Goal: Task Accomplishment & Management: Use online tool/utility

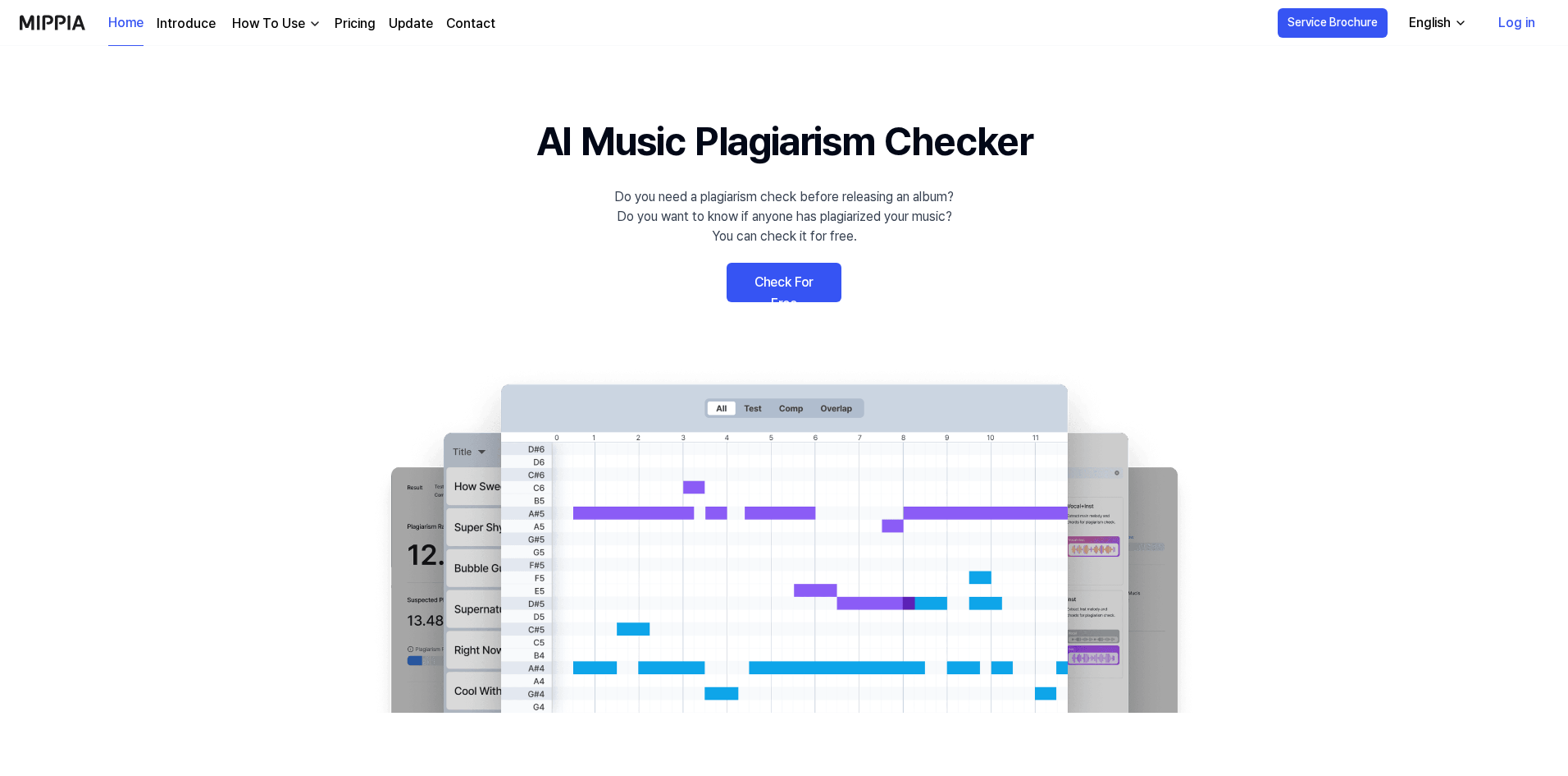
click at [781, 285] on link "Check For Free" at bounding box center [784, 282] width 115 height 39
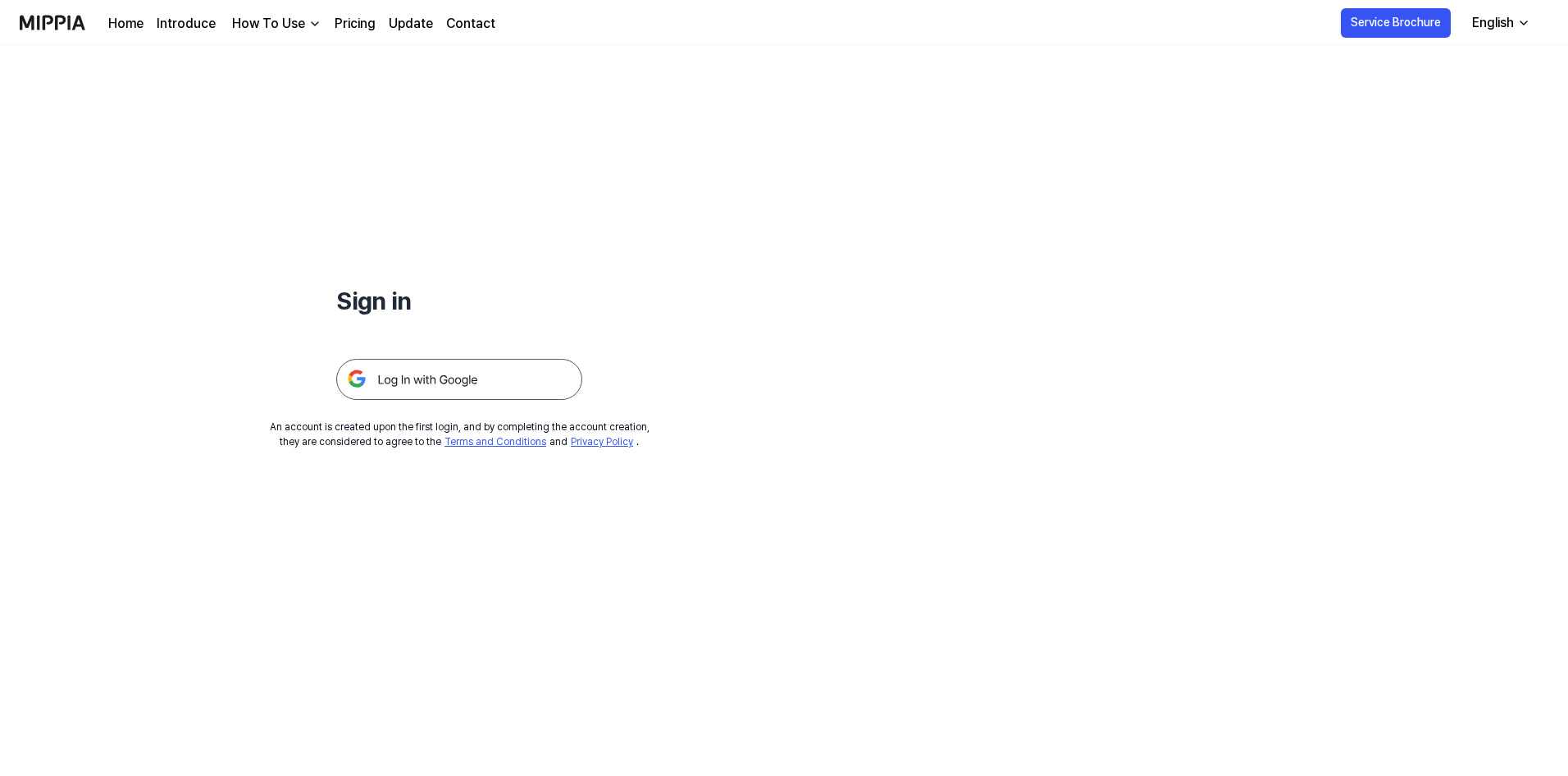
click at [515, 378] on img at bounding box center [460, 379] width 246 height 41
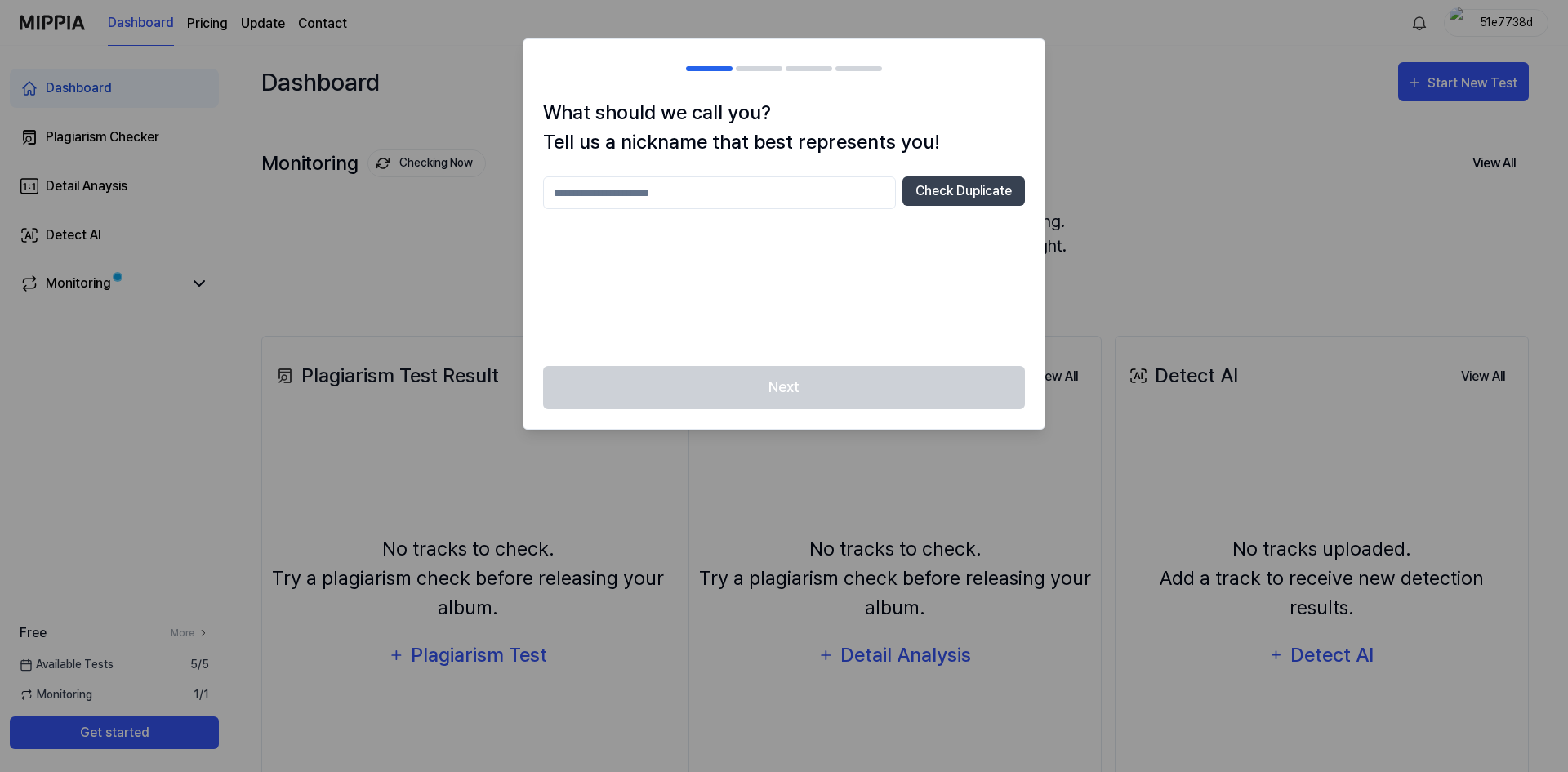
click at [768, 200] on input "text" at bounding box center [719, 192] width 353 height 33
type input "******"
click at [956, 205] on button "Check Duplicate" at bounding box center [963, 191] width 122 height 30
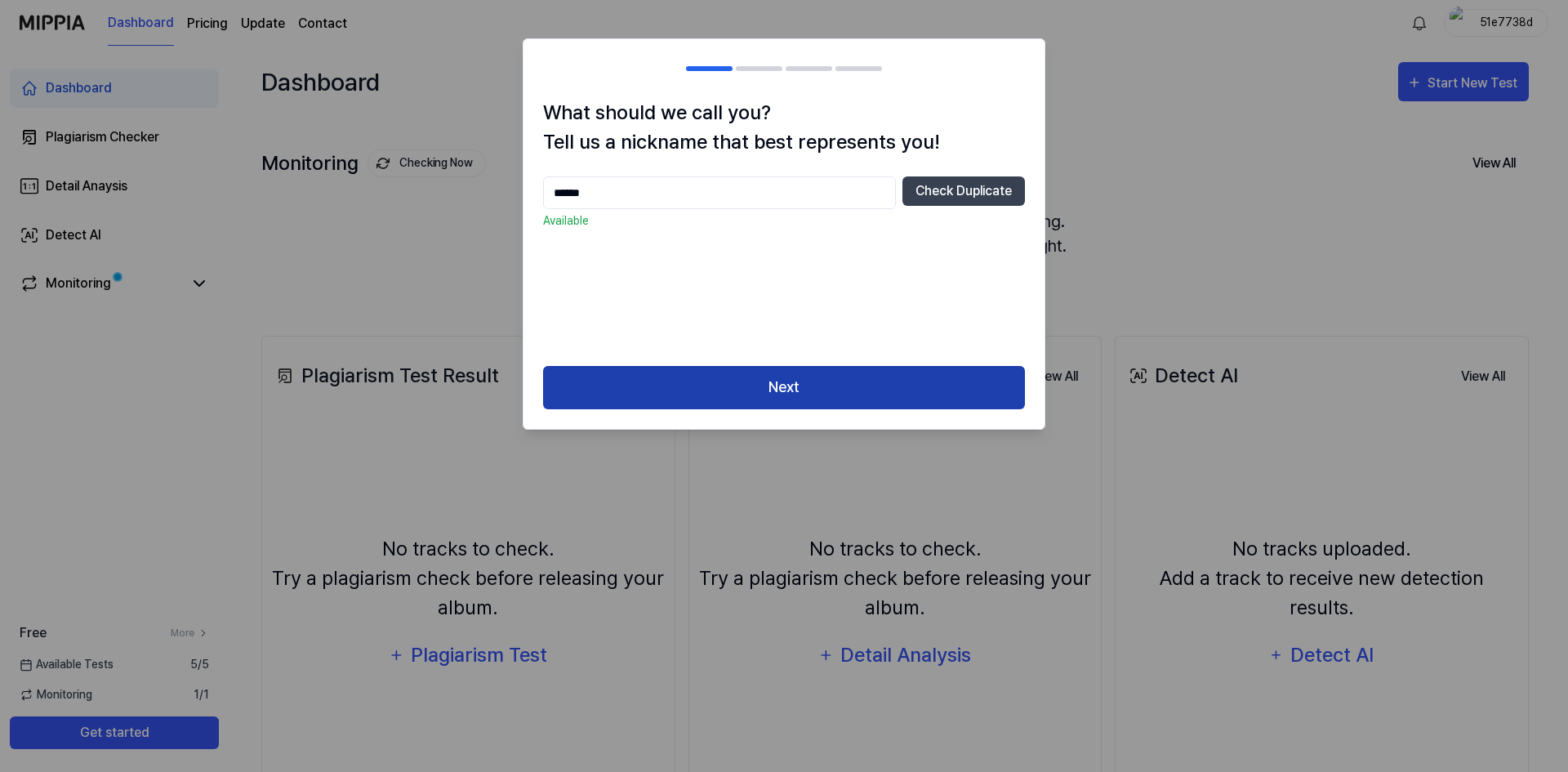
click at [783, 372] on button "Next" at bounding box center [784, 388] width 482 height 44
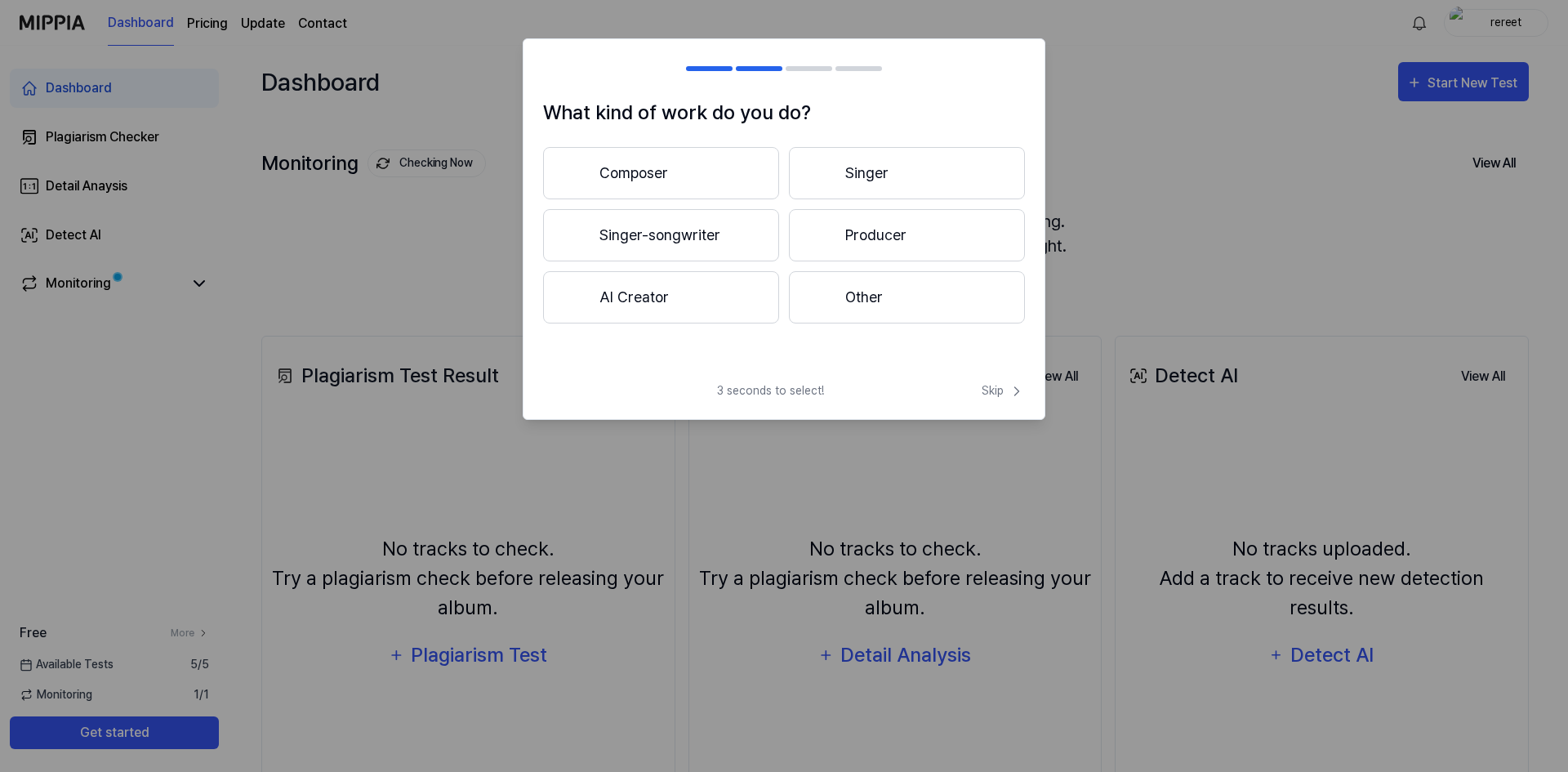
click at [685, 177] on button "Composer" at bounding box center [661, 173] width 236 height 53
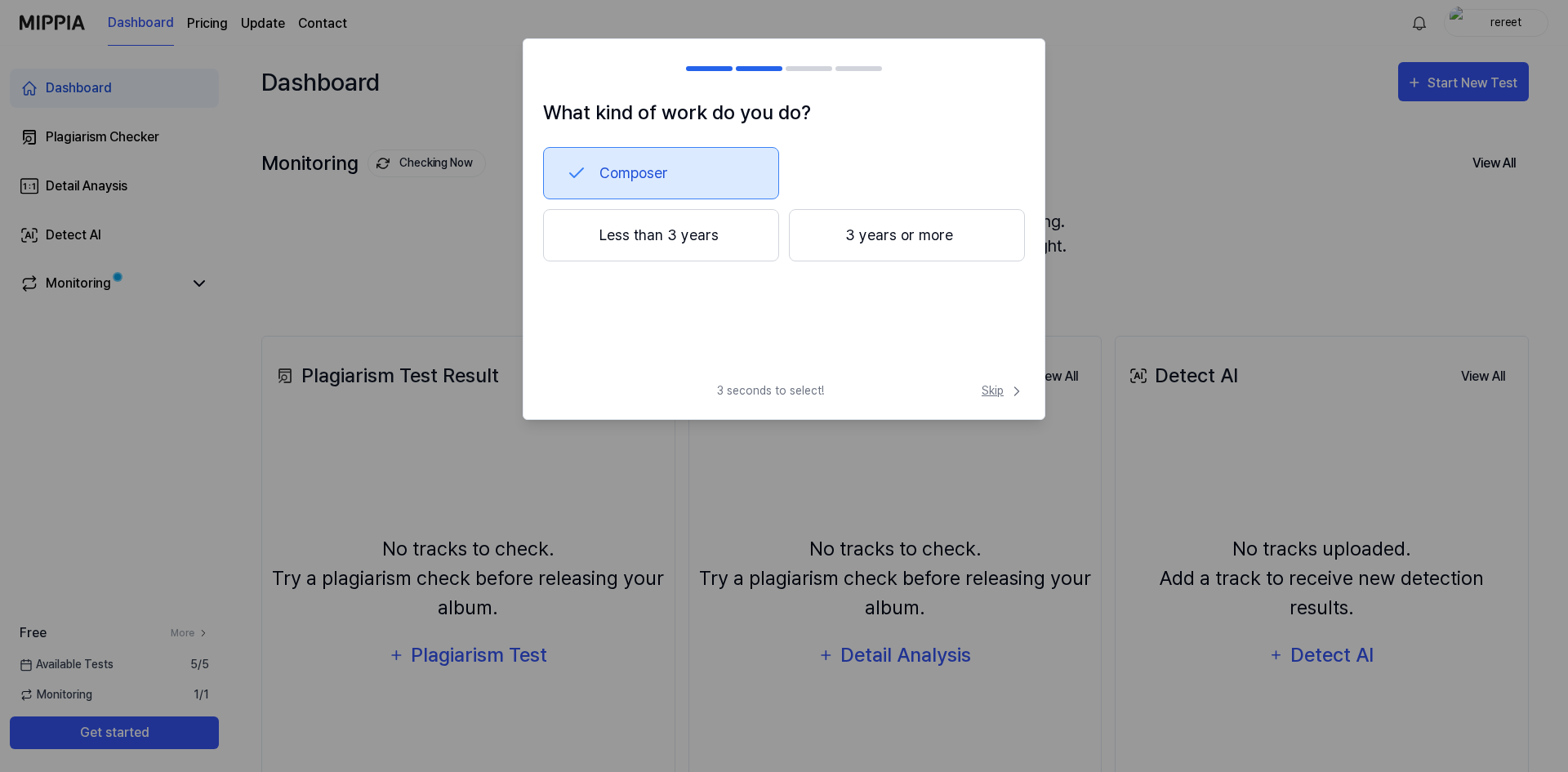
click at [1014, 391] on icon at bounding box center [1017, 391] width 16 height 16
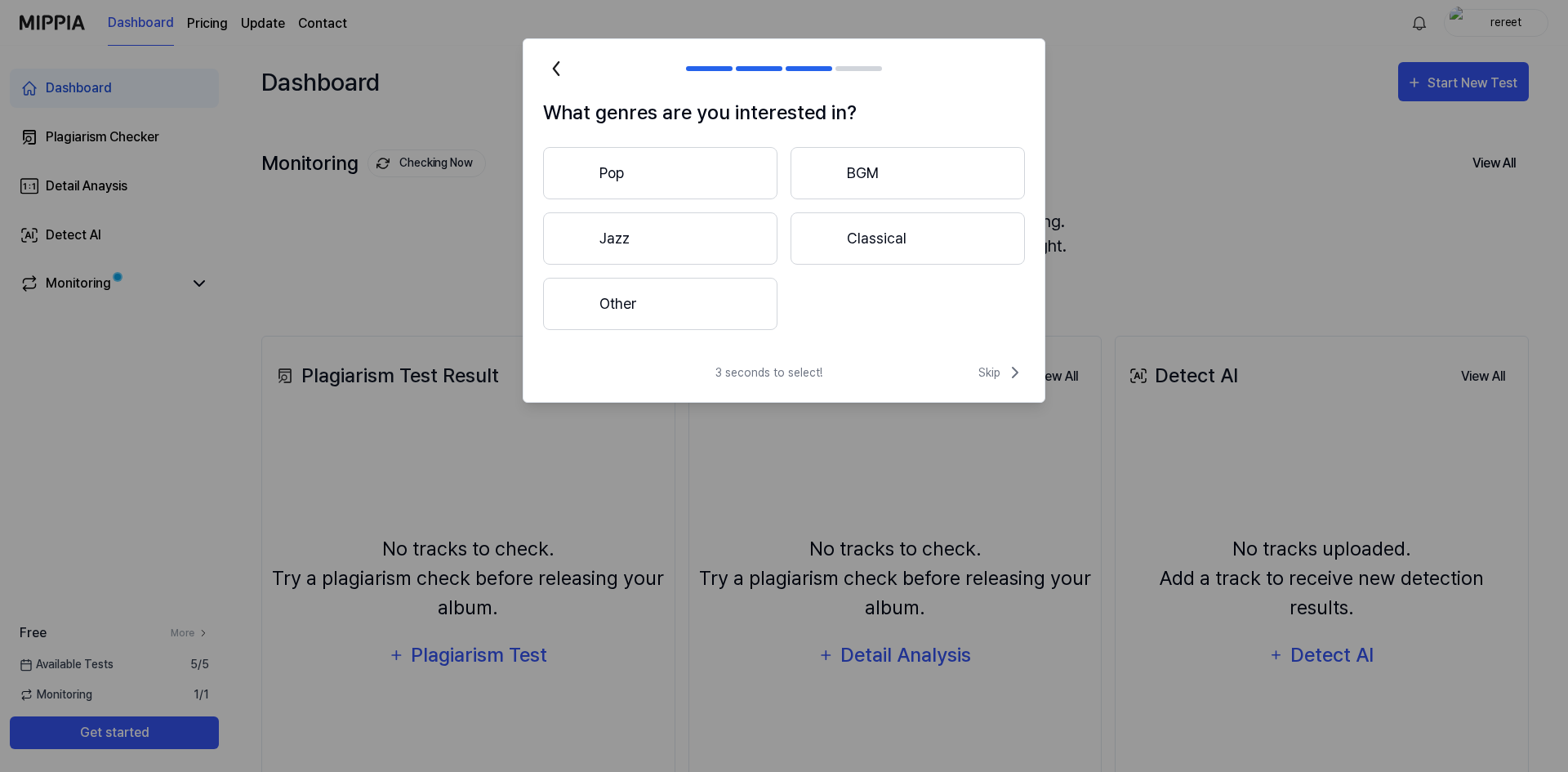
click at [998, 388] on div "3 seconds to select! Skip" at bounding box center [784, 381] width 521 height 39
click at [1000, 373] on span "Skip" at bounding box center [1001, 372] width 47 height 20
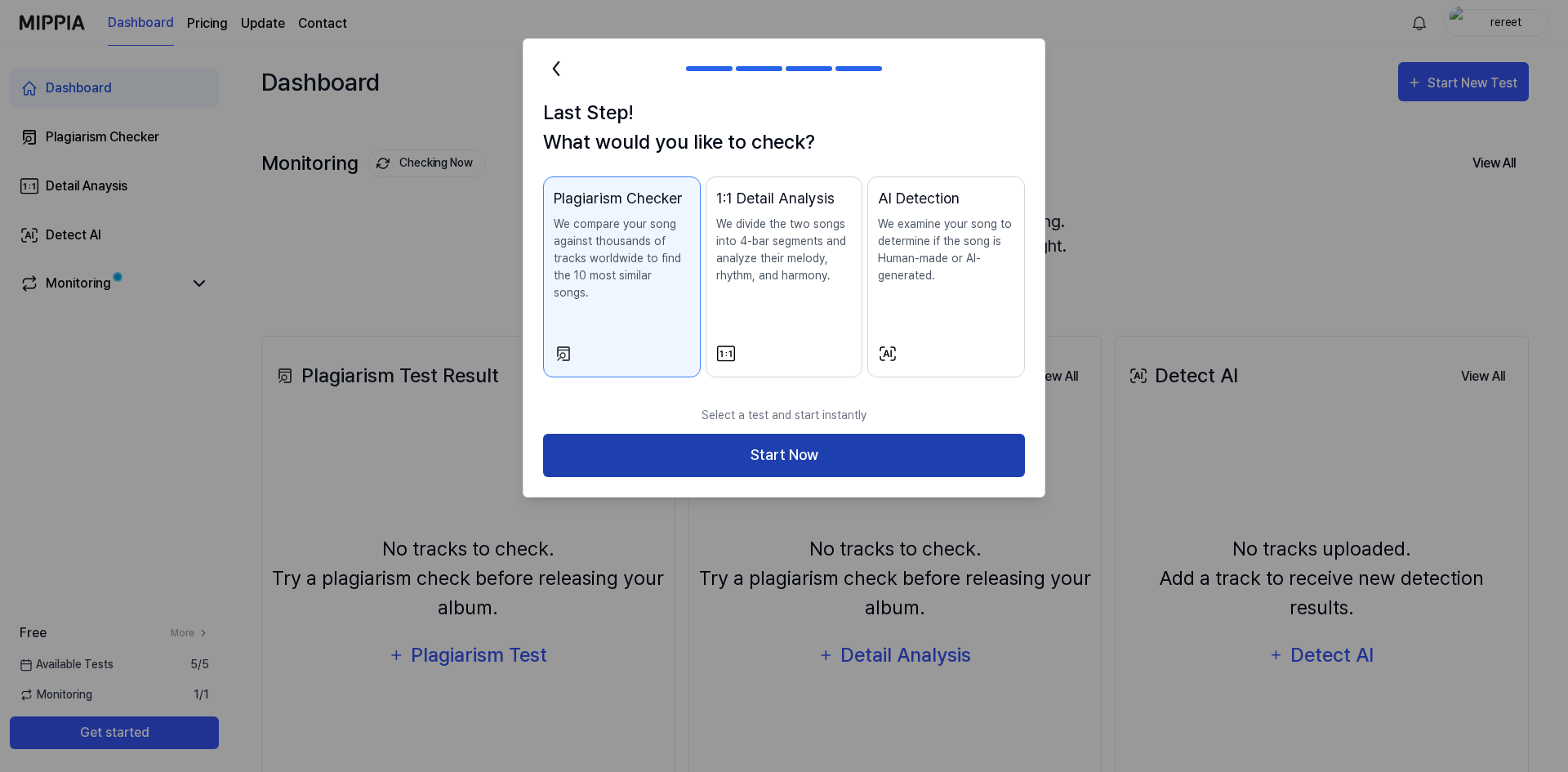
click at [957, 434] on button "Start Now" at bounding box center [784, 456] width 482 height 44
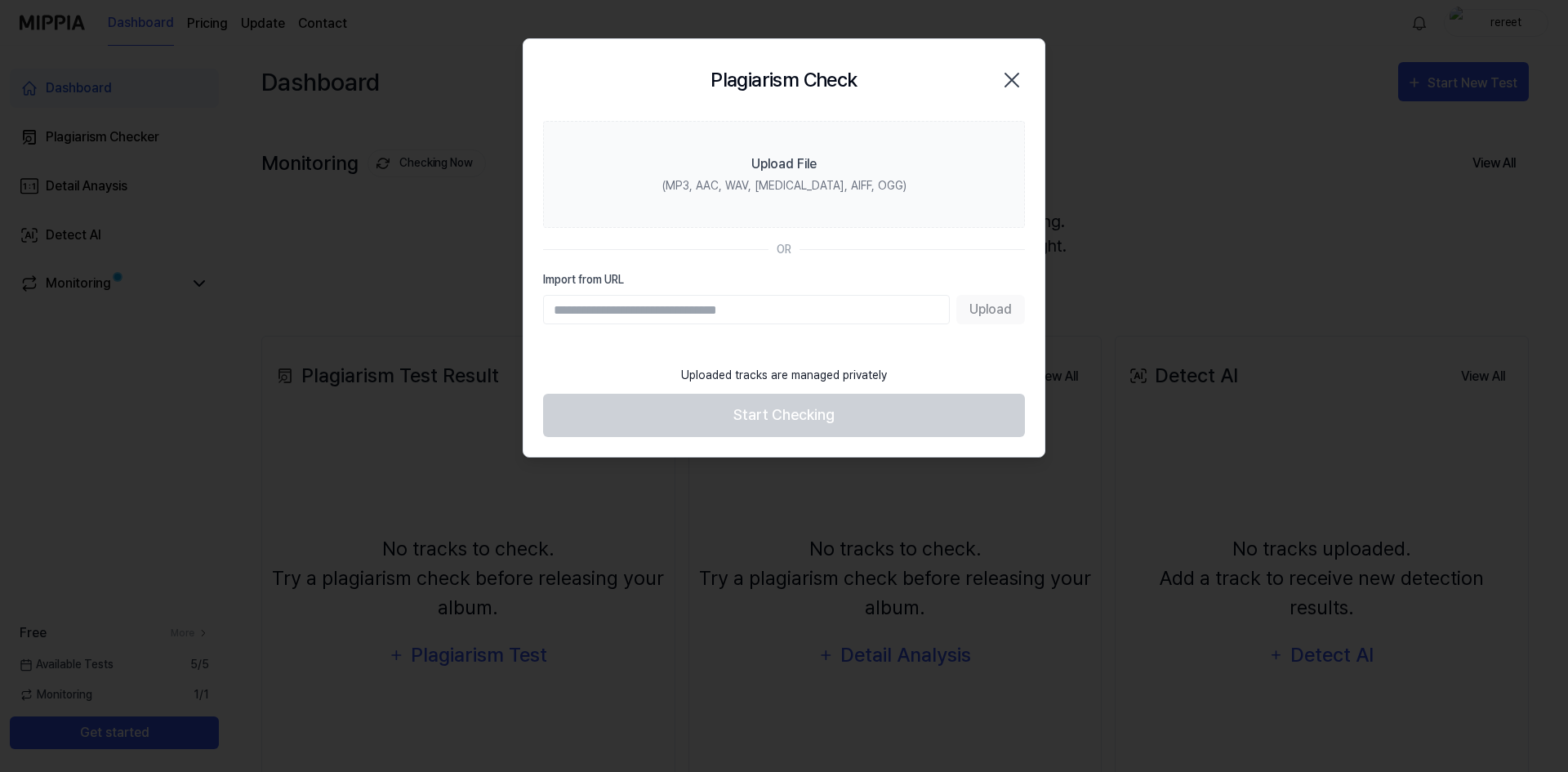
click at [893, 305] on input "Import from URL" at bounding box center [746, 309] width 407 height 30
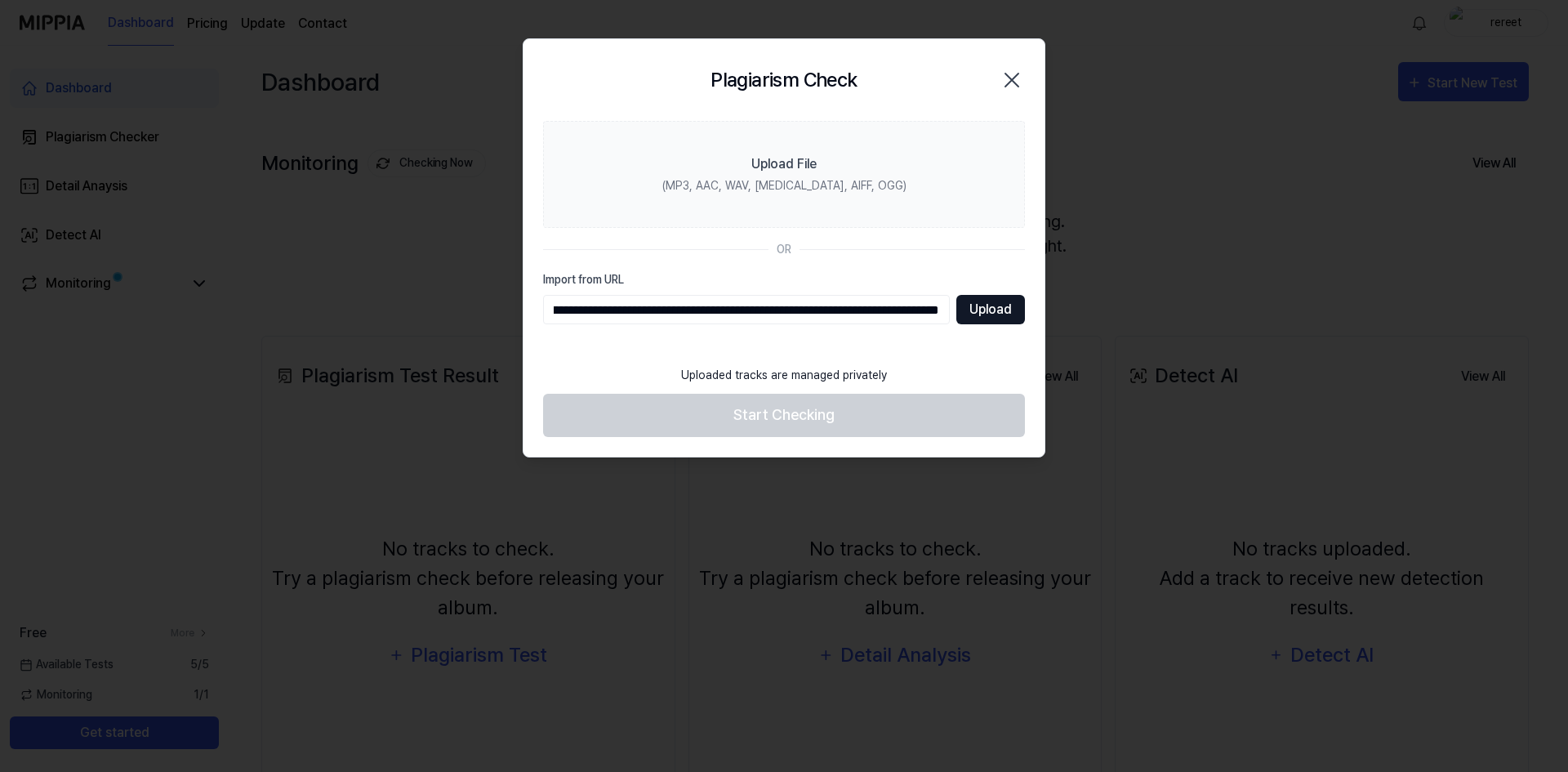
type input "**********"
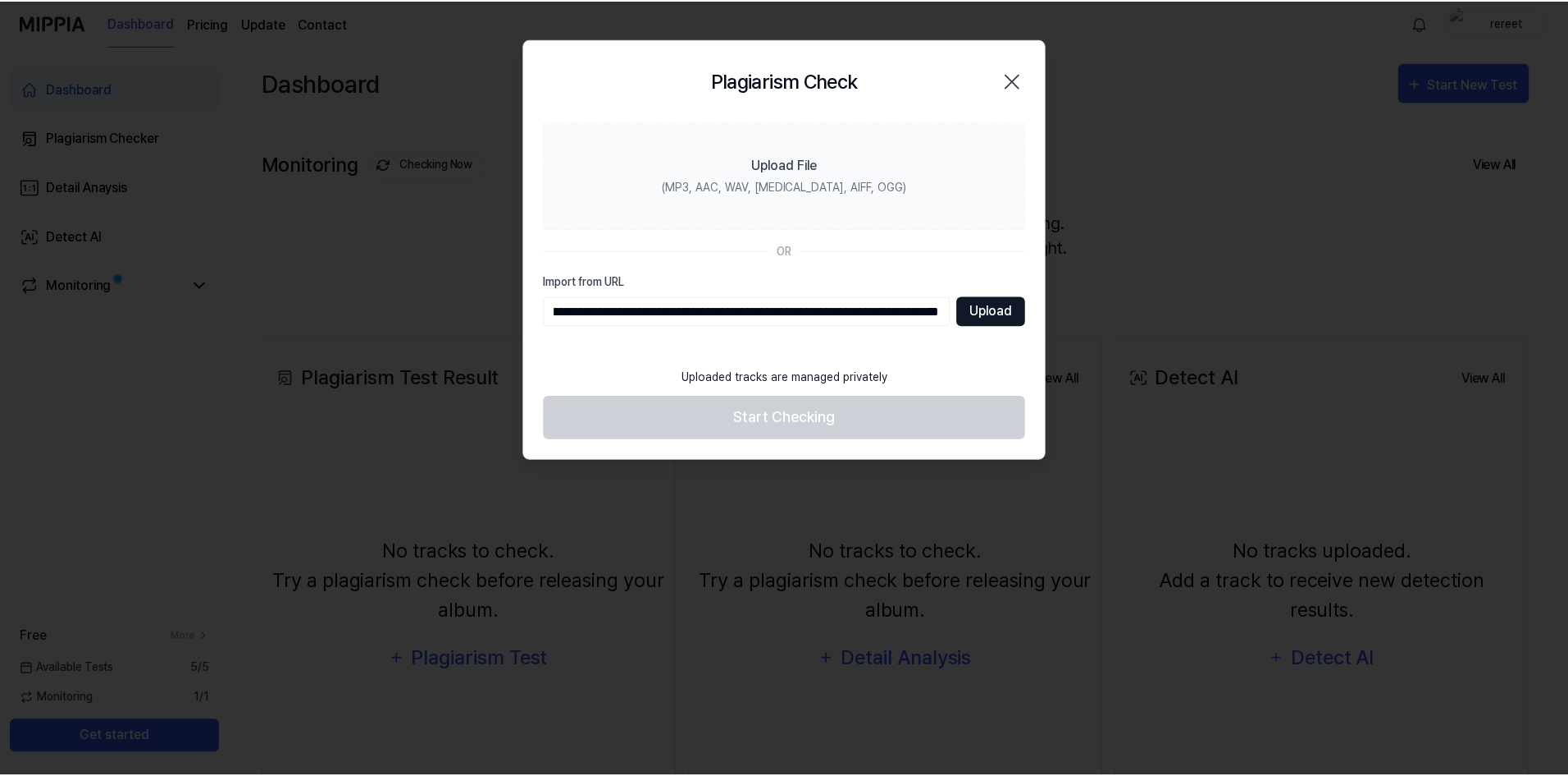
scroll to position [0, 0]
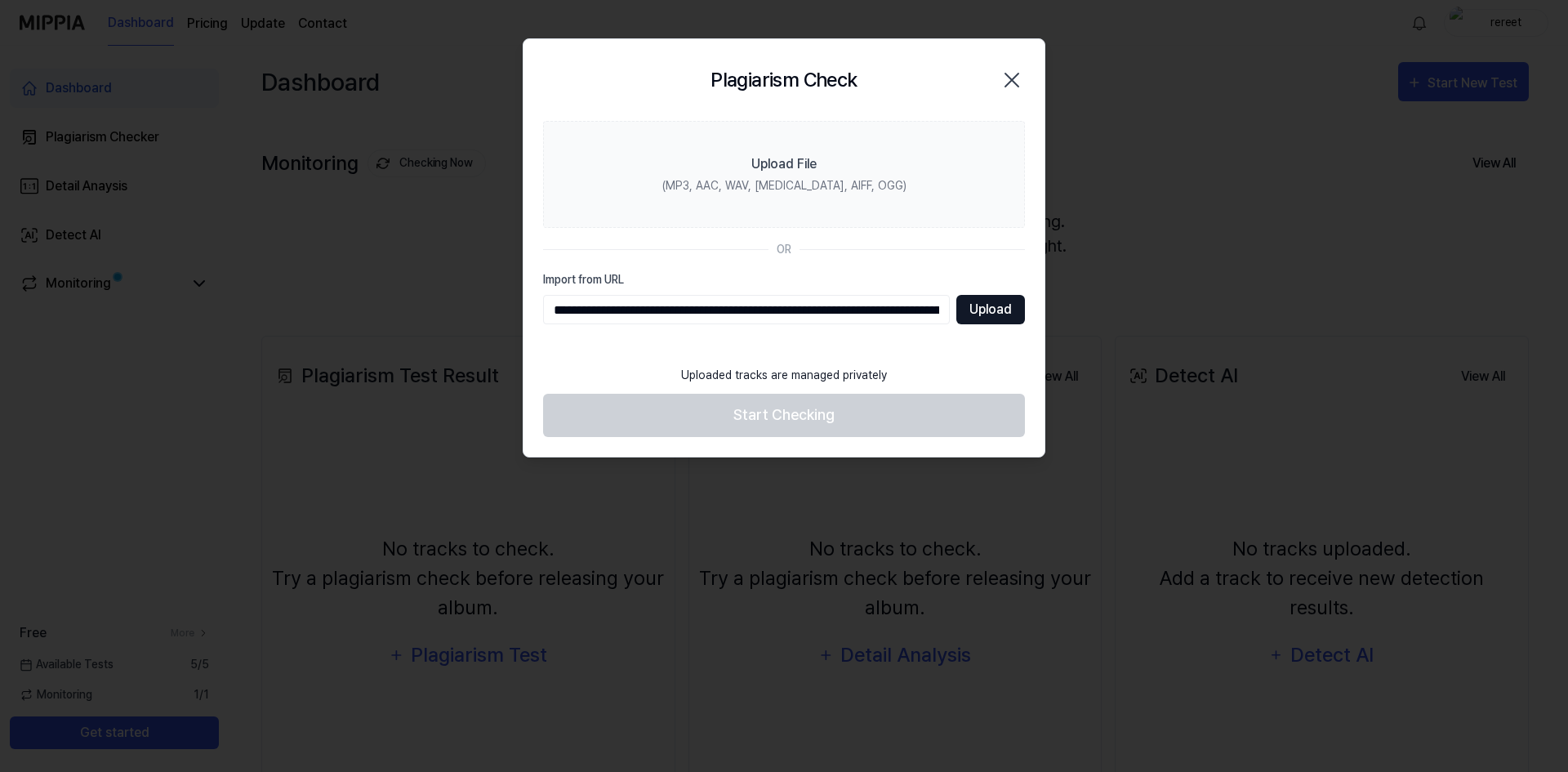
click at [993, 307] on button "Upload" at bounding box center [990, 309] width 69 height 30
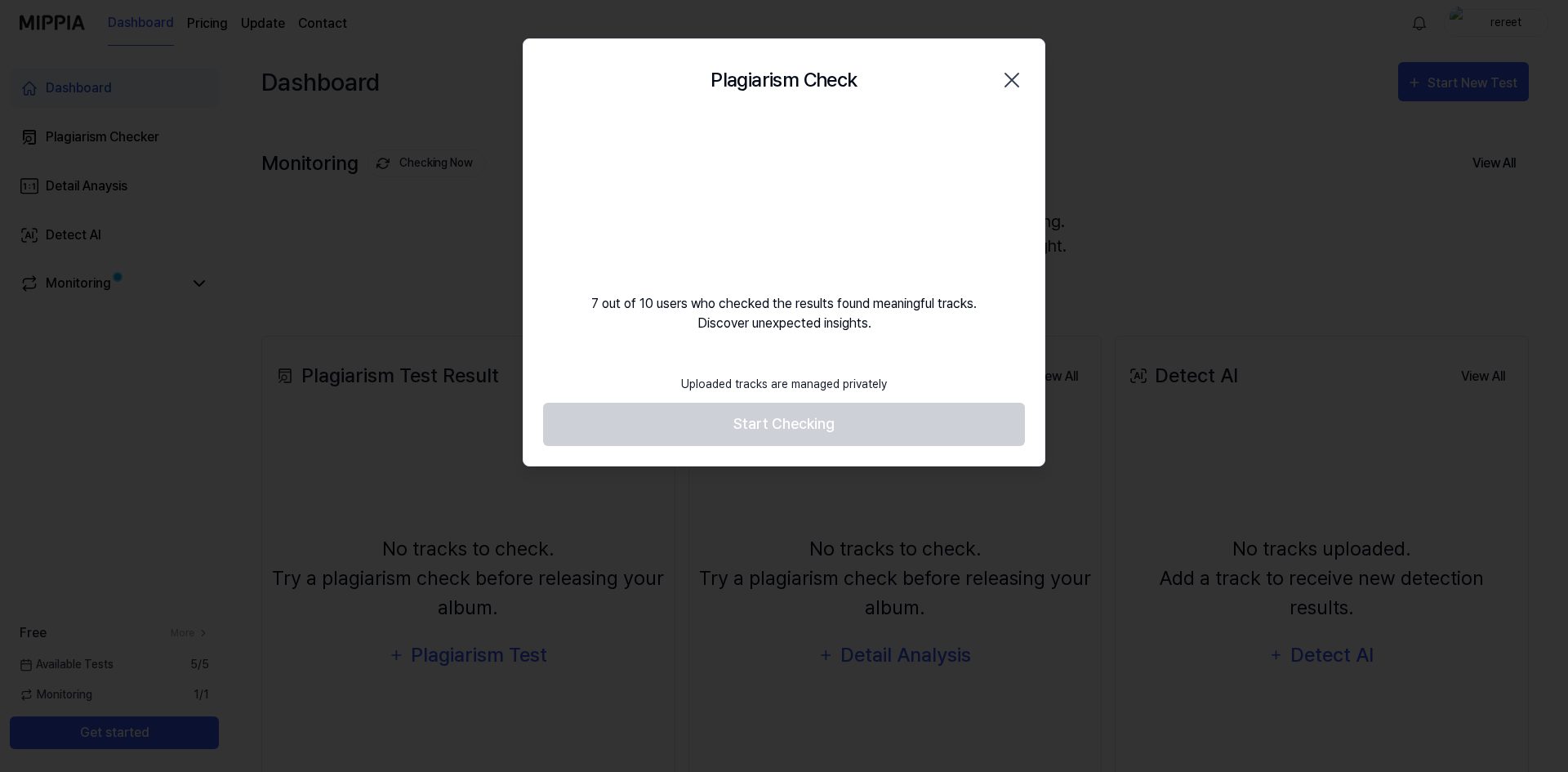
click at [759, 422] on footer "Uploaded tracks are managed privately Start Checking" at bounding box center [784, 406] width 482 height 80
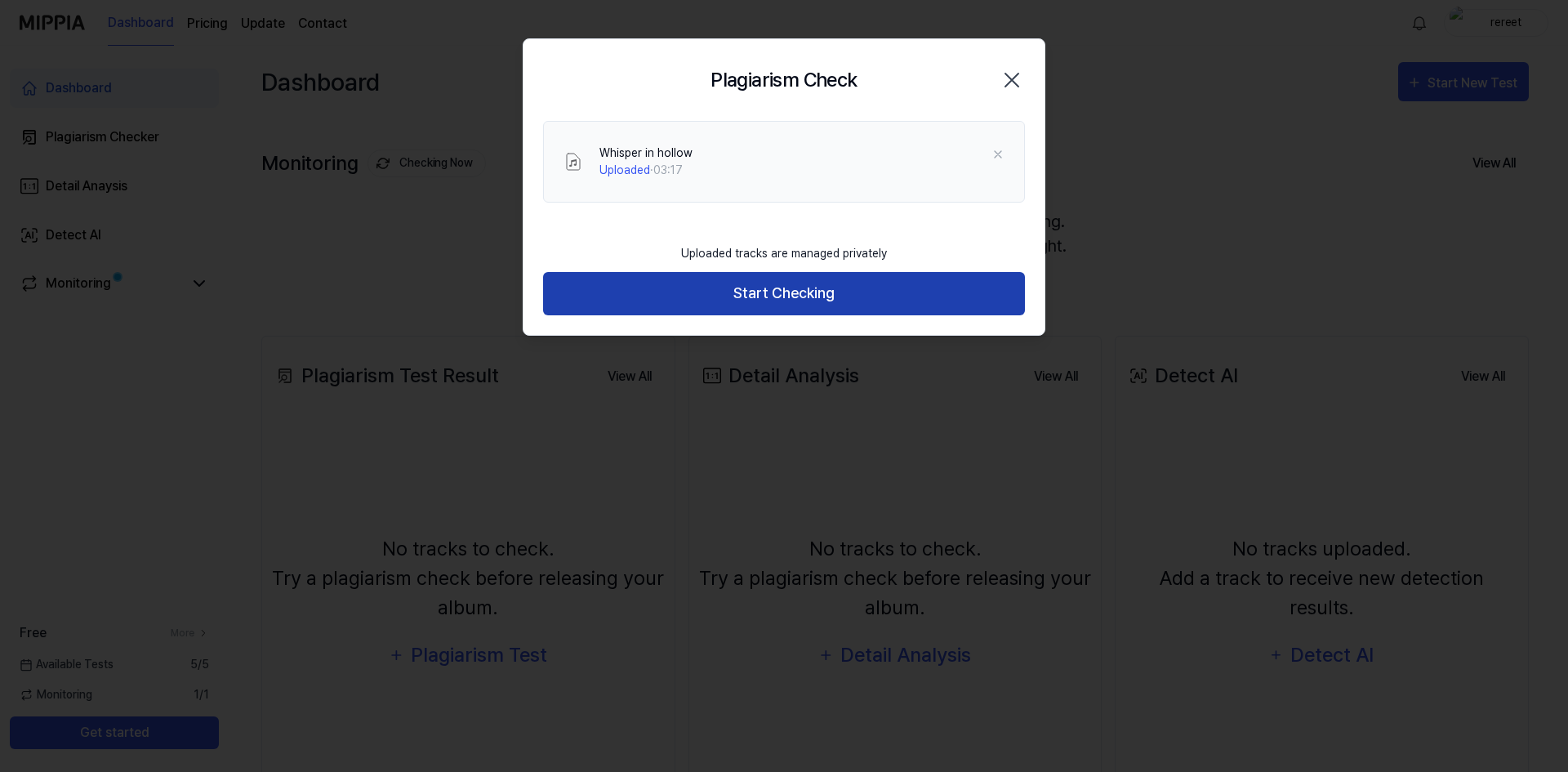
click at [807, 290] on button "Start Checking" at bounding box center [784, 293] width 482 height 44
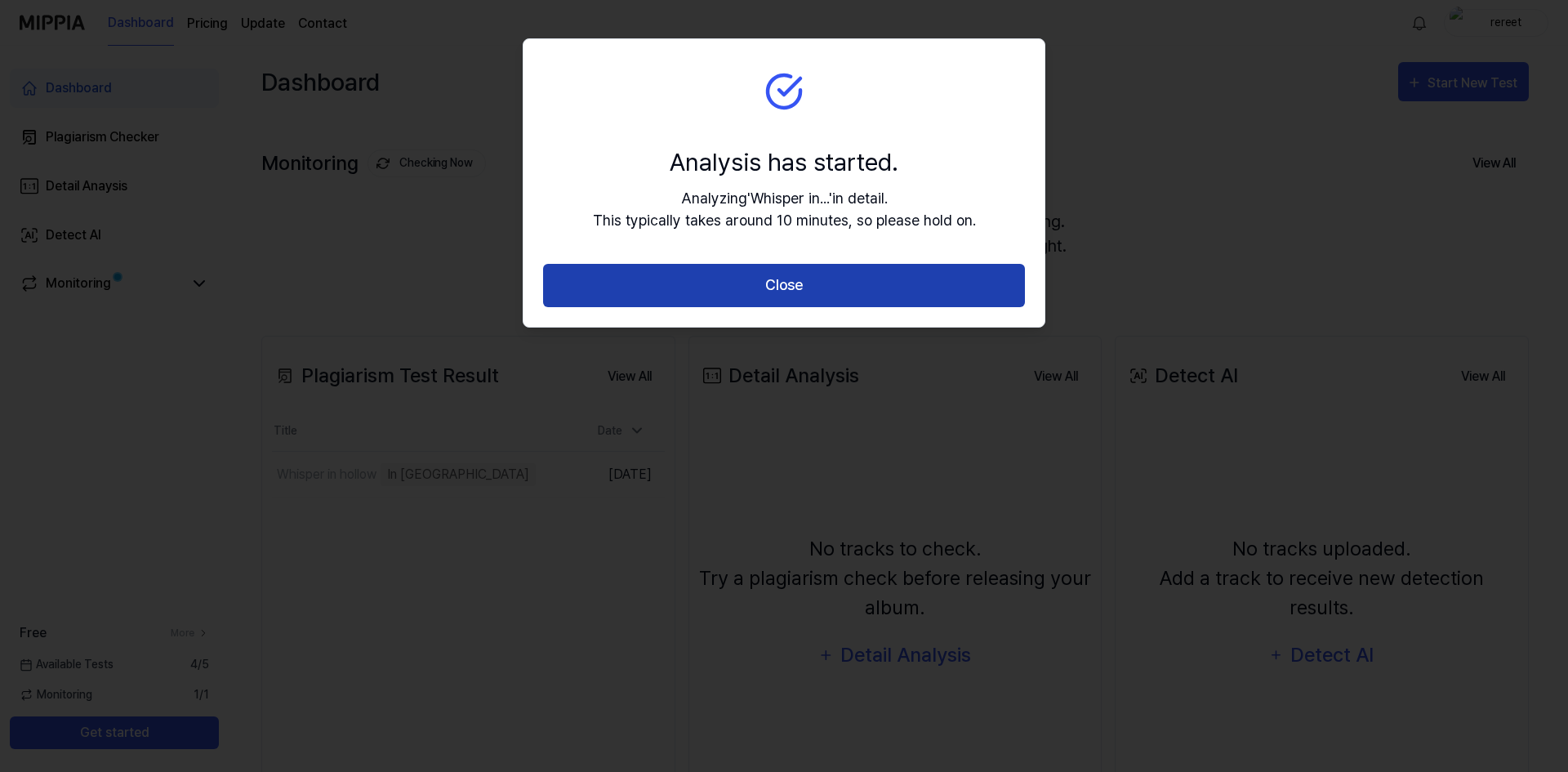
click at [905, 285] on button "Close" at bounding box center [784, 286] width 482 height 44
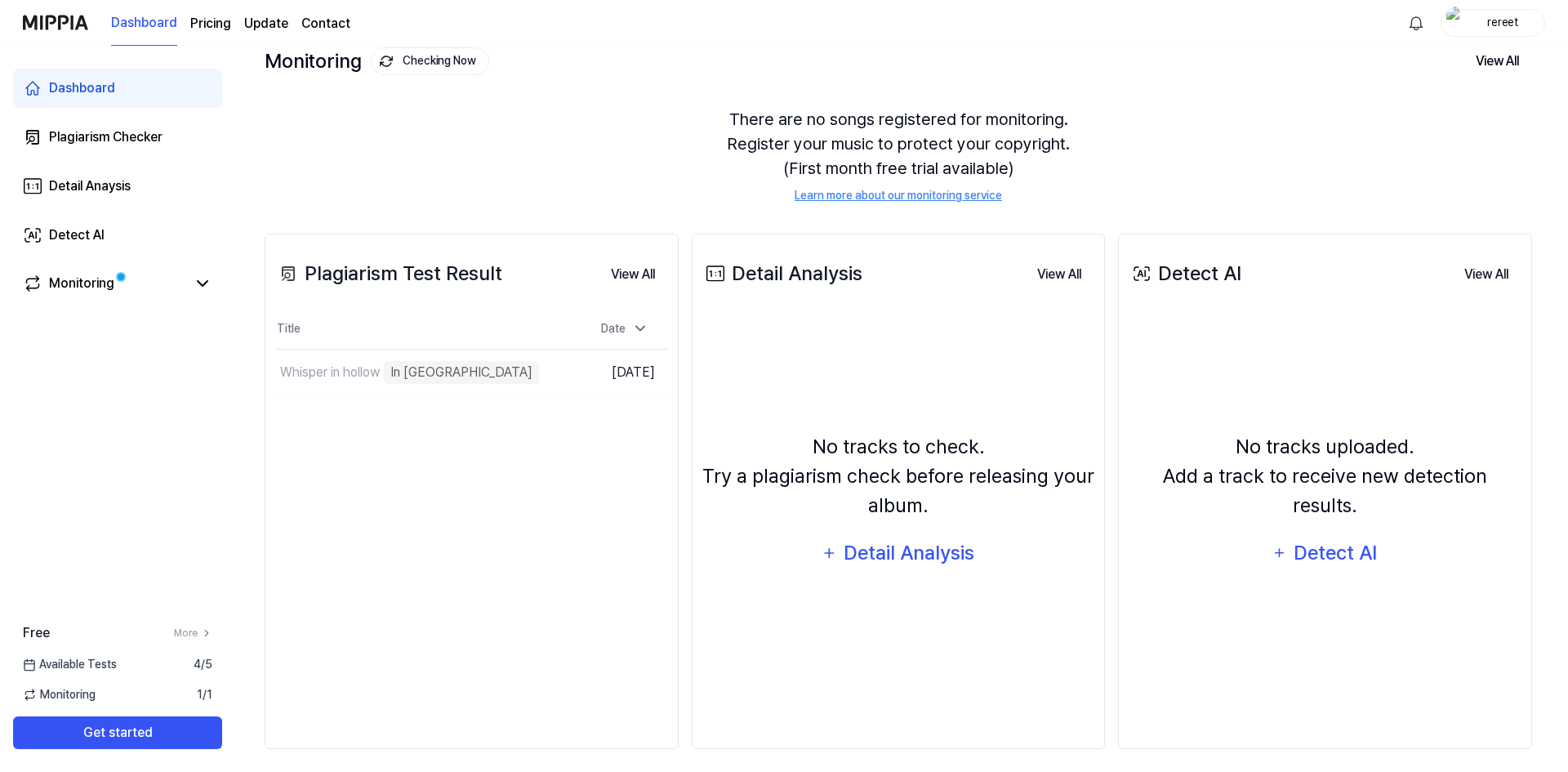
scroll to position [111, 0]
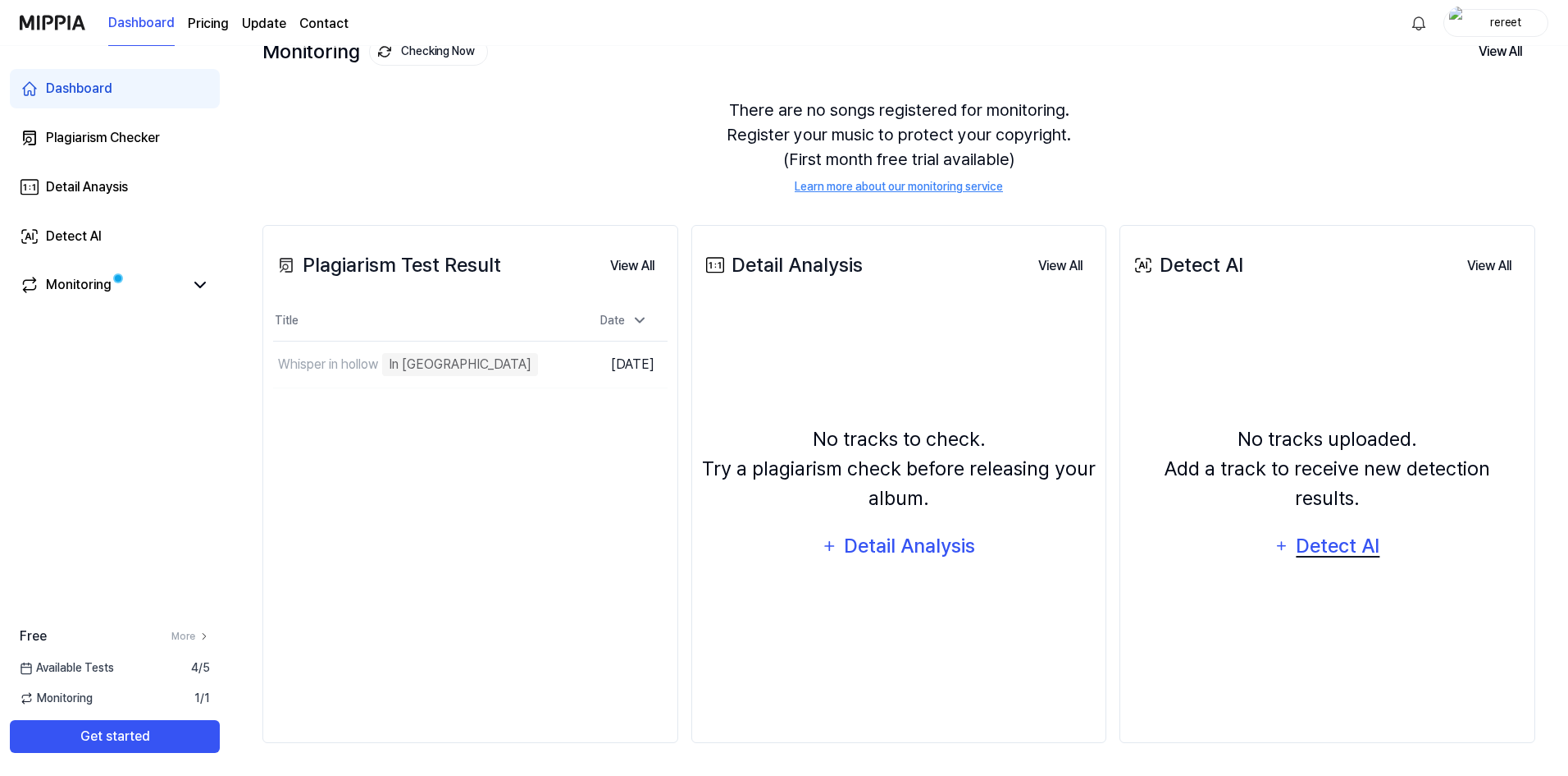
click at [1335, 530] on div "Detect AI" at bounding box center [1338, 545] width 88 height 31
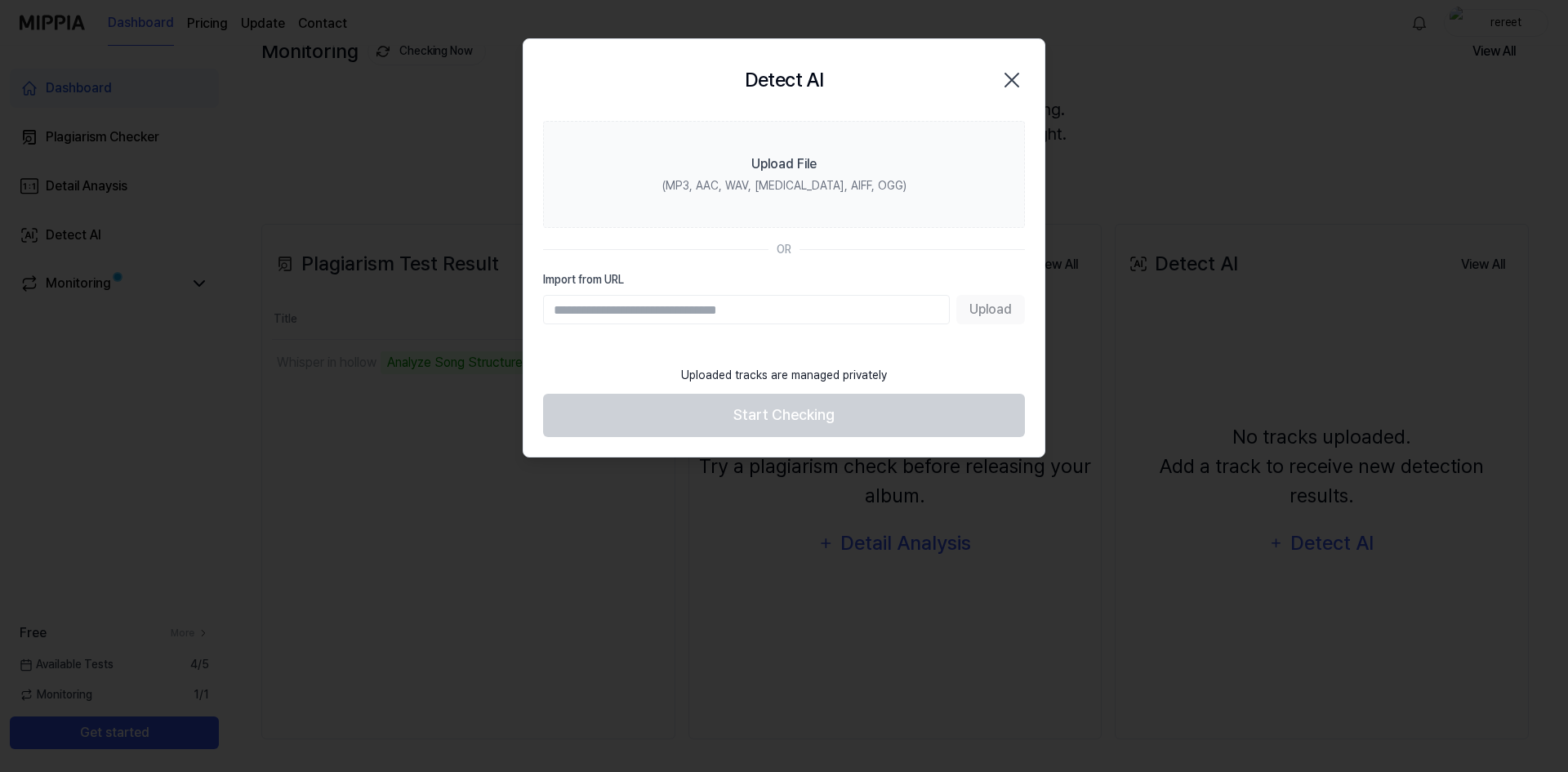
click at [873, 326] on section "Upload File (MP3, AAC, WAV, FLAC, AIFF, OGG) OR Import from URL Upload" at bounding box center [784, 238] width 521 height 236
click at [863, 310] on input "Import from URL" at bounding box center [746, 309] width 407 height 30
paste input "**********"
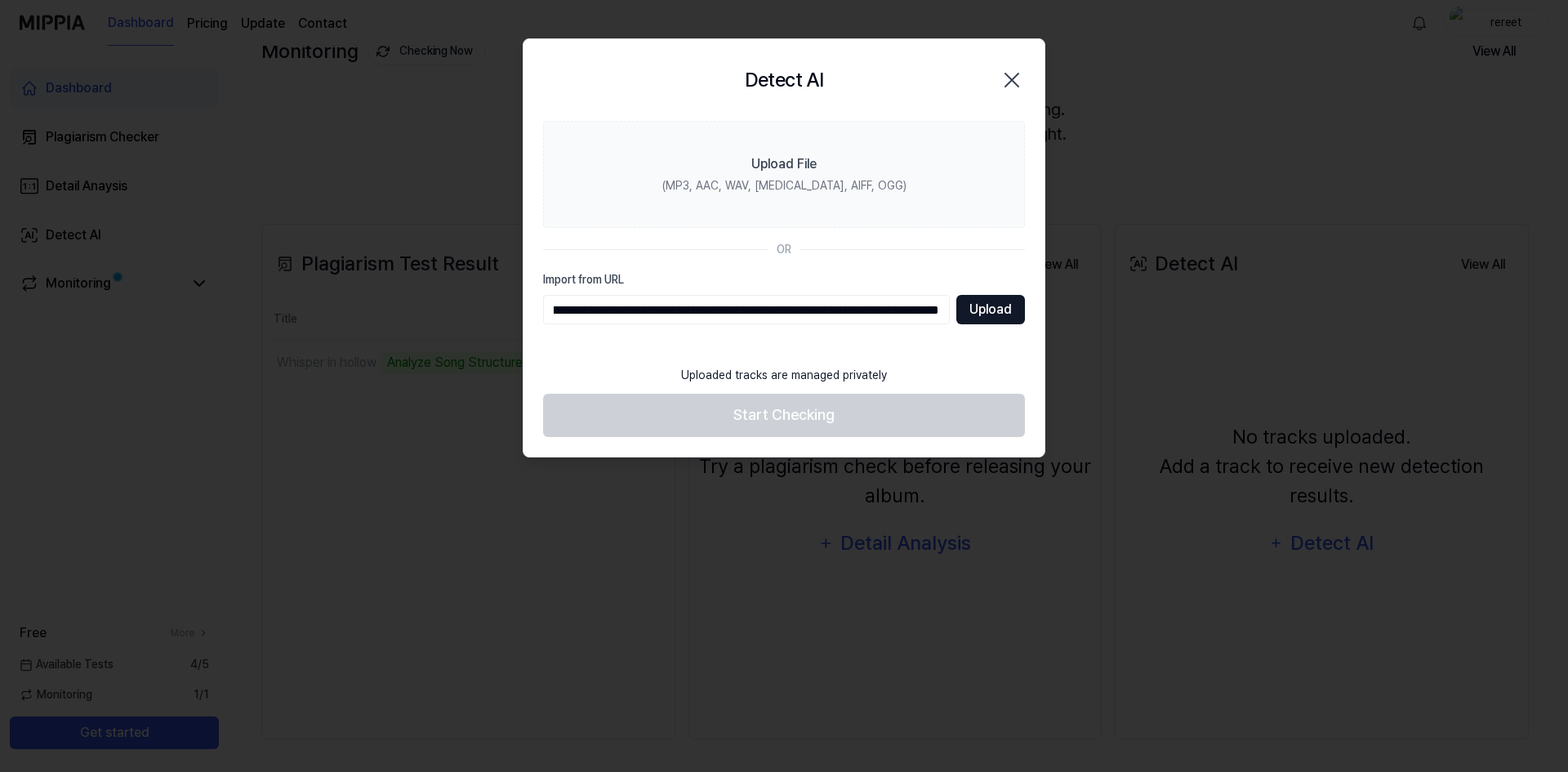
type input "**********"
click at [984, 301] on button "Upload" at bounding box center [990, 309] width 69 height 30
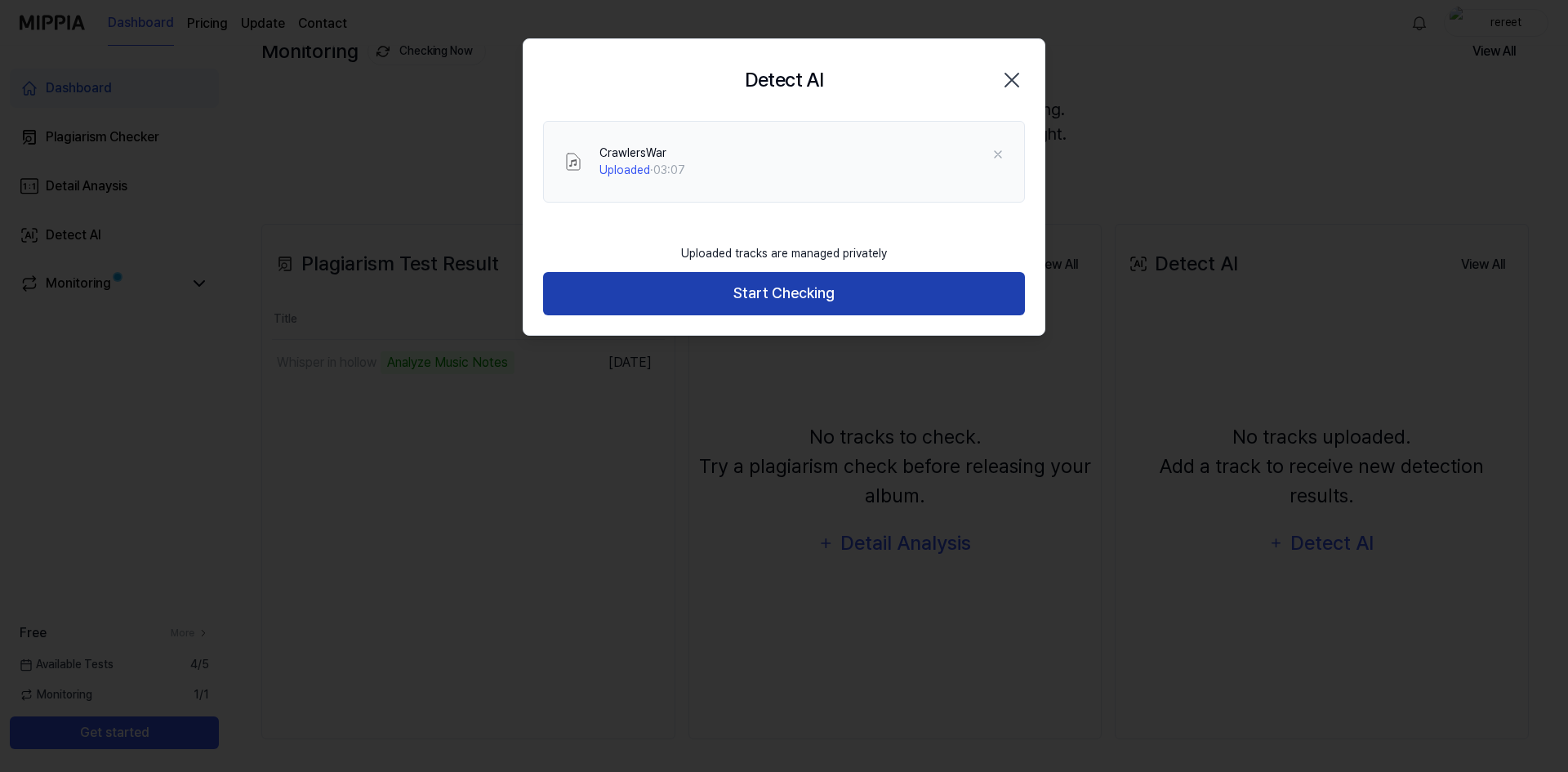
click at [838, 285] on button "Start Checking" at bounding box center [784, 293] width 482 height 44
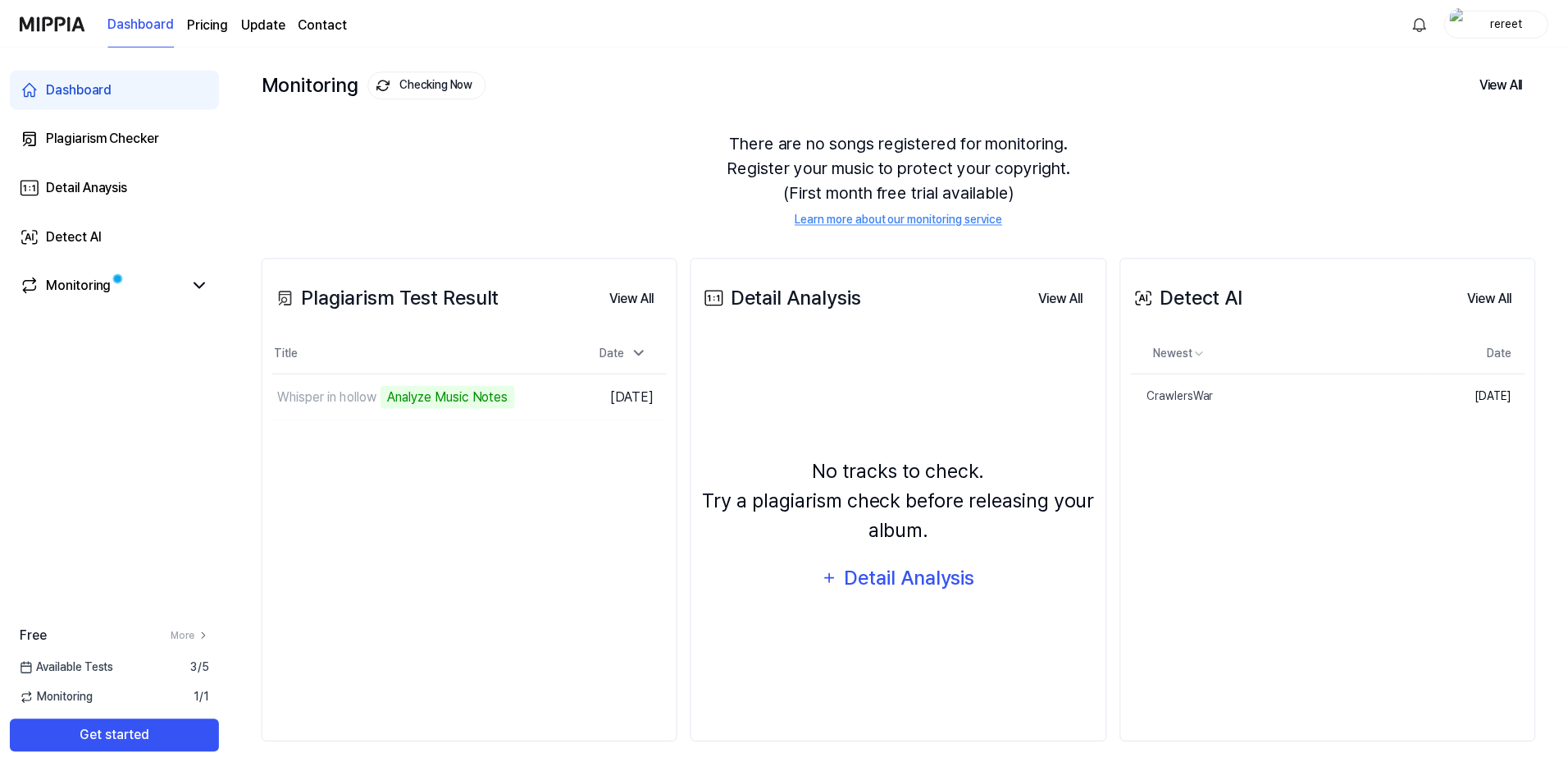
scroll to position [80, 0]
click at [1376, 364] on th "Newest" at bounding box center [1280, 353] width 300 height 39
click at [1354, 391] on link "CrawlersWar" at bounding box center [1245, 396] width 230 height 44
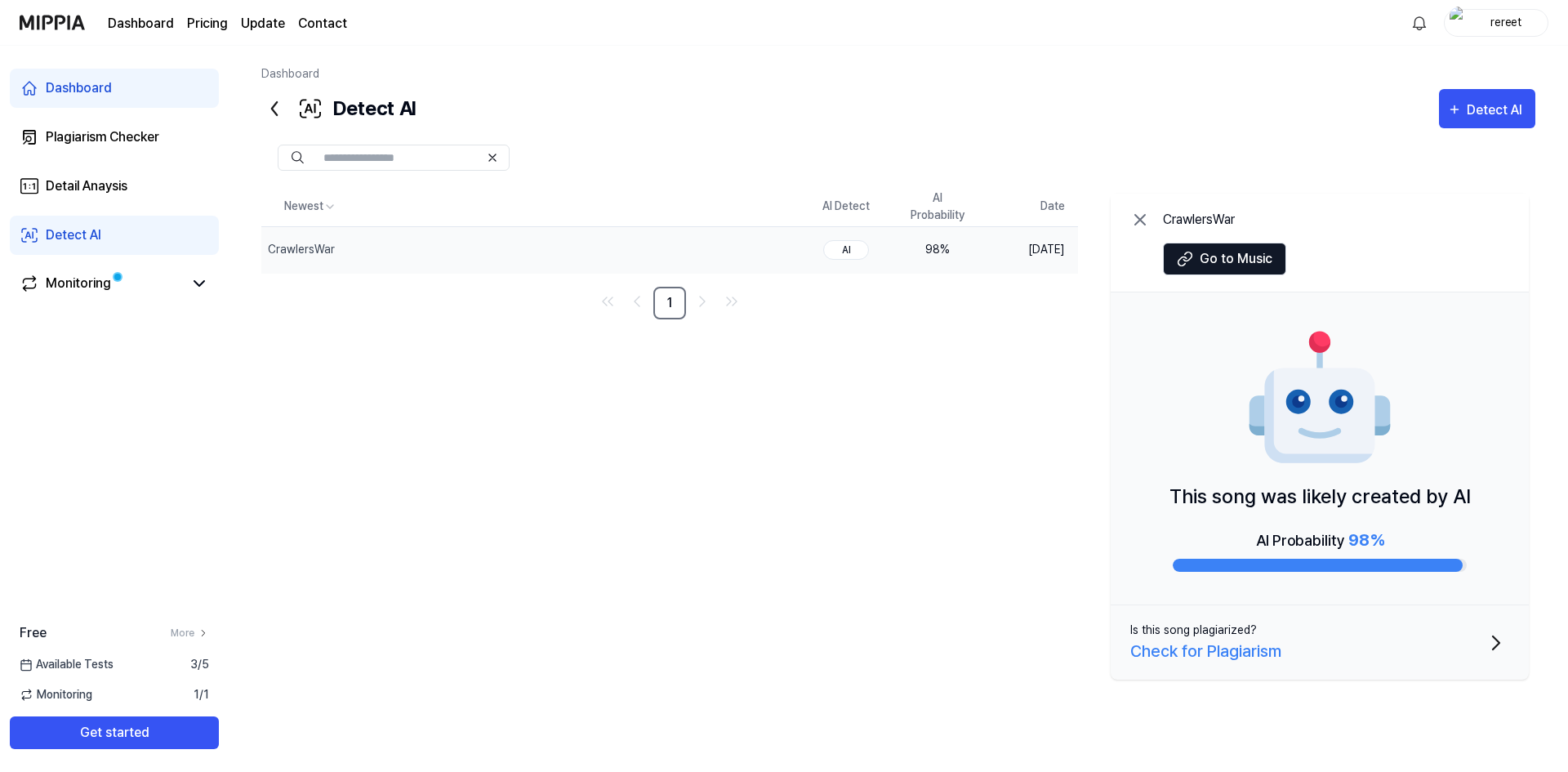
click at [920, 317] on nav "1" at bounding box center [670, 302] width 817 height 33
click at [281, 113] on icon at bounding box center [275, 108] width 26 height 26
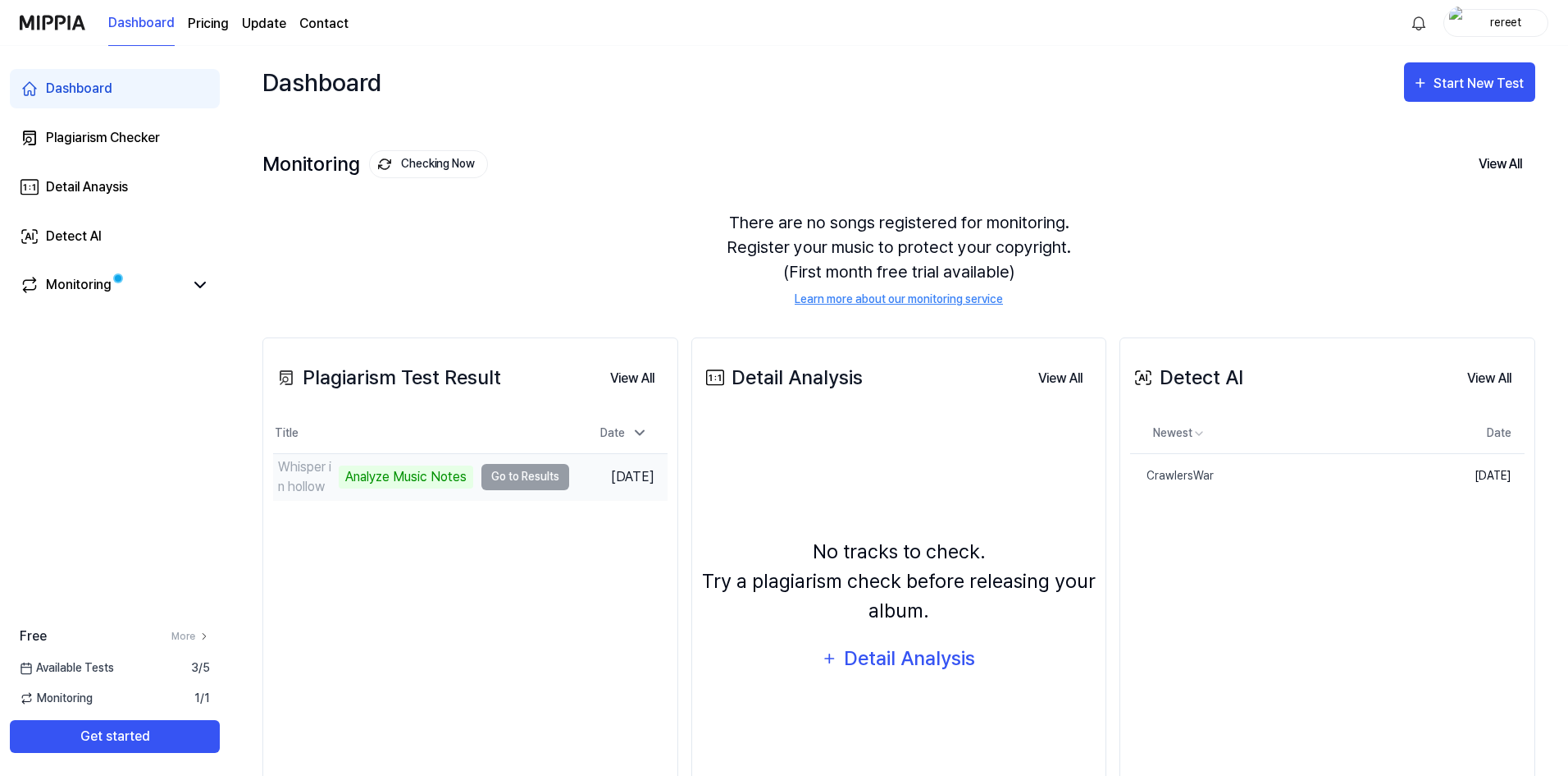
click at [527, 486] on td "Whisper in hollow Analyze Music Notes Go to Results" at bounding box center [421, 477] width 296 height 46
click at [402, 470] on div "Analyze Music Notes" at bounding box center [406, 476] width 135 height 23
click at [1174, 375] on div "Detect AI" at bounding box center [1186, 378] width 113 height 30
click at [1137, 375] on icon at bounding box center [1143, 377] width 15 height 13
click at [1216, 447] on th "Newest" at bounding box center [1280, 433] width 300 height 39
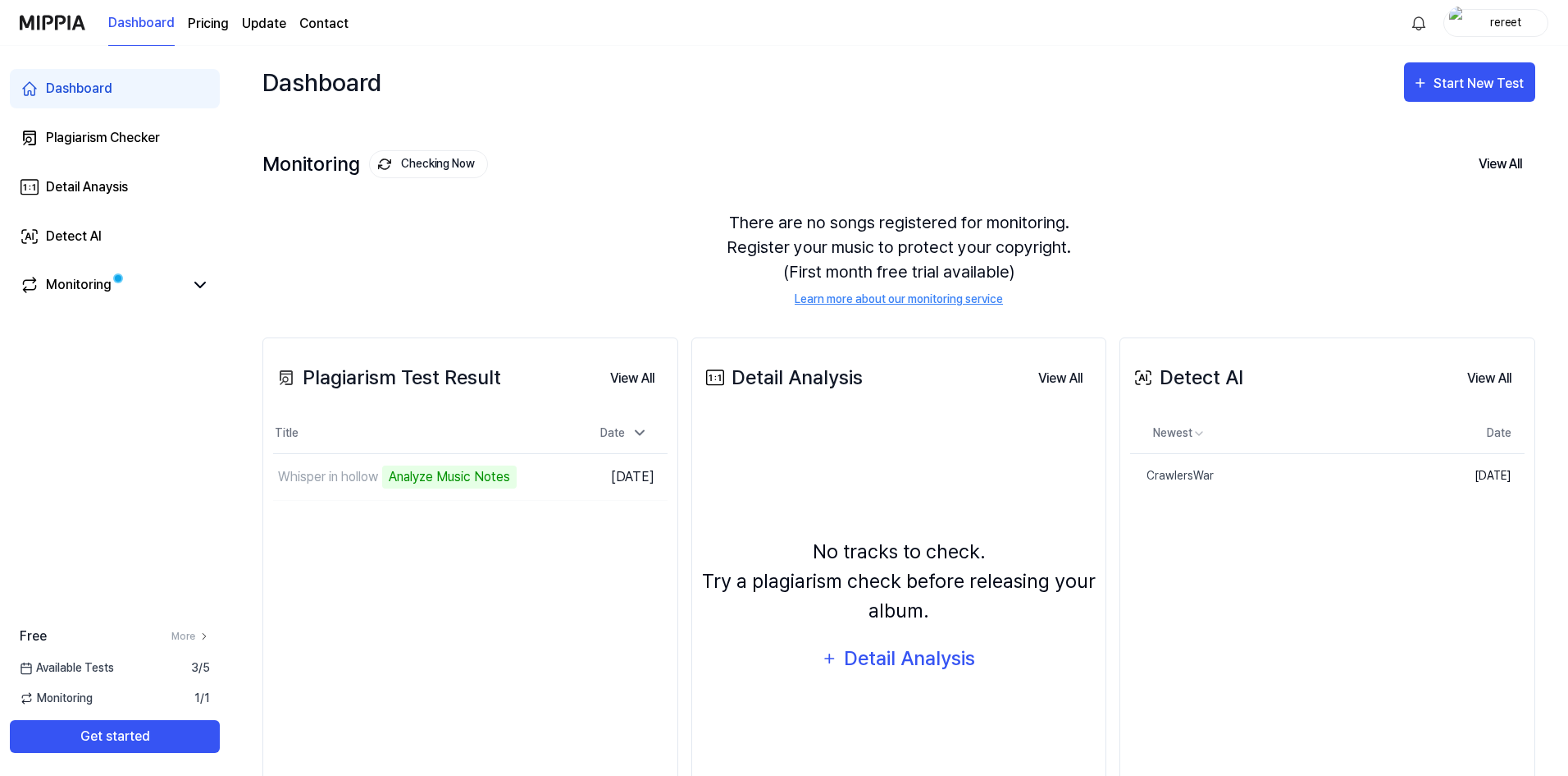
click at [1463, 62] on div "Dashboard Start New Test" at bounding box center [899, 82] width 1273 height 72
click at [1444, 74] on div "Start New Test" at bounding box center [1481, 83] width 94 height 21
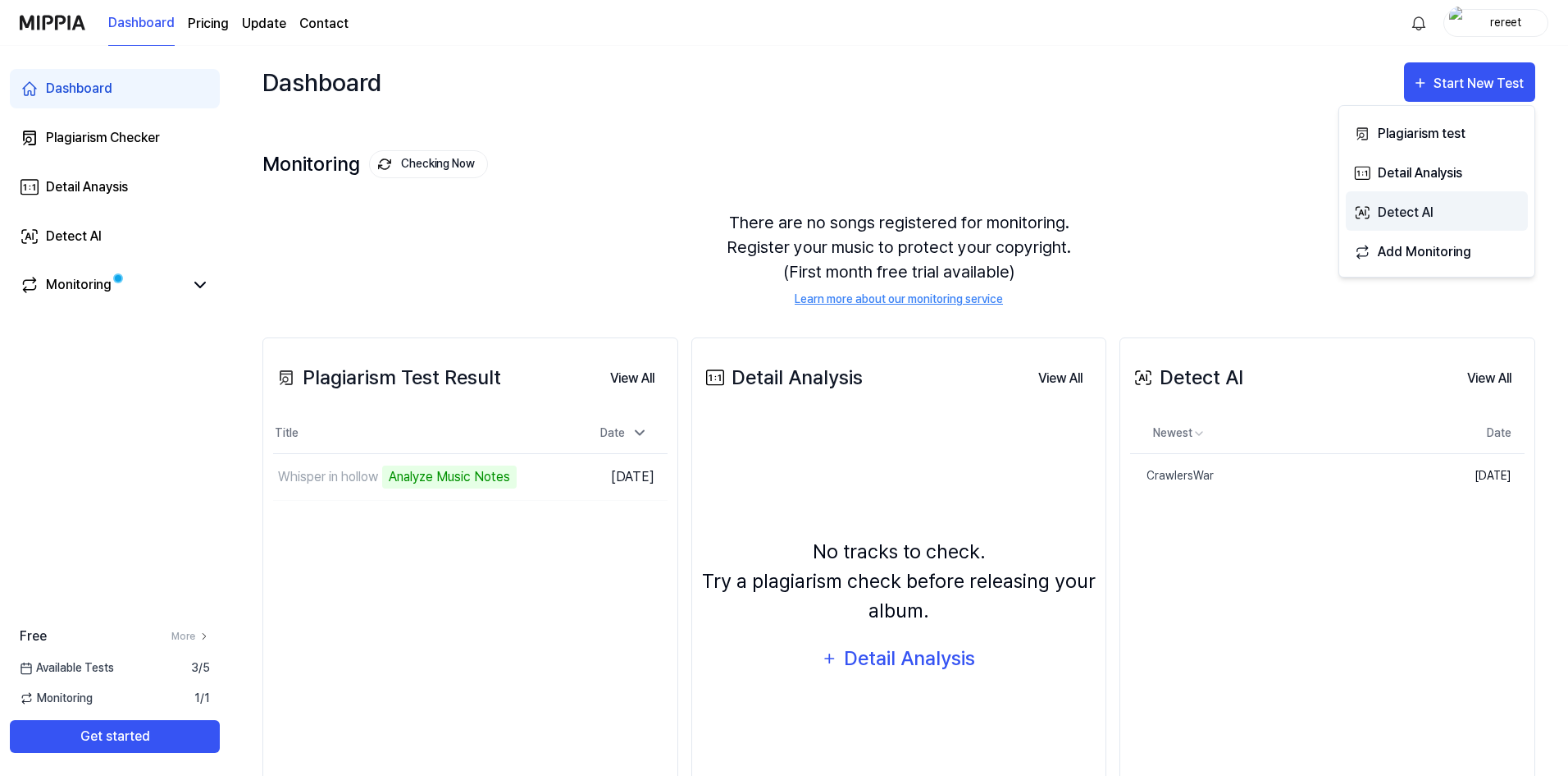
click at [1394, 213] on div "Detect AI" at bounding box center [1449, 212] width 143 height 21
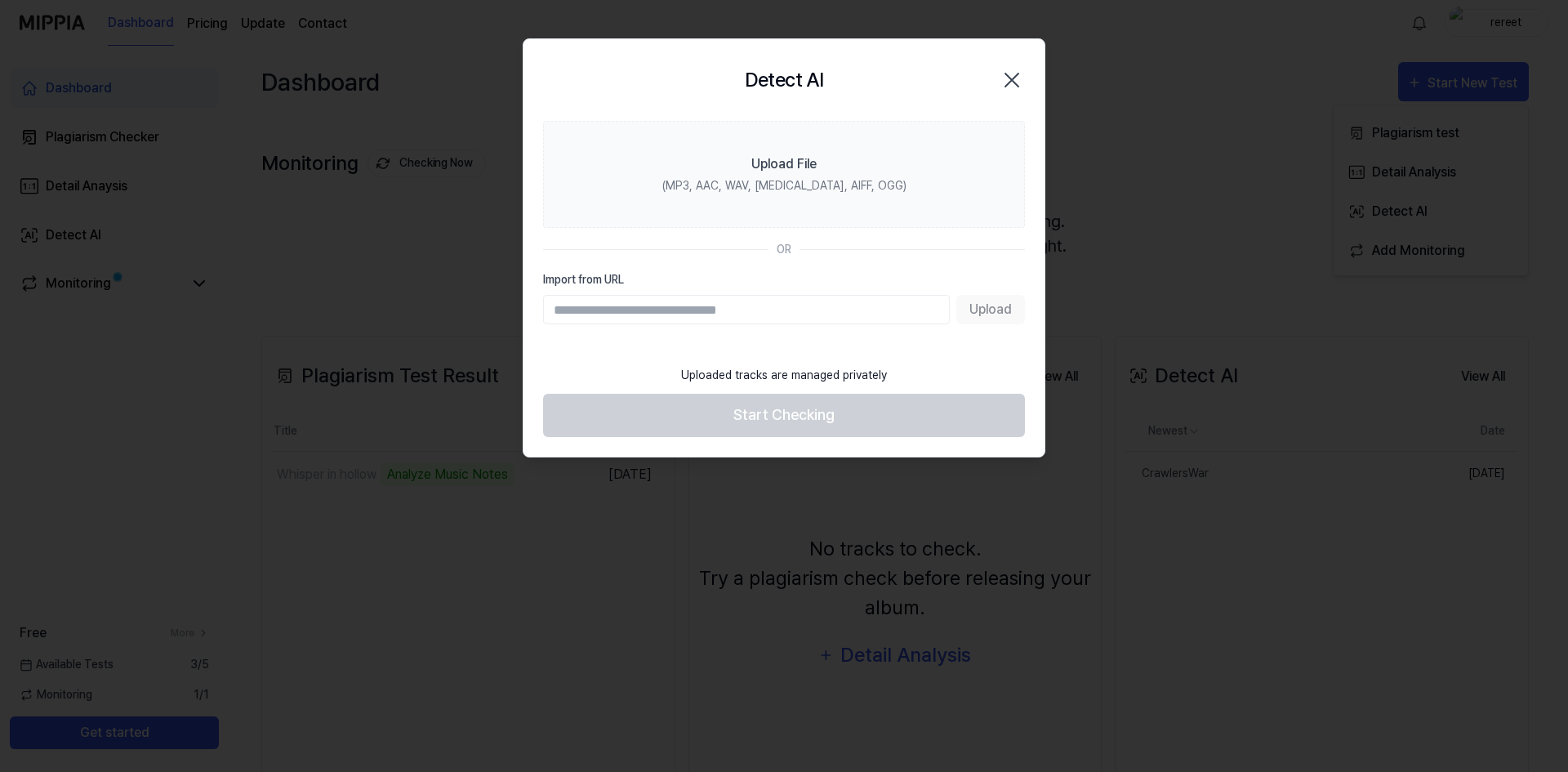
click at [782, 309] on input "Import from URL" at bounding box center [746, 309] width 407 height 30
click at [811, 297] on input "Import from URL" at bounding box center [746, 309] width 407 height 30
paste input "**********"
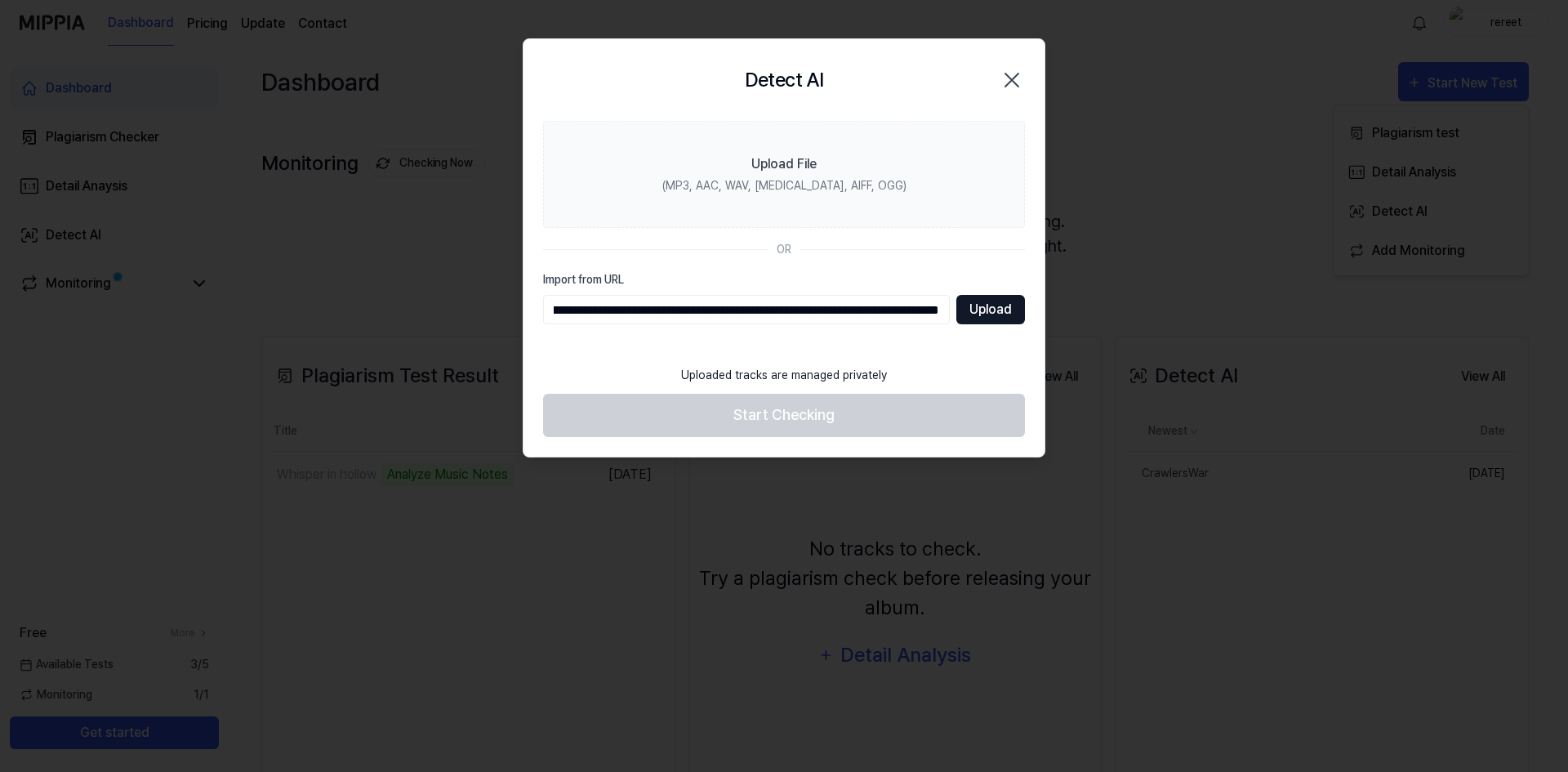
type input "**********"
click at [1001, 316] on button "Upload" at bounding box center [990, 309] width 69 height 30
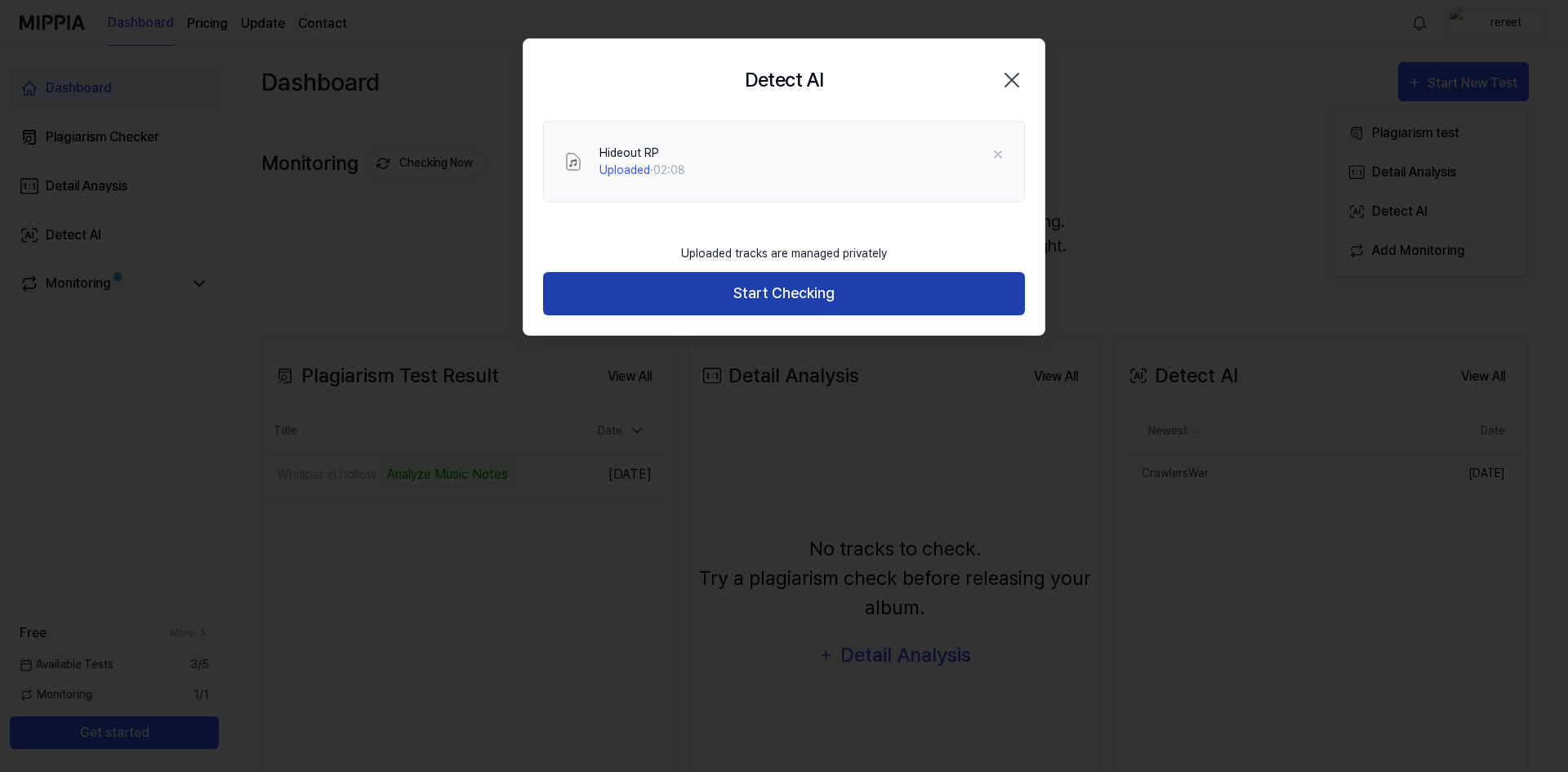
click at [896, 281] on button "Start Checking" at bounding box center [784, 293] width 482 height 44
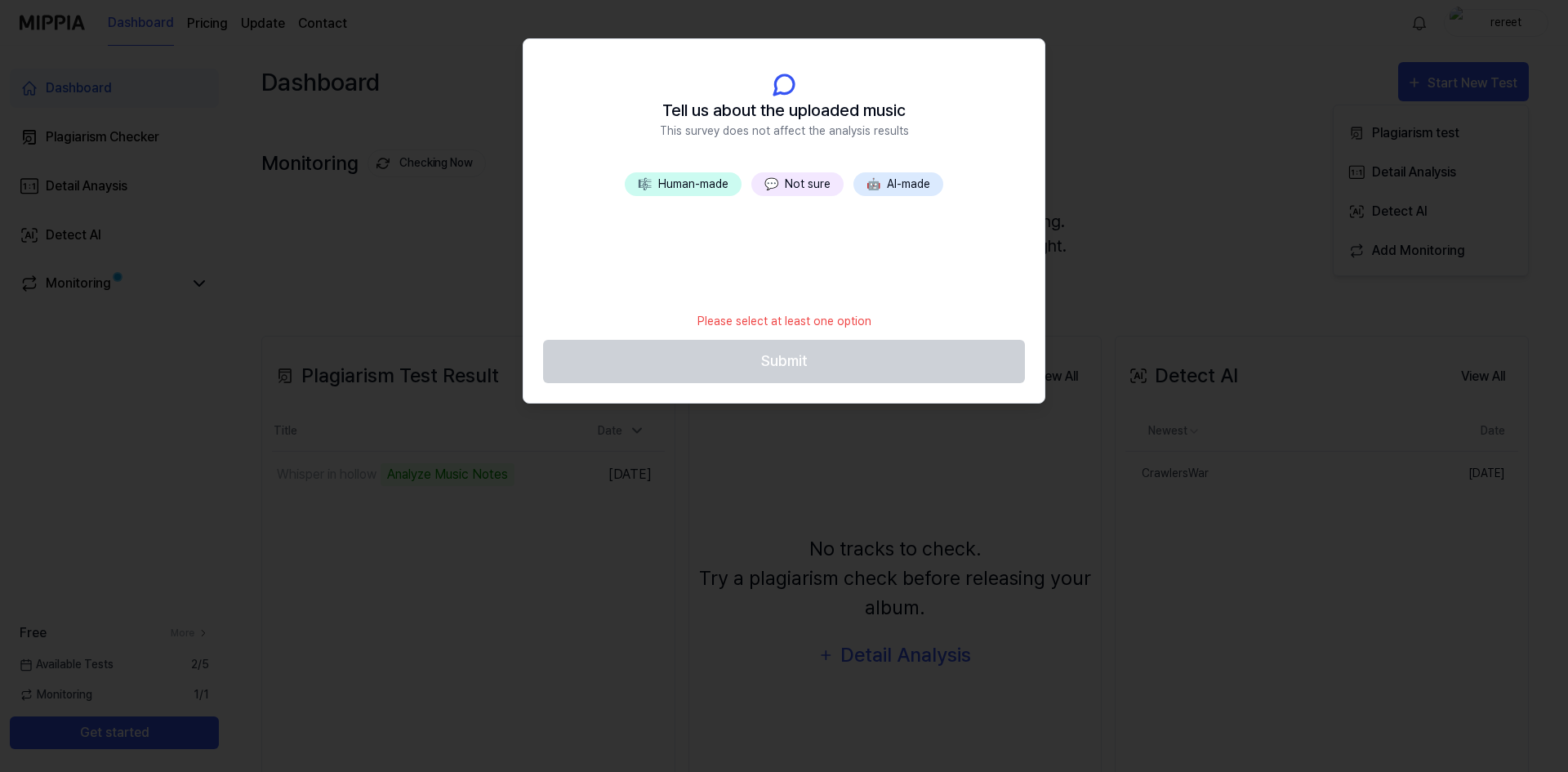
click at [701, 180] on button "🎼 Human-made" at bounding box center [683, 184] width 116 height 24
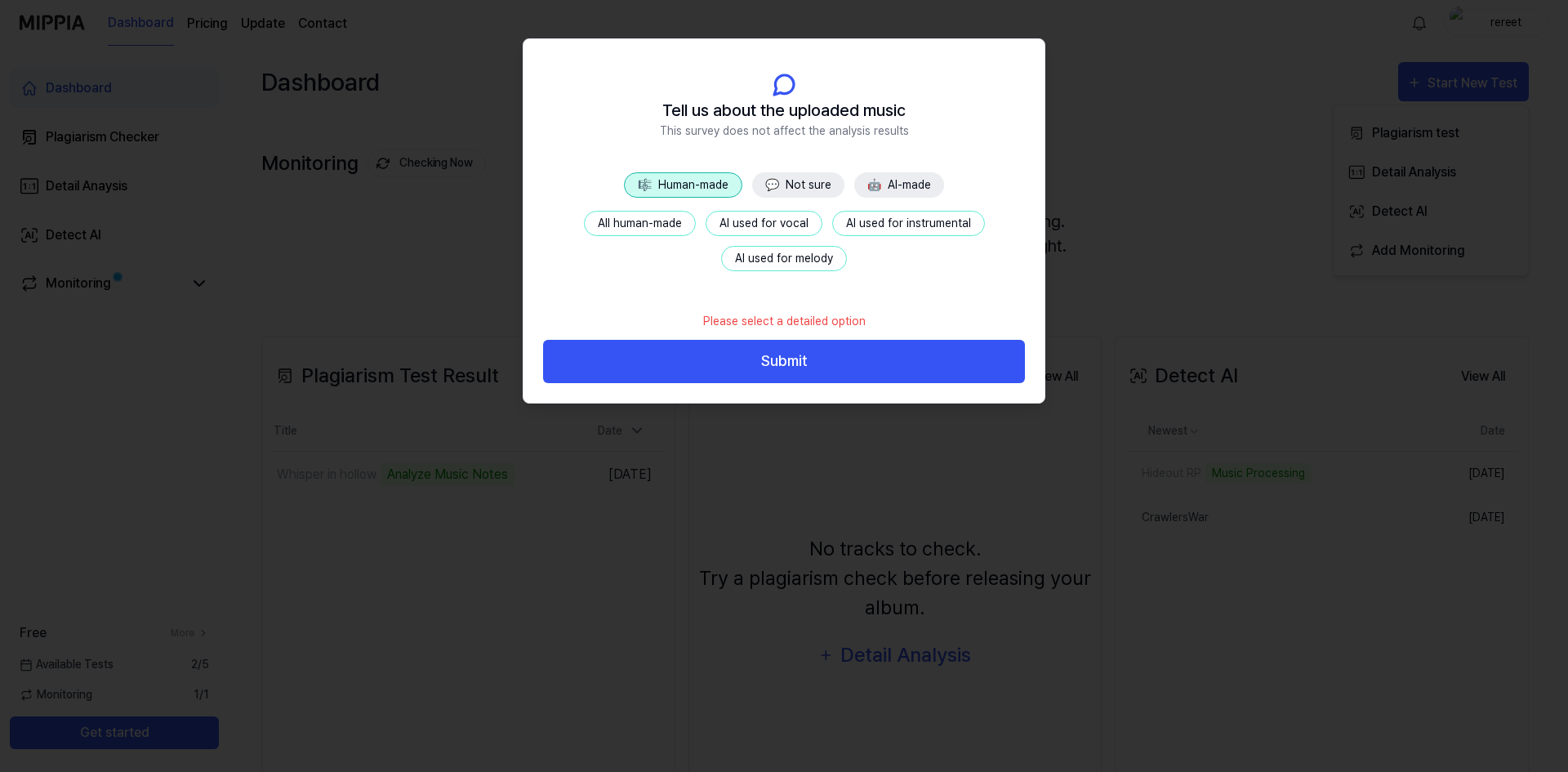
click at [772, 223] on button "AI used for vocal" at bounding box center [763, 223] width 116 height 25
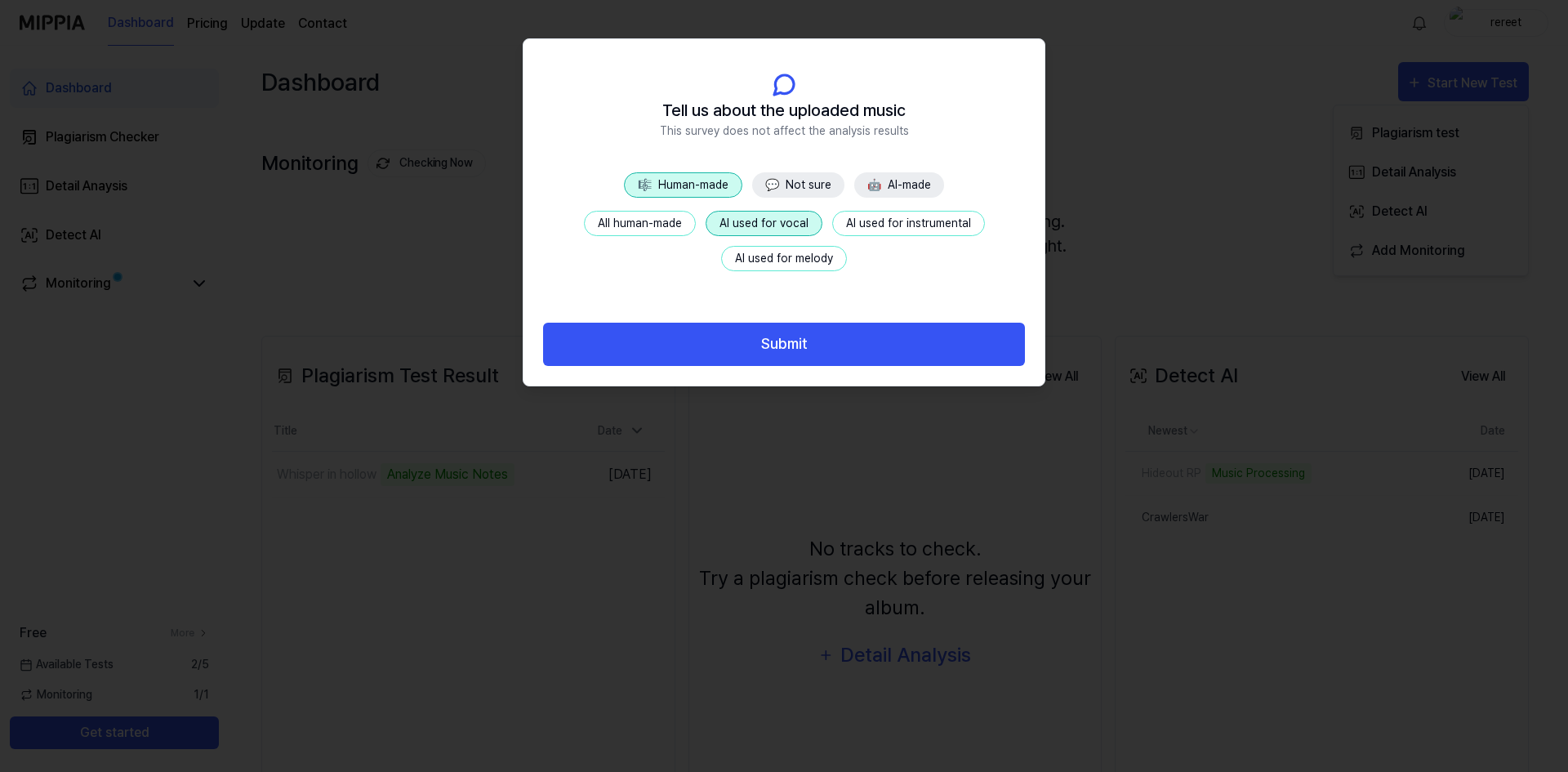
click at [885, 171] on header "Tell us about the uploaded music This survey does not affect the analysis resul…" at bounding box center [784, 105] width 521 height 133
click at [886, 182] on button "🤖 AI-made" at bounding box center [899, 184] width 90 height 25
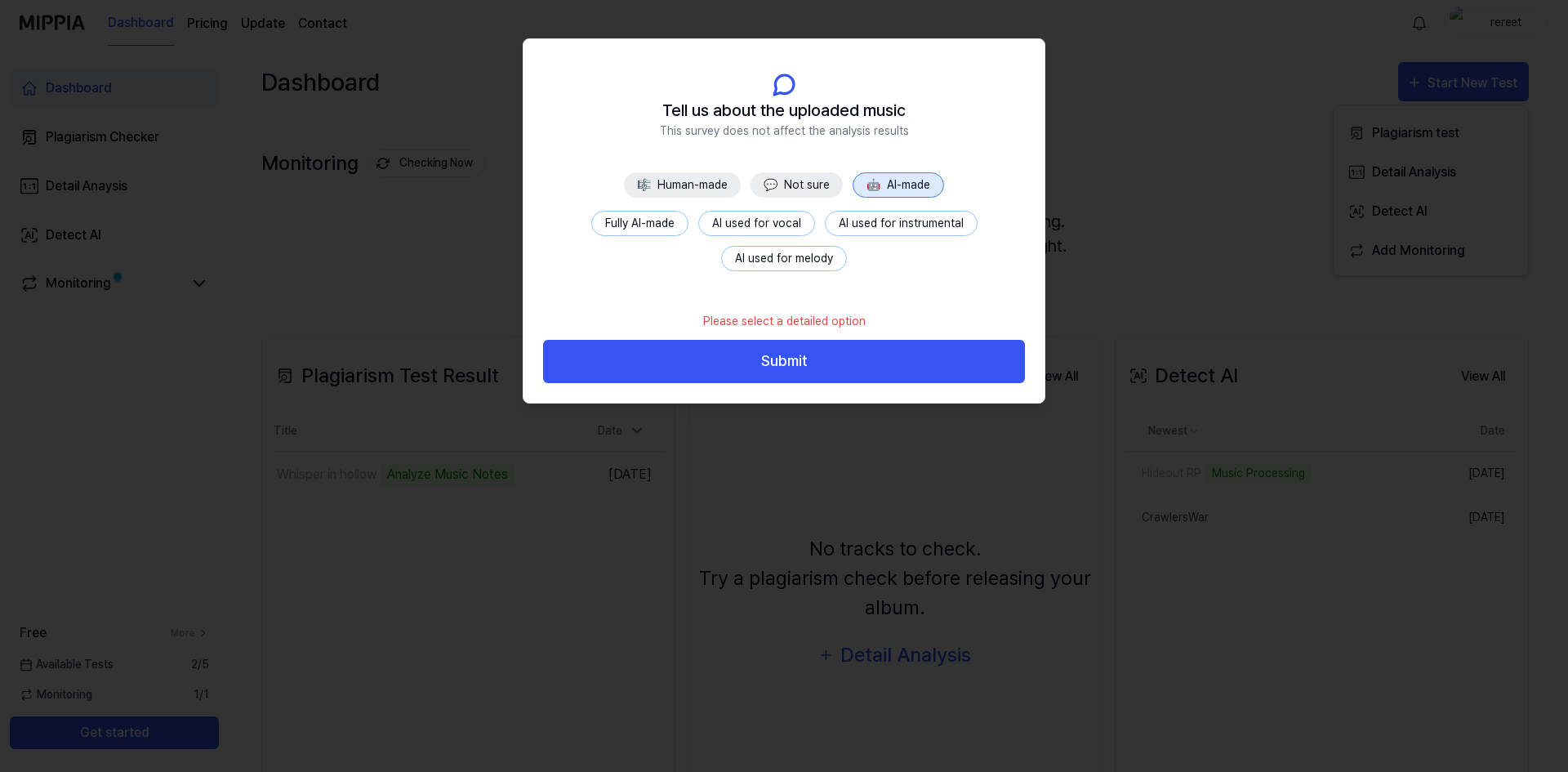
click at [729, 226] on button "AI used for vocal" at bounding box center [756, 223] width 116 height 25
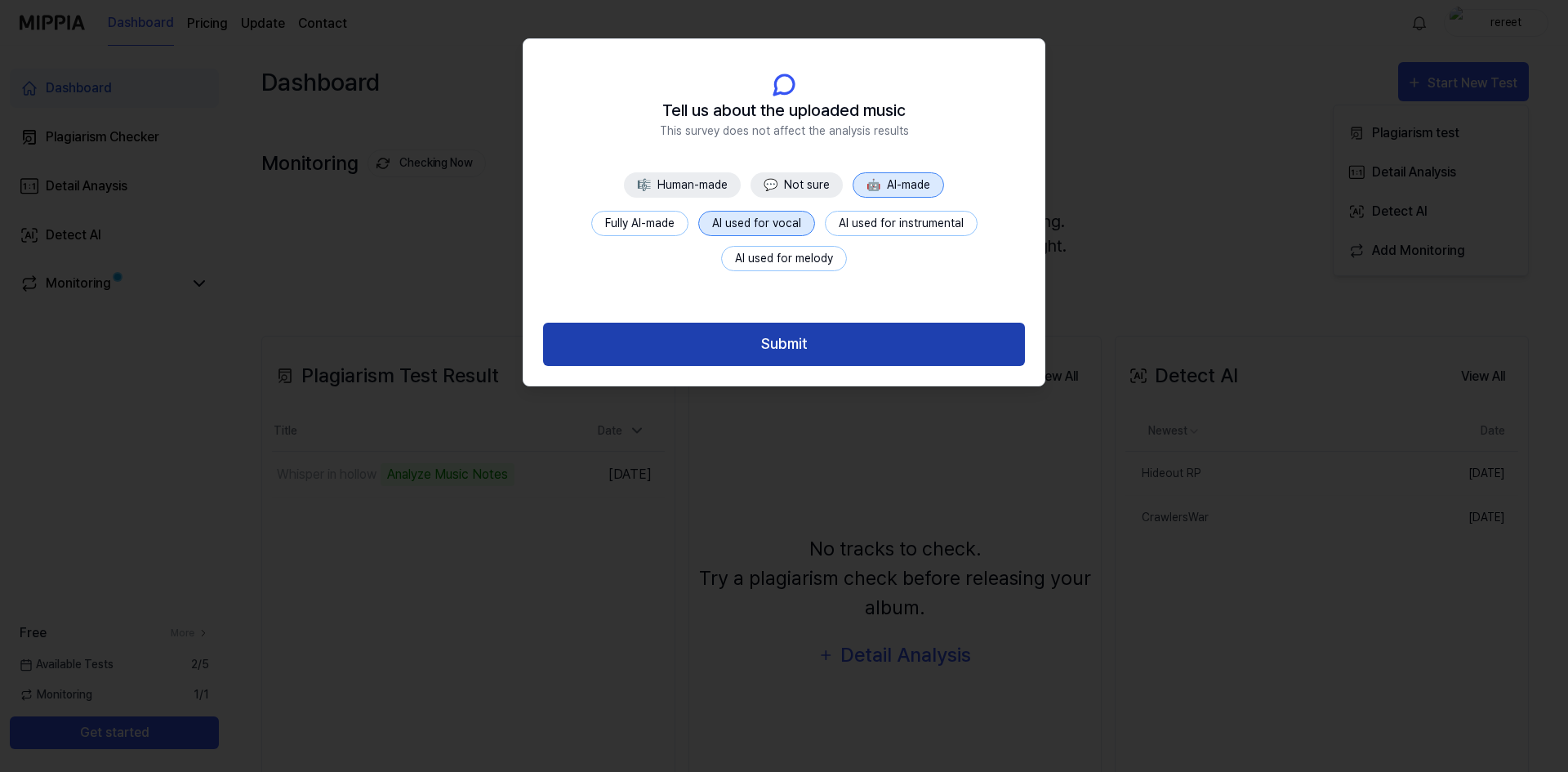
click at [814, 339] on button "Submit" at bounding box center [784, 344] width 482 height 44
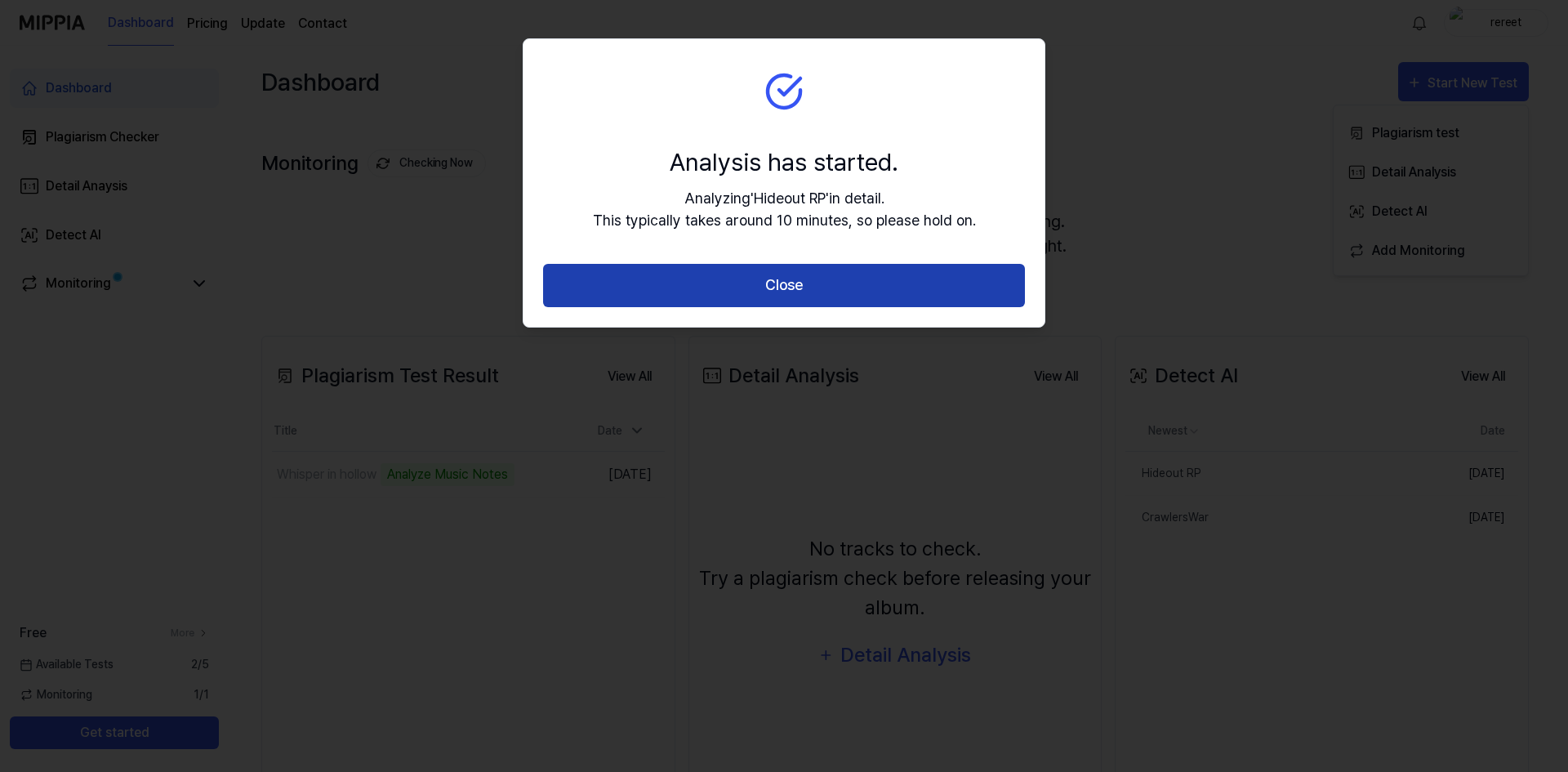
click at [822, 285] on button "Close" at bounding box center [784, 286] width 482 height 44
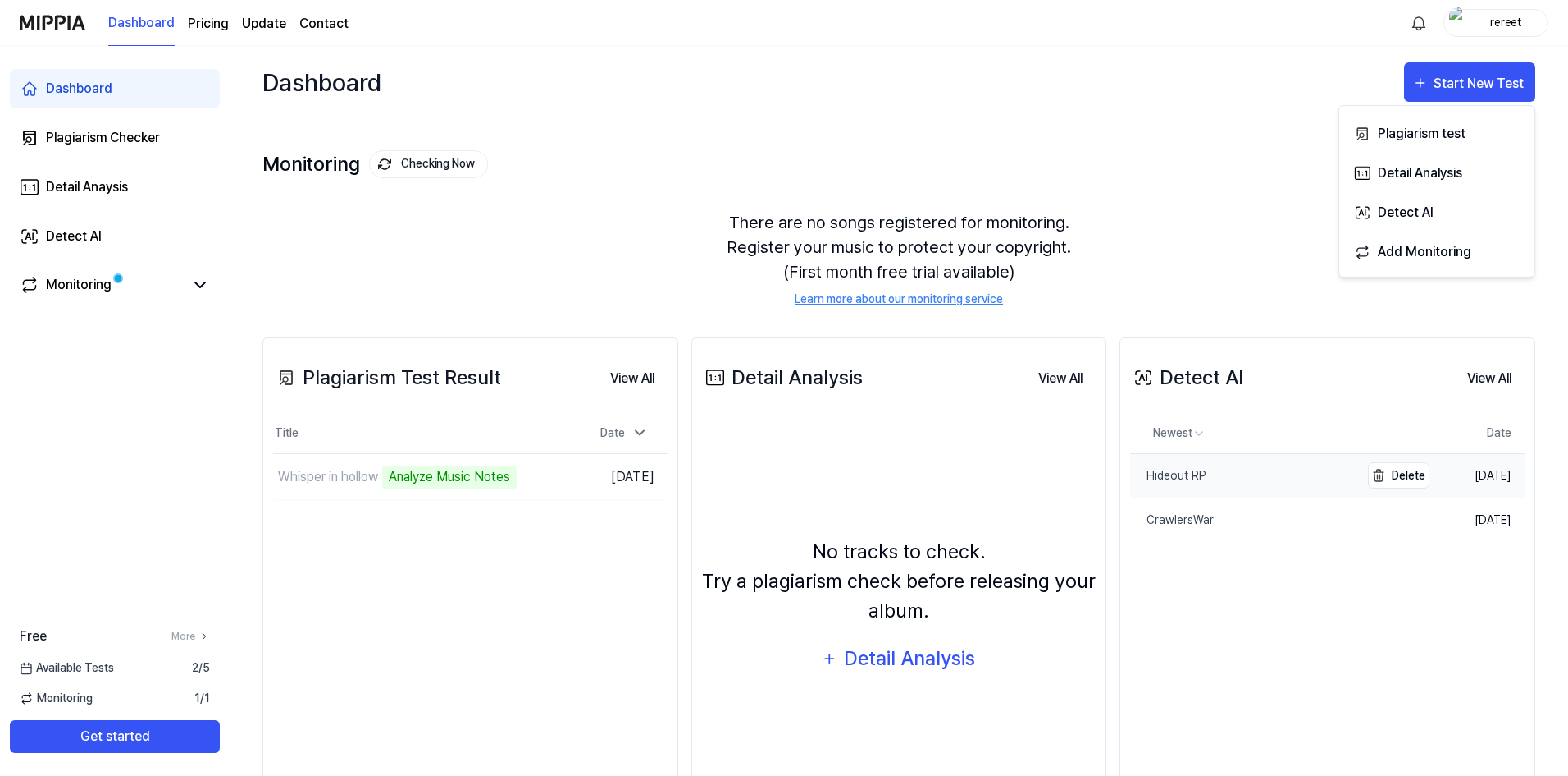
click at [1176, 476] on div "Hideout RP" at bounding box center [1168, 475] width 76 height 17
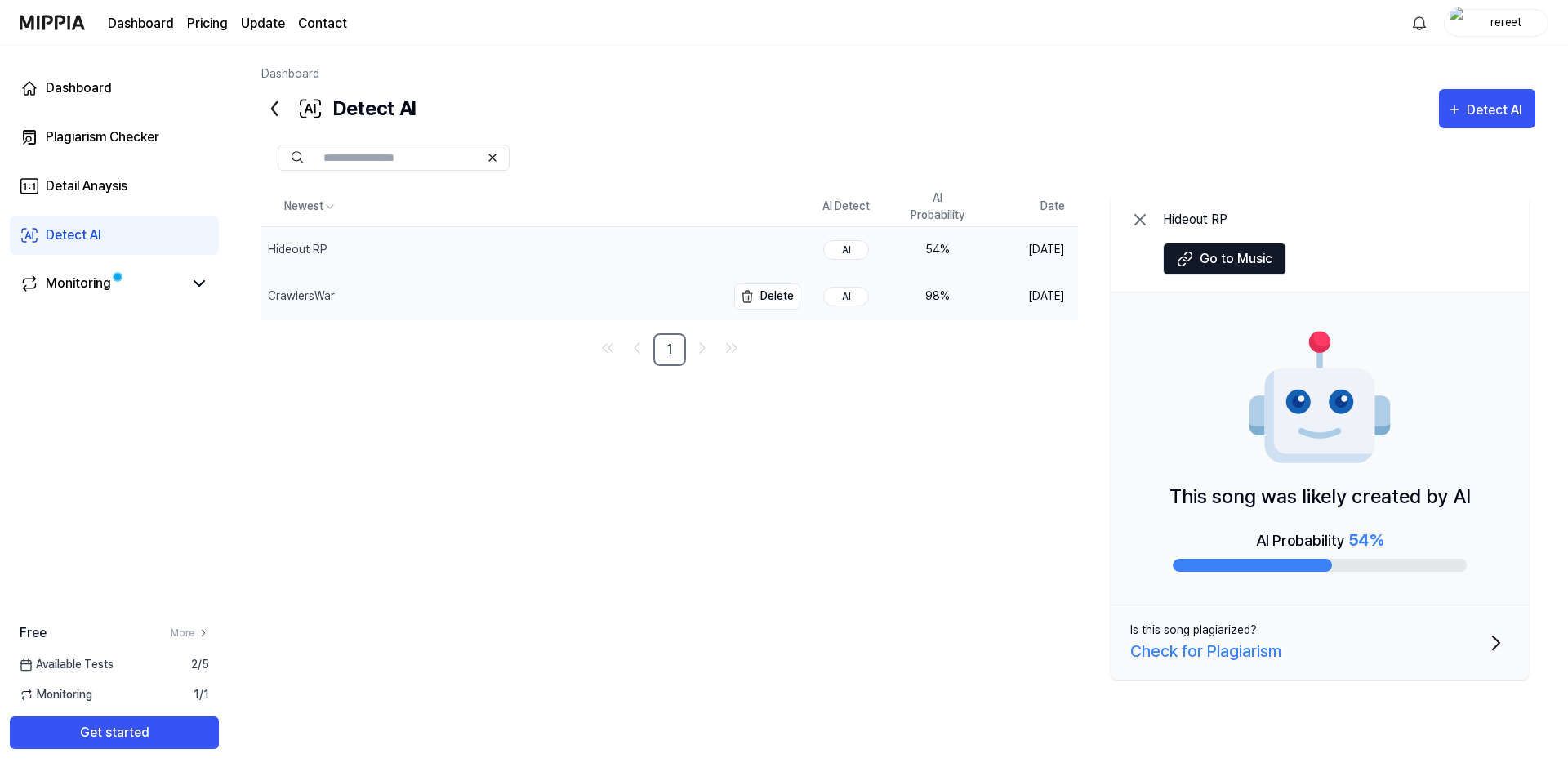
click at [663, 298] on div "CrawlersWar" at bounding box center [493, 296] width 465 height 46
click at [368, 261] on div "Hideout RP" at bounding box center [493, 250] width 465 height 46
click at [273, 105] on icon at bounding box center [275, 108] width 26 height 26
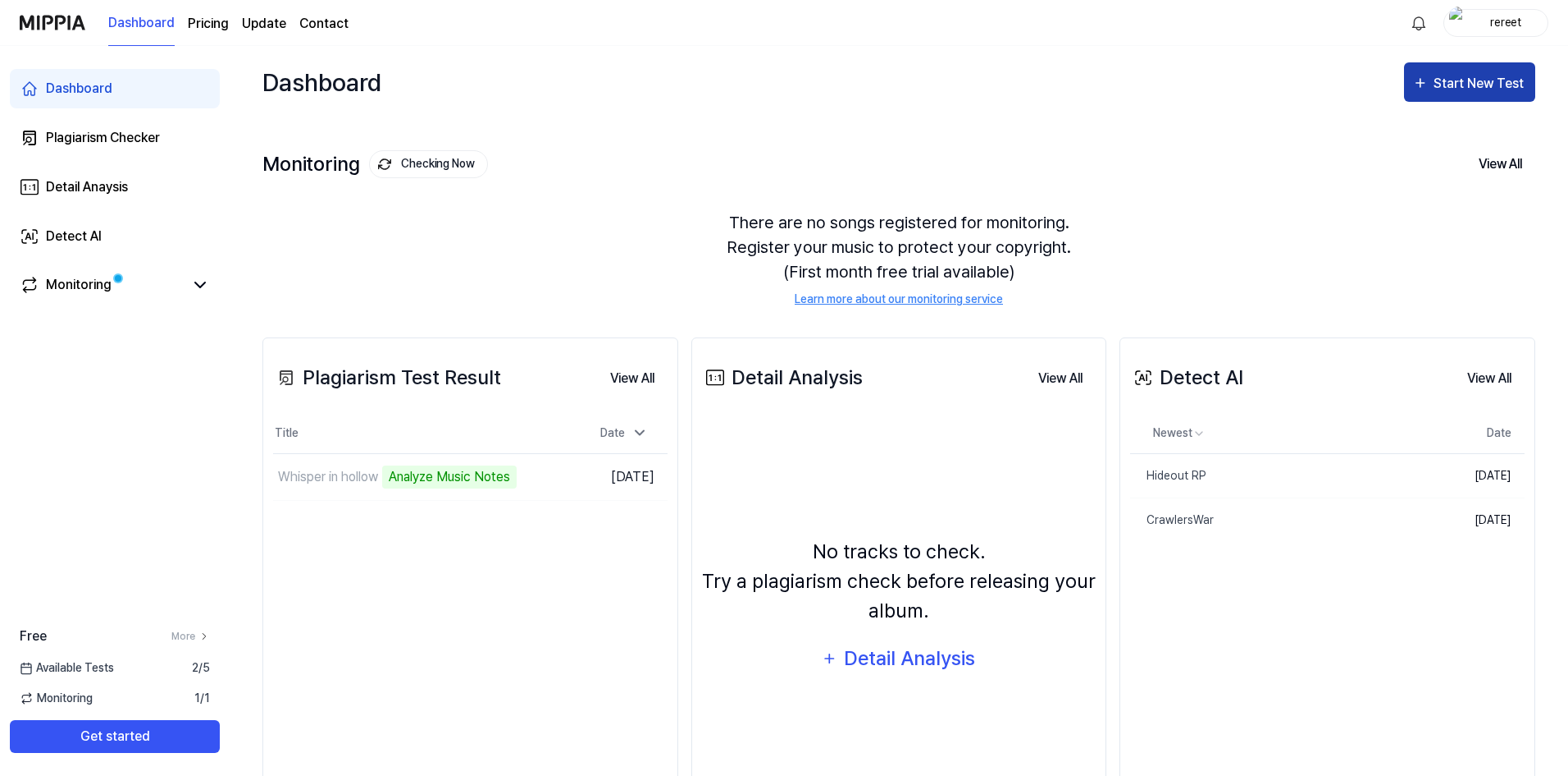
click at [1470, 87] on div "Start New Test" at bounding box center [1481, 83] width 94 height 21
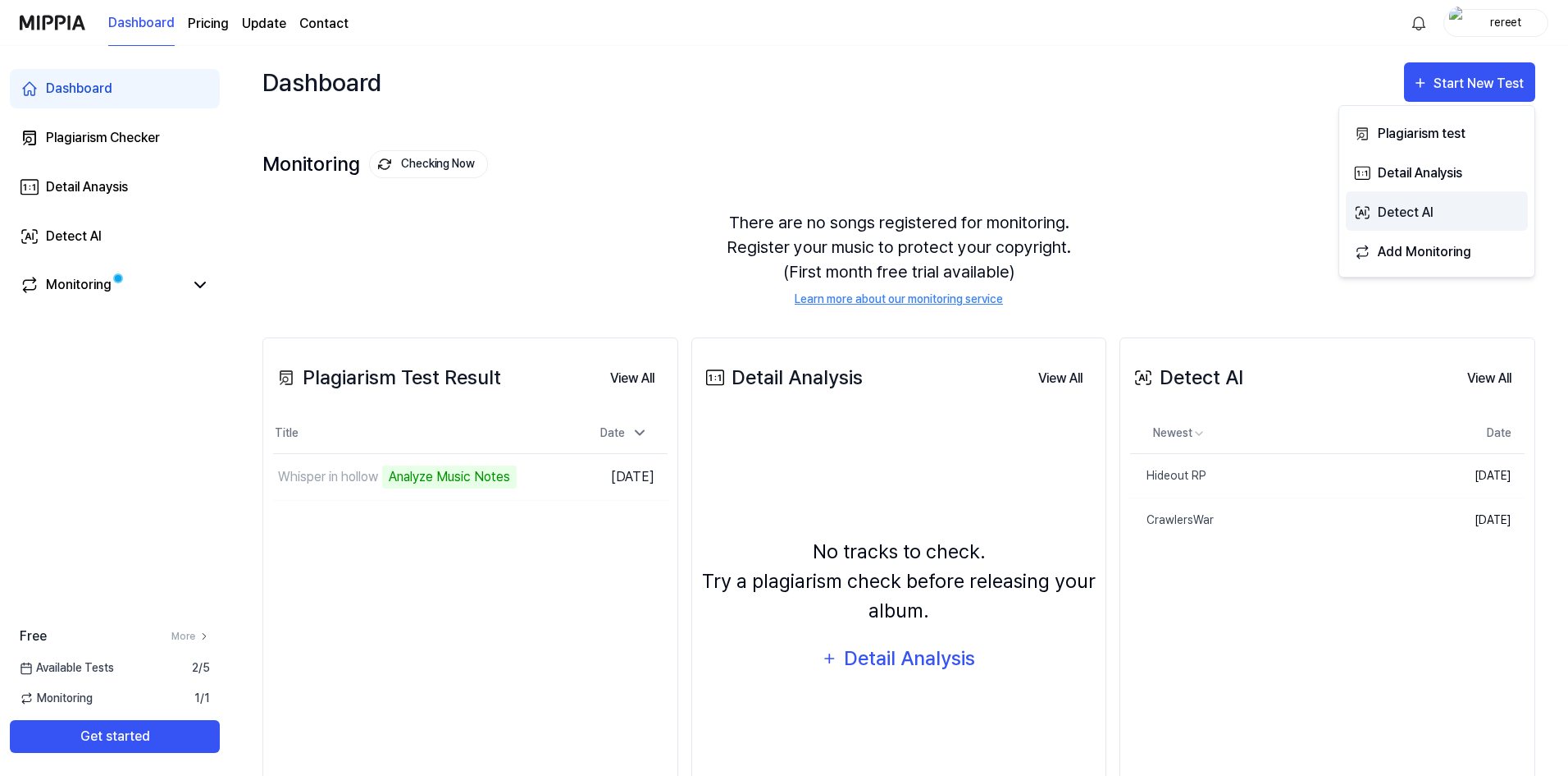
click at [1401, 213] on div "Detect AI" at bounding box center [1449, 212] width 143 height 21
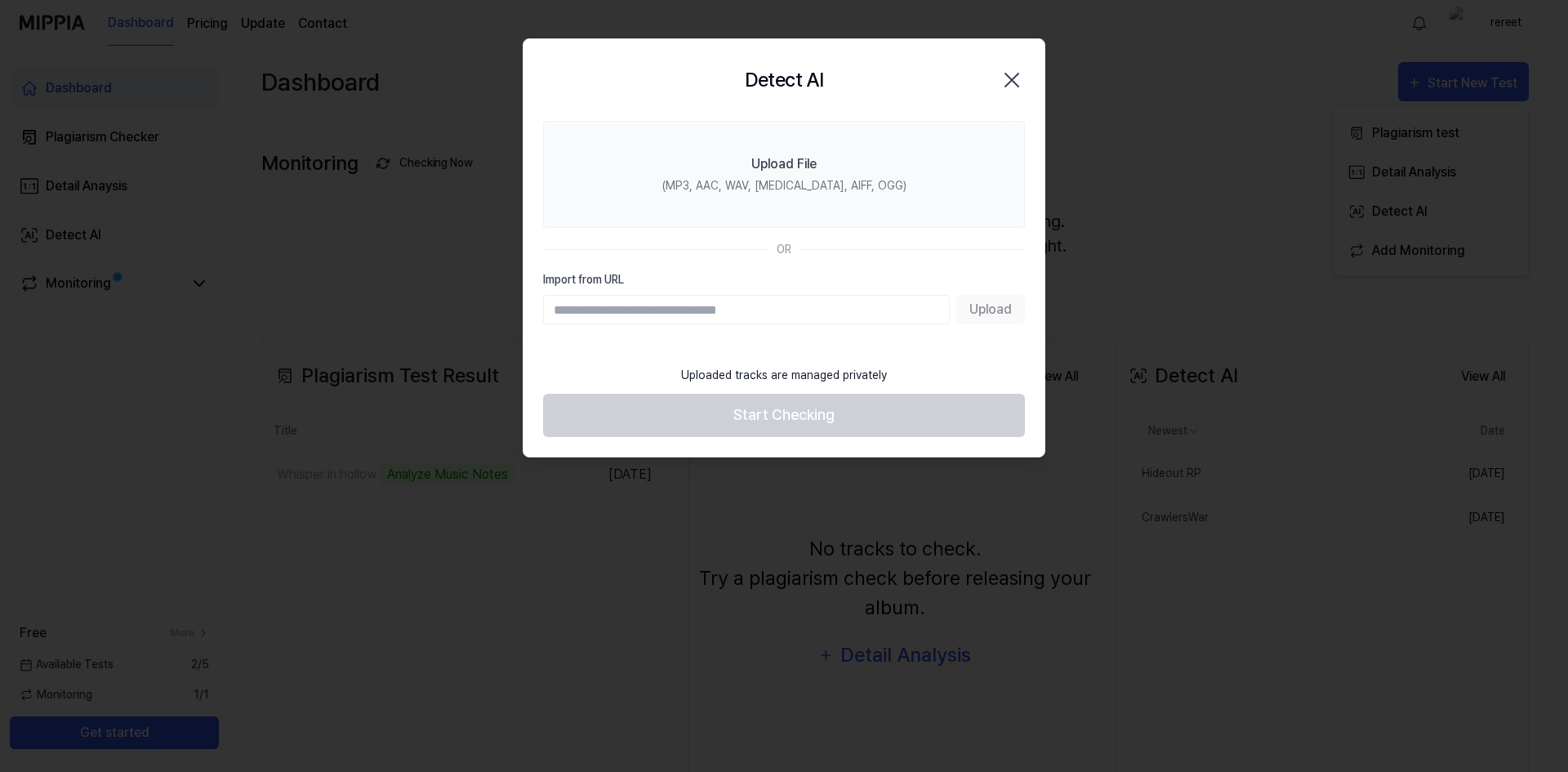
click at [818, 307] on input "Import from URL" at bounding box center [746, 309] width 407 height 30
paste input "**********"
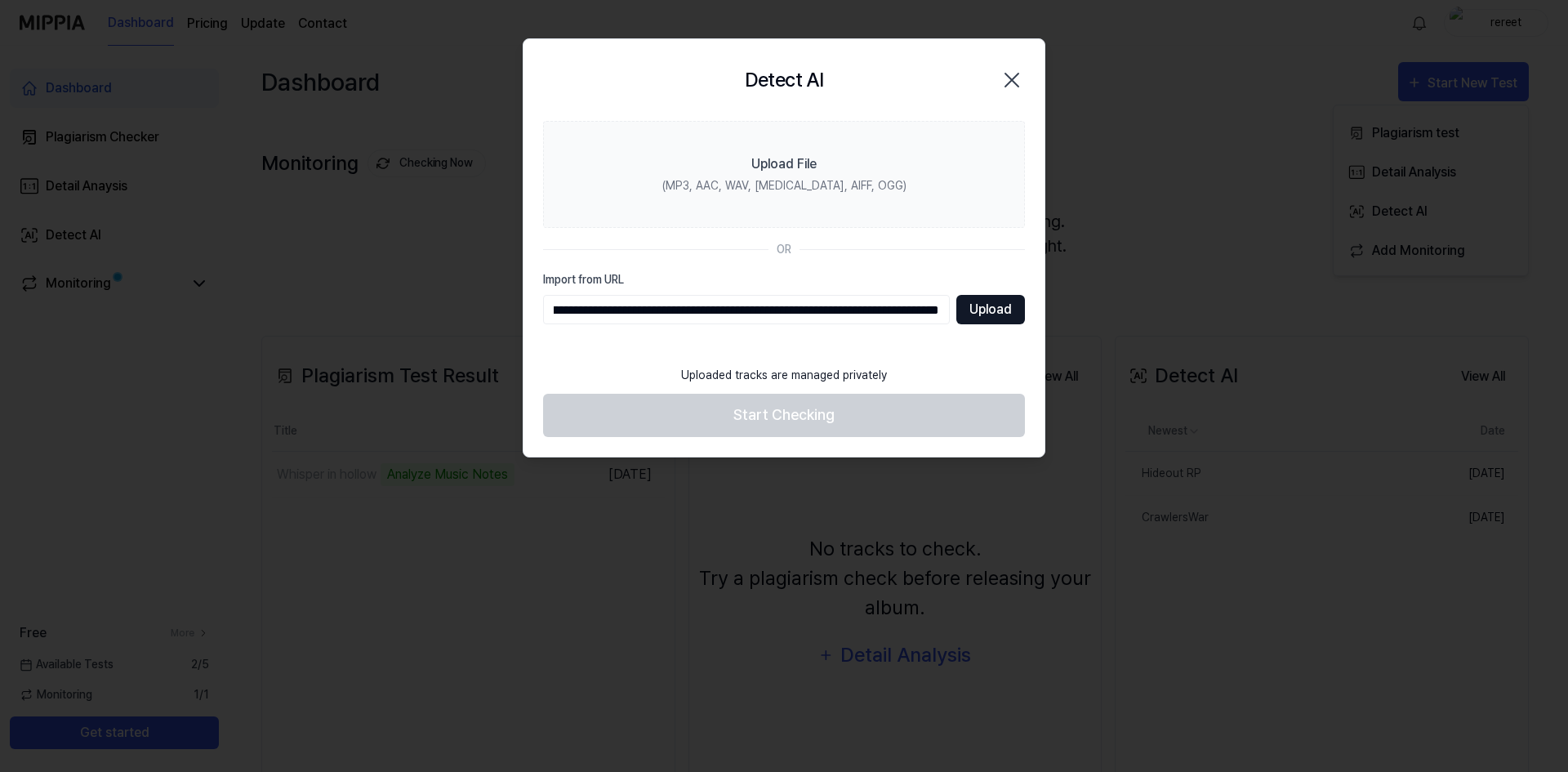
type input "**********"
click at [969, 301] on button "Upload" at bounding box center [990, 309] width 69 height 30
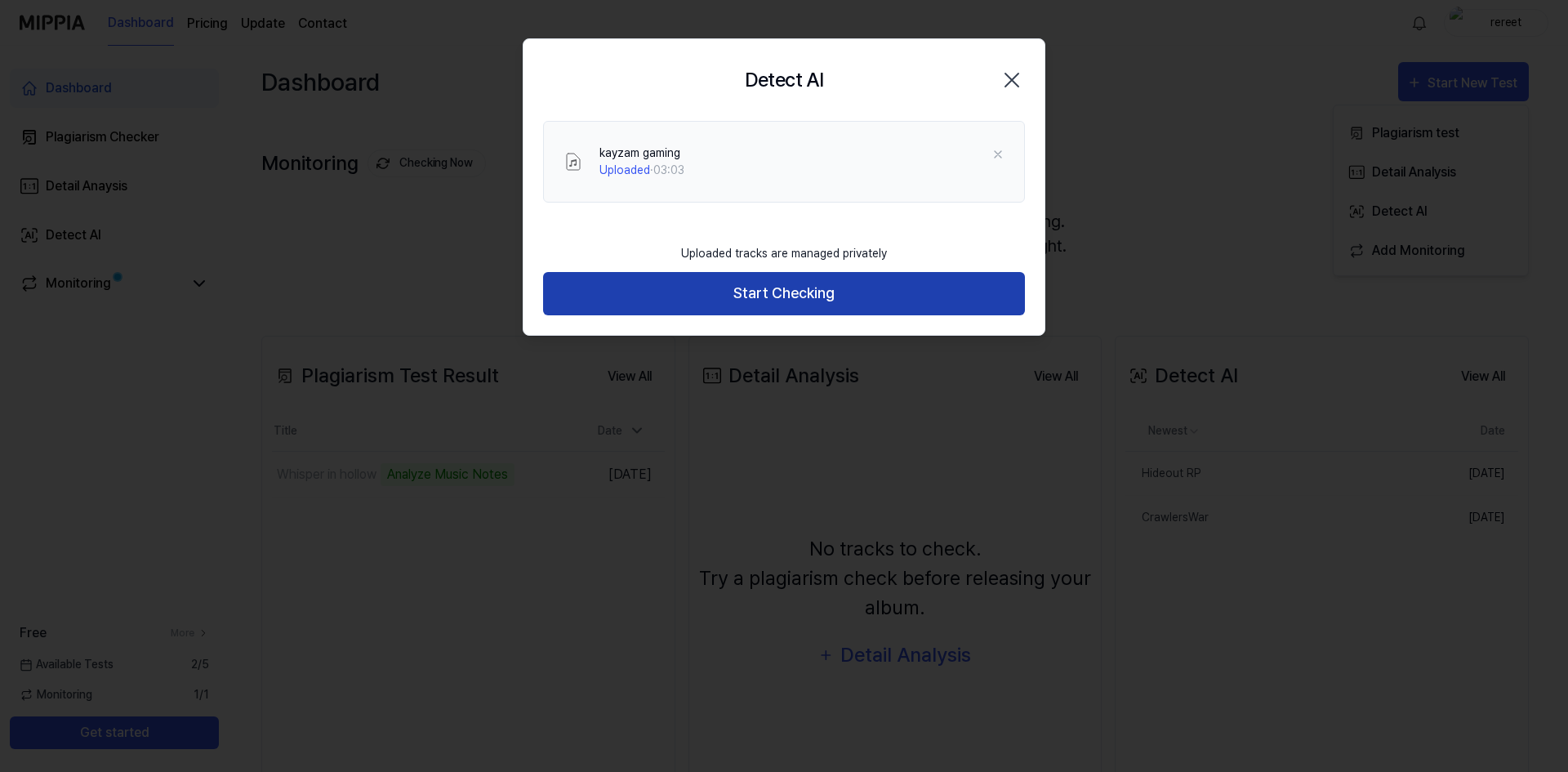
click at [800, 290] on button "Start Checking" at bounding box center [784, 293] width 482 height 44
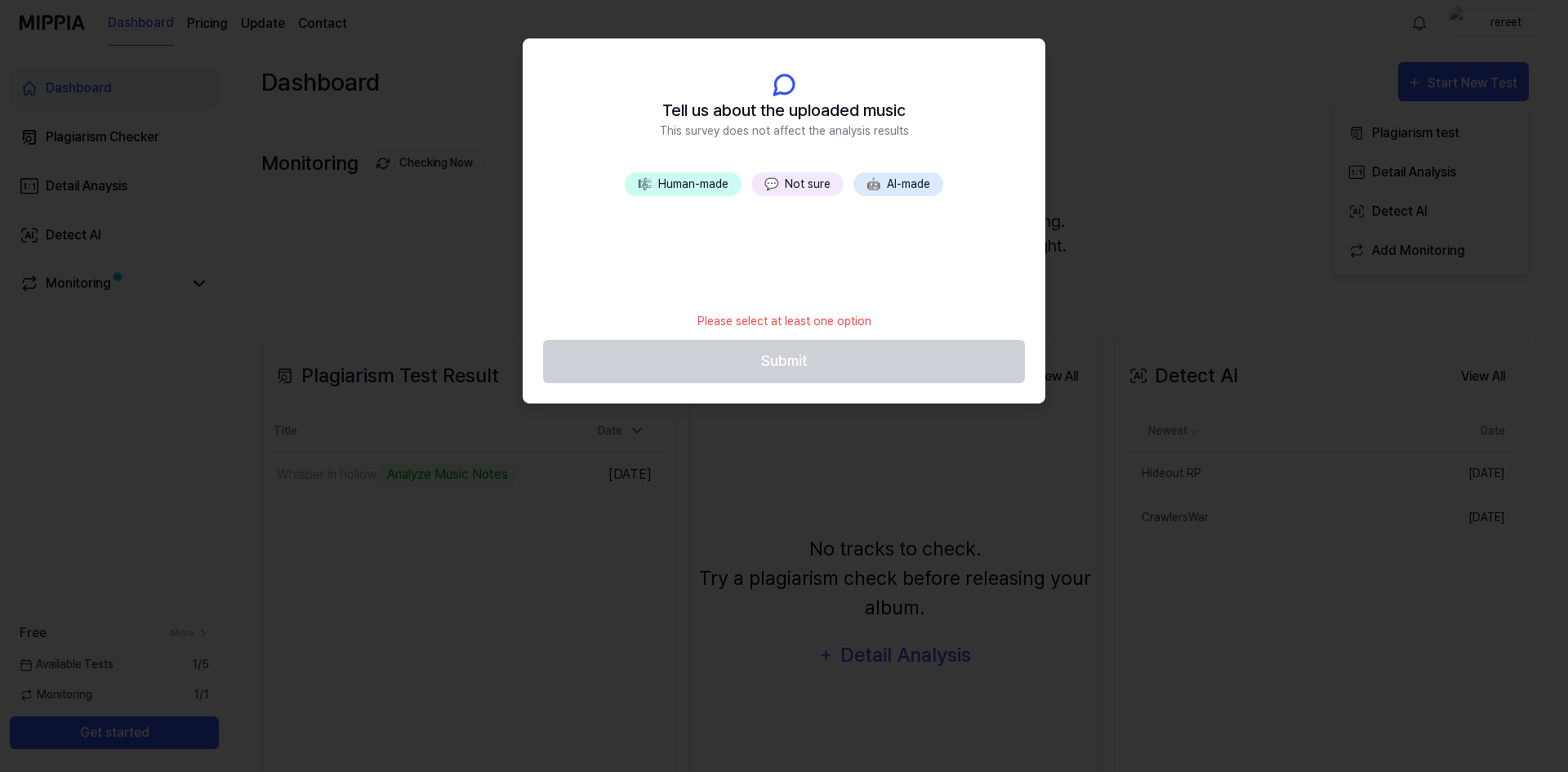
click at [913, 162] on header "Tell us about the uploaded music This survey does not affect the analysis resul…" at bounding box center [784, 105] width 521 height 133
click at [909, 183] on button "🤖 AI-made" at bounding box center [898, 184] width 90 height 24
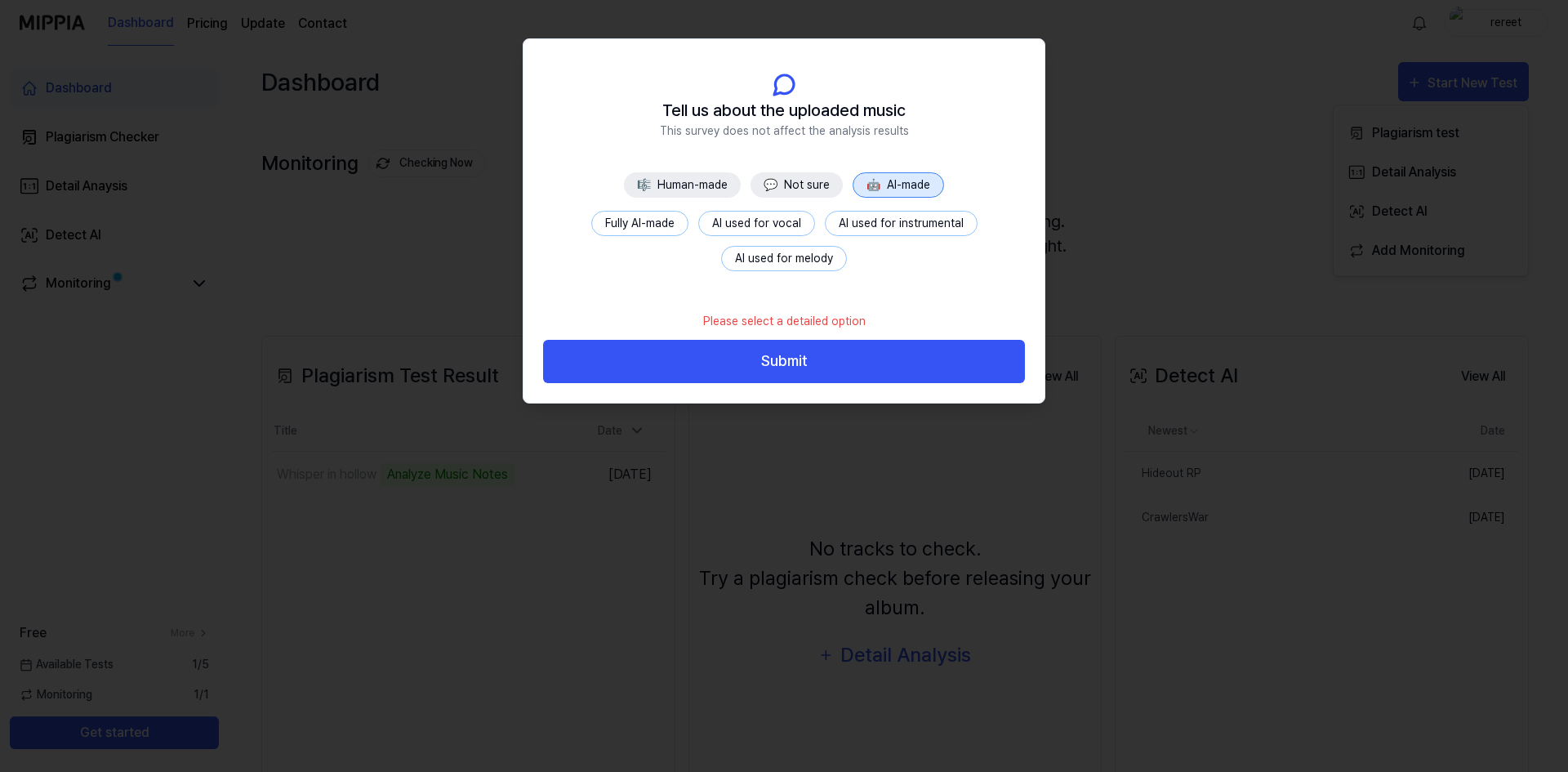
click at [774, 221] on button "AI used for vocal" at bounding box center [756, 223] width 116 height 25
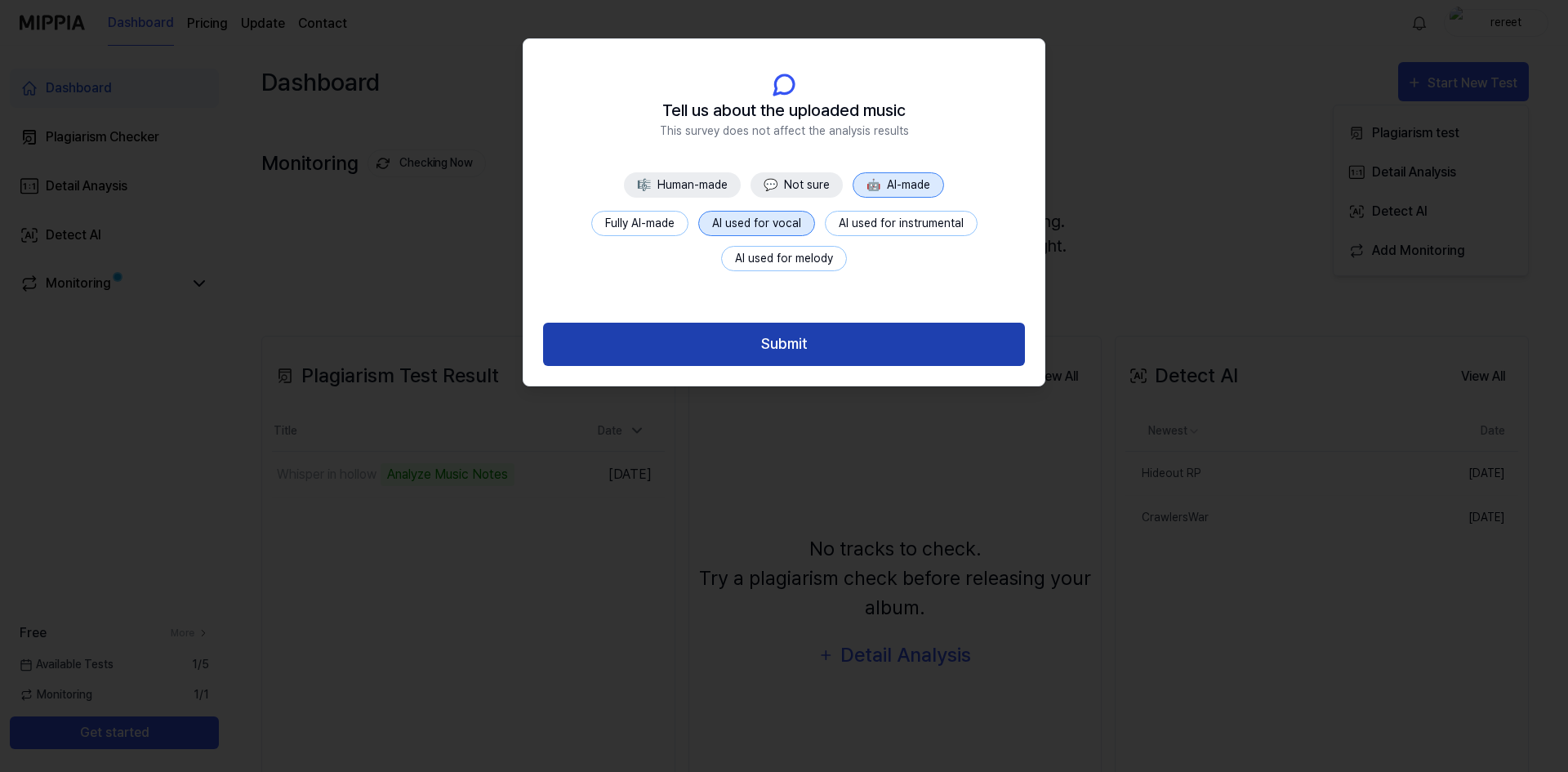
click at [838, 363] on button "Submit" at bounding box center [784, 344] width 482 height 44
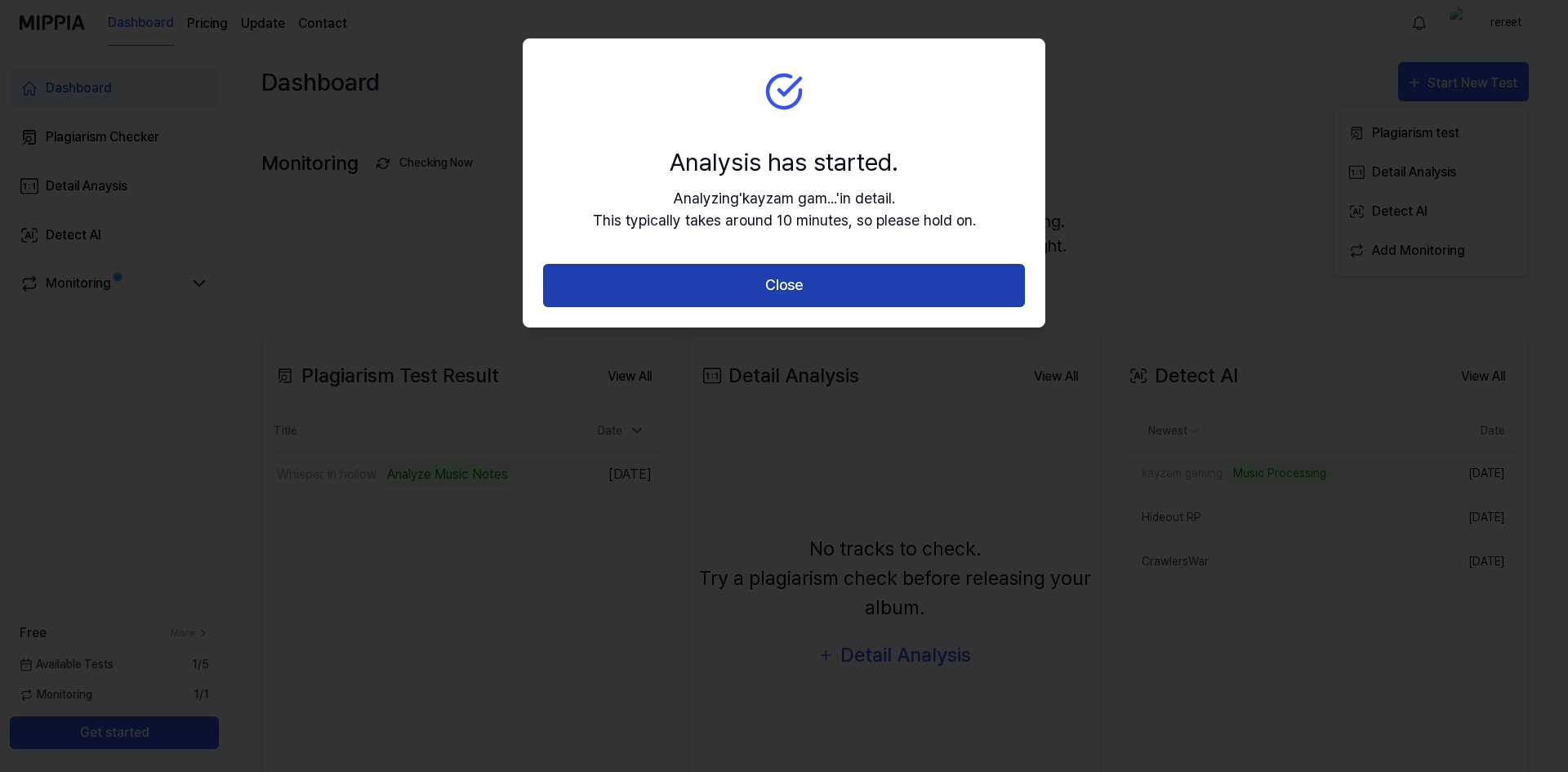
click at [875, 303] on button "Close" at bounding box center [784, 286] width 482 height 44
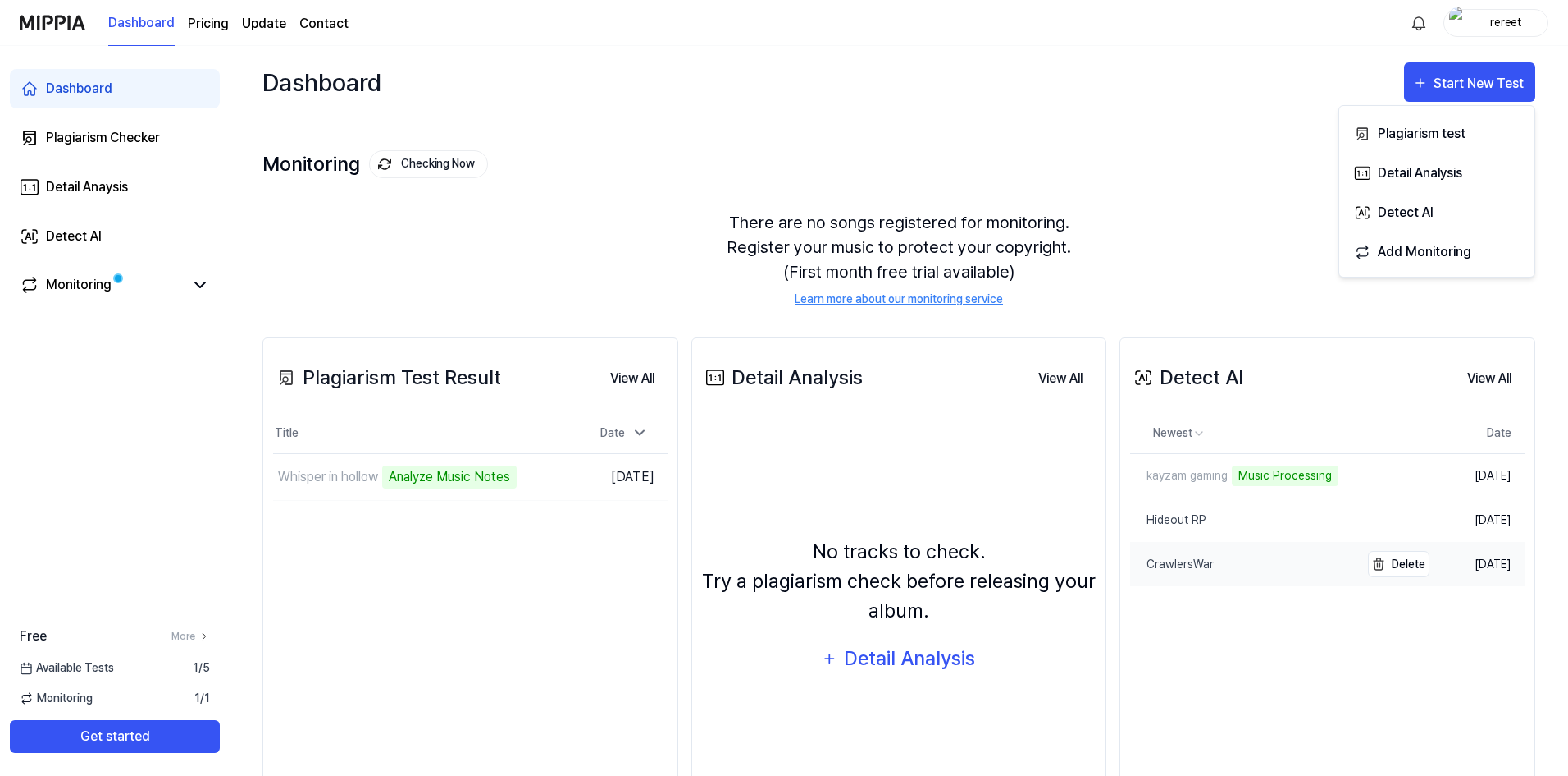
click at [1186, 558] on div "CrawlersWar" at bounding box center [1172, 564] width 84 height 17
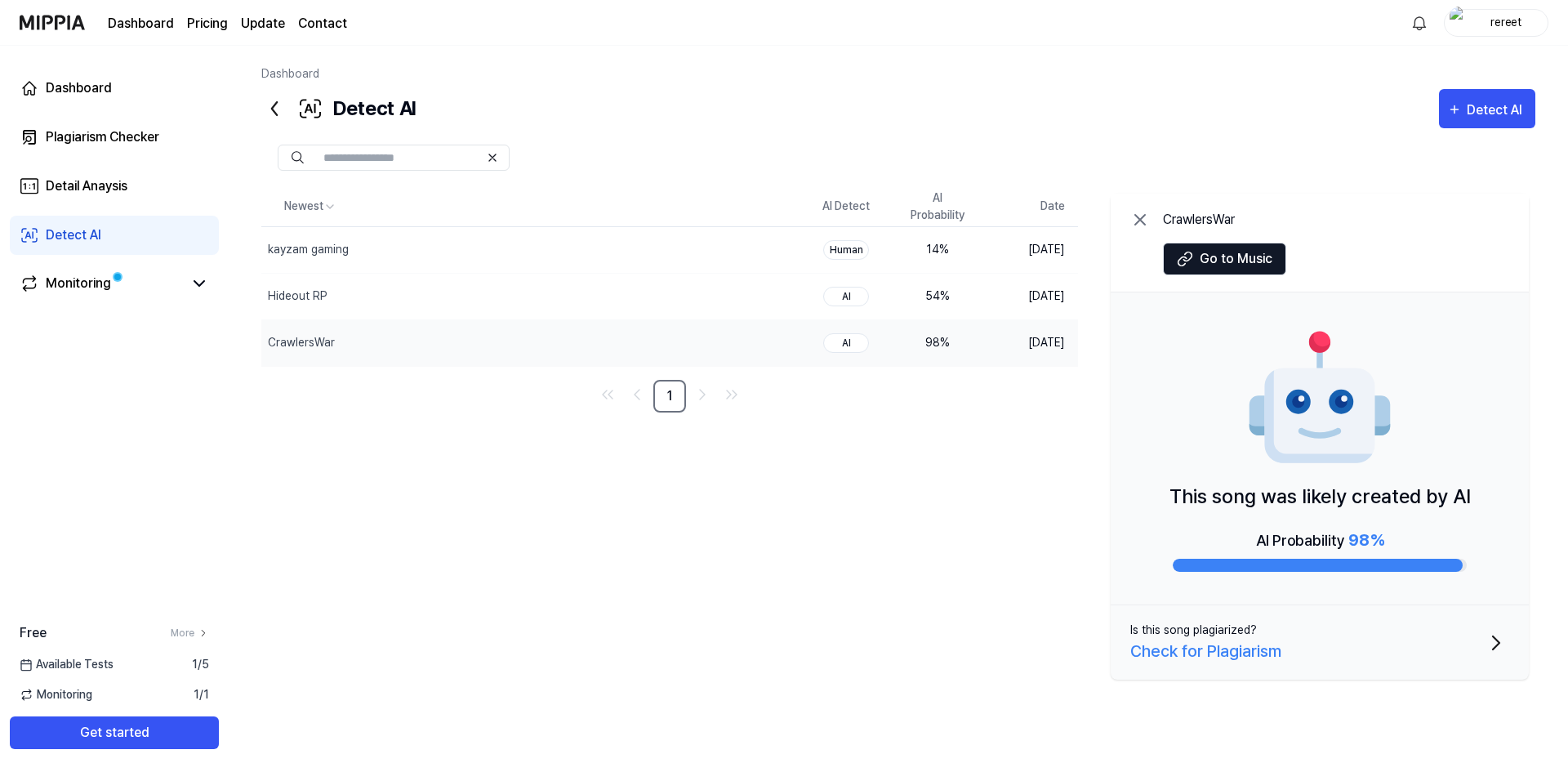
click at [1136, 223] on icon at bounding box center [1140, 220] width 10 height 10
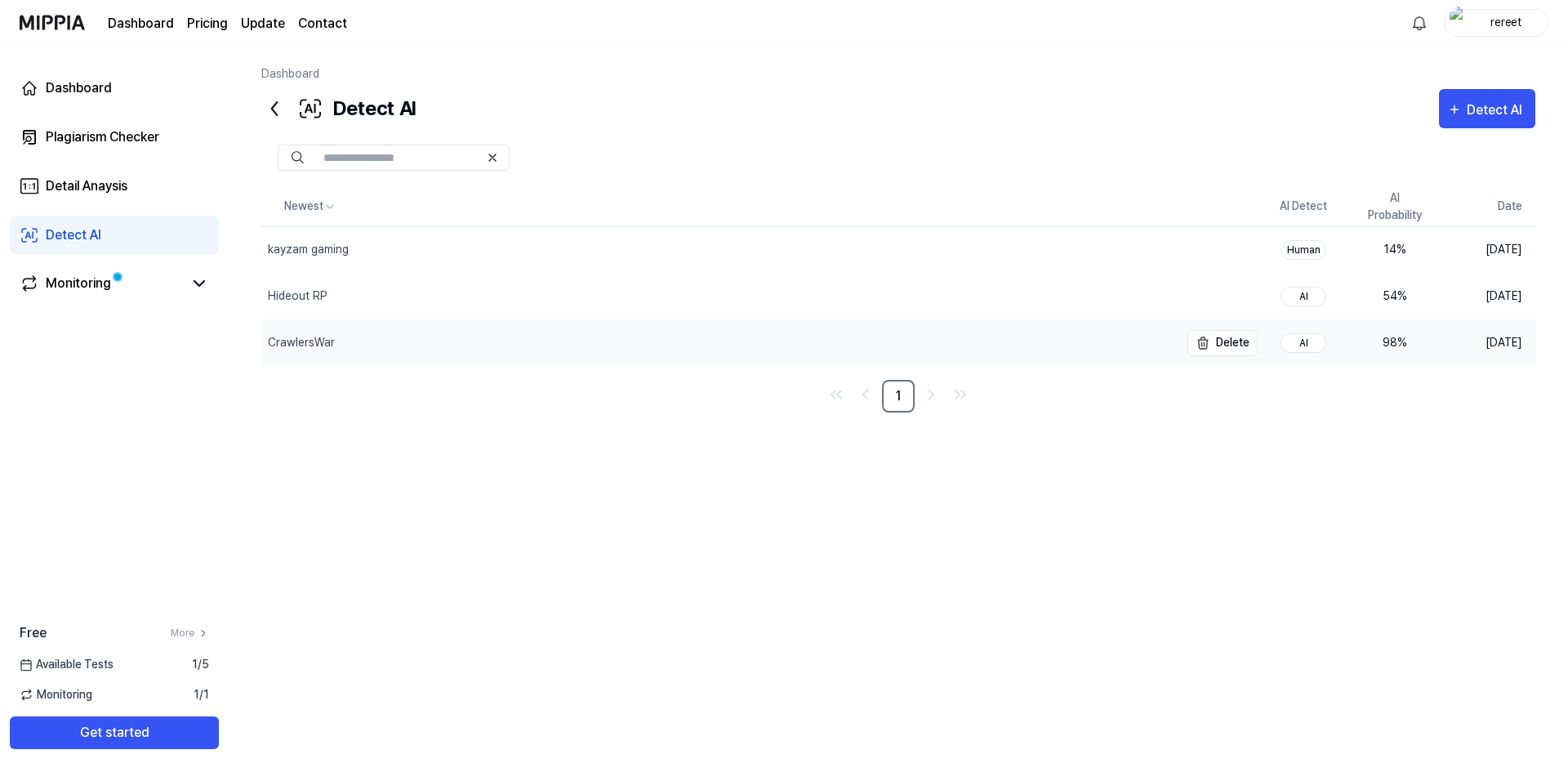
click at [467, 342] on div "CrawlersWar" at bounding box center [720, 343] width 918 height 46
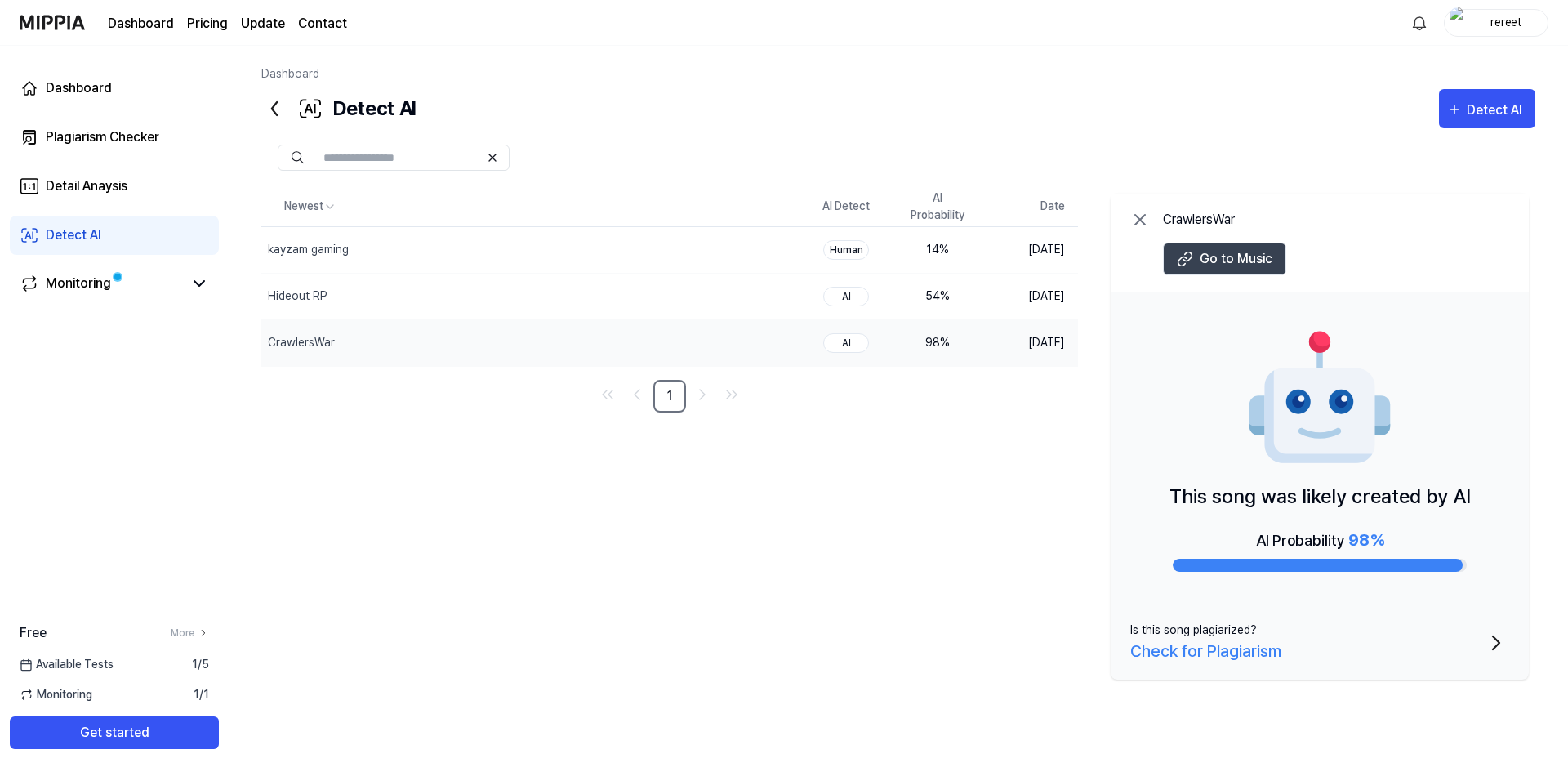
click at [1230, 258] on span "Go to Music" at bounding box center [1236, 259] width 73 height 20
click at [976, 346] on td "98 %" at bounding box center [937, 342] width 92 height 47
click at [609, 358] on div "CrawlersWar" at bounding box center [493, 343] width 465 height 46
click at [751, 344] on img "button" at bounding box center [747, 343] width 20 height 20
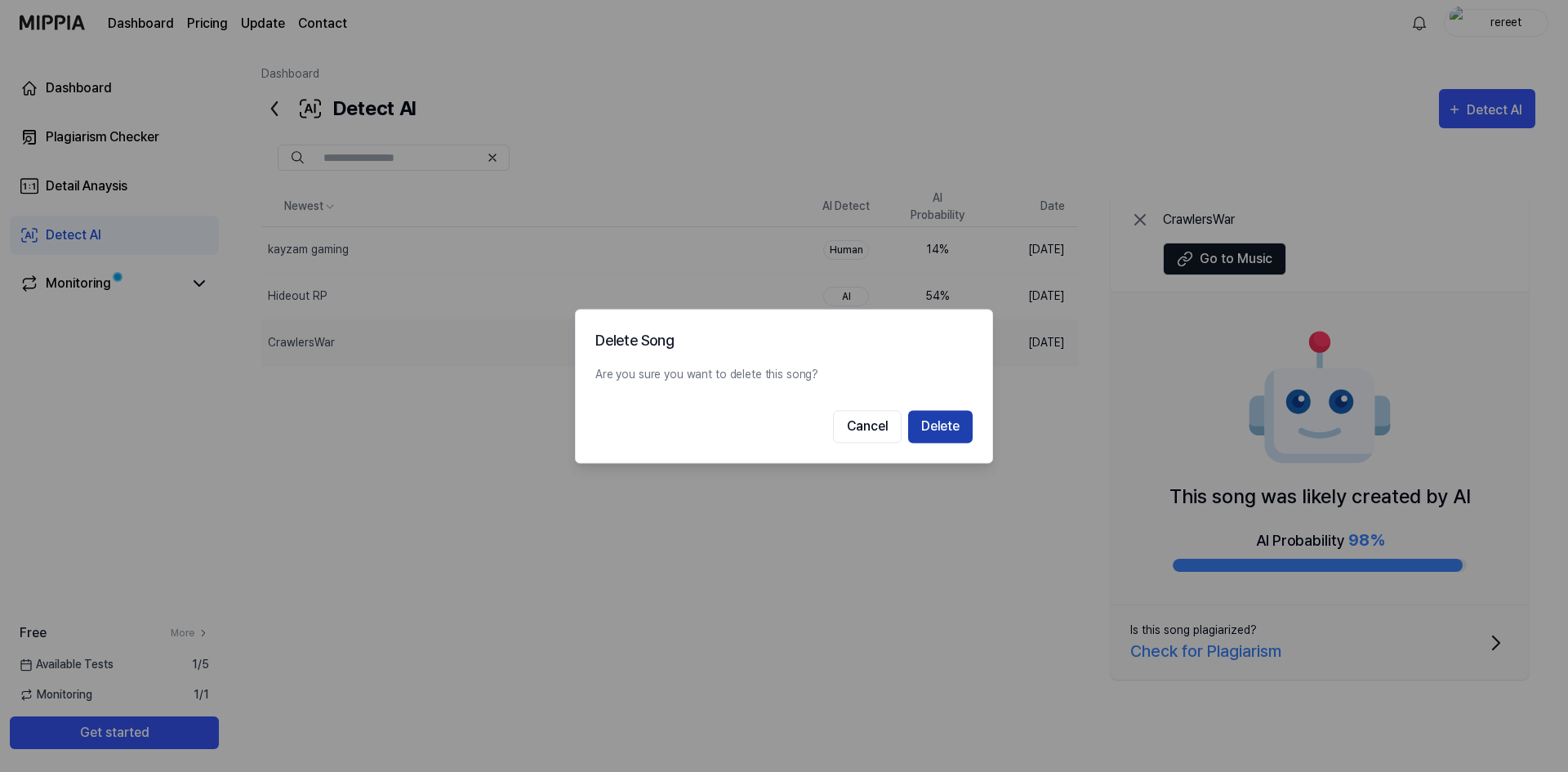
click at [952, 429] on button "Delete" at bounding box center [940, 426] width 65 height 33
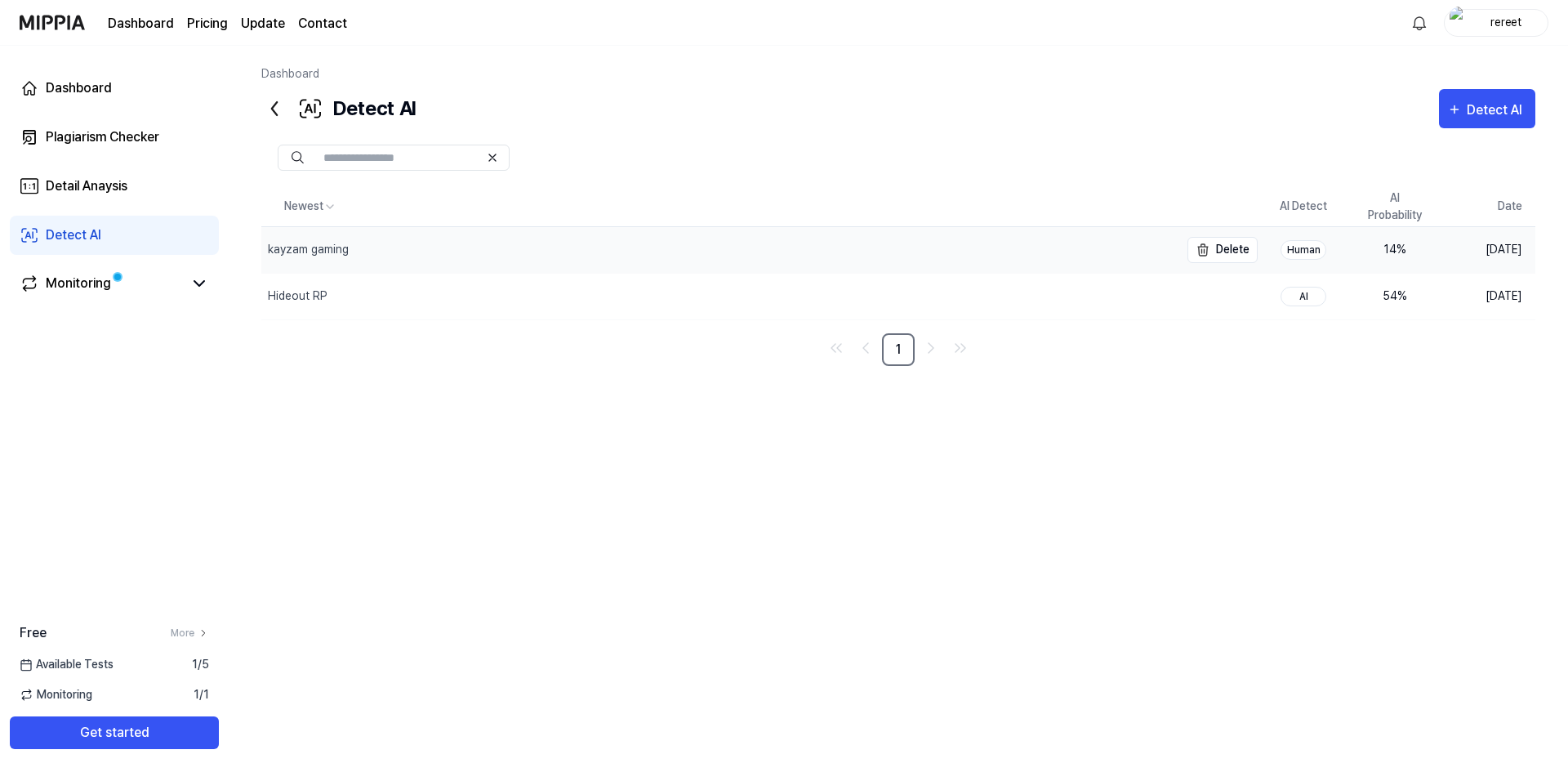
click at [913, 267] on div "kayzam gaming" at bounding box center [720, 250] width 918 height 46
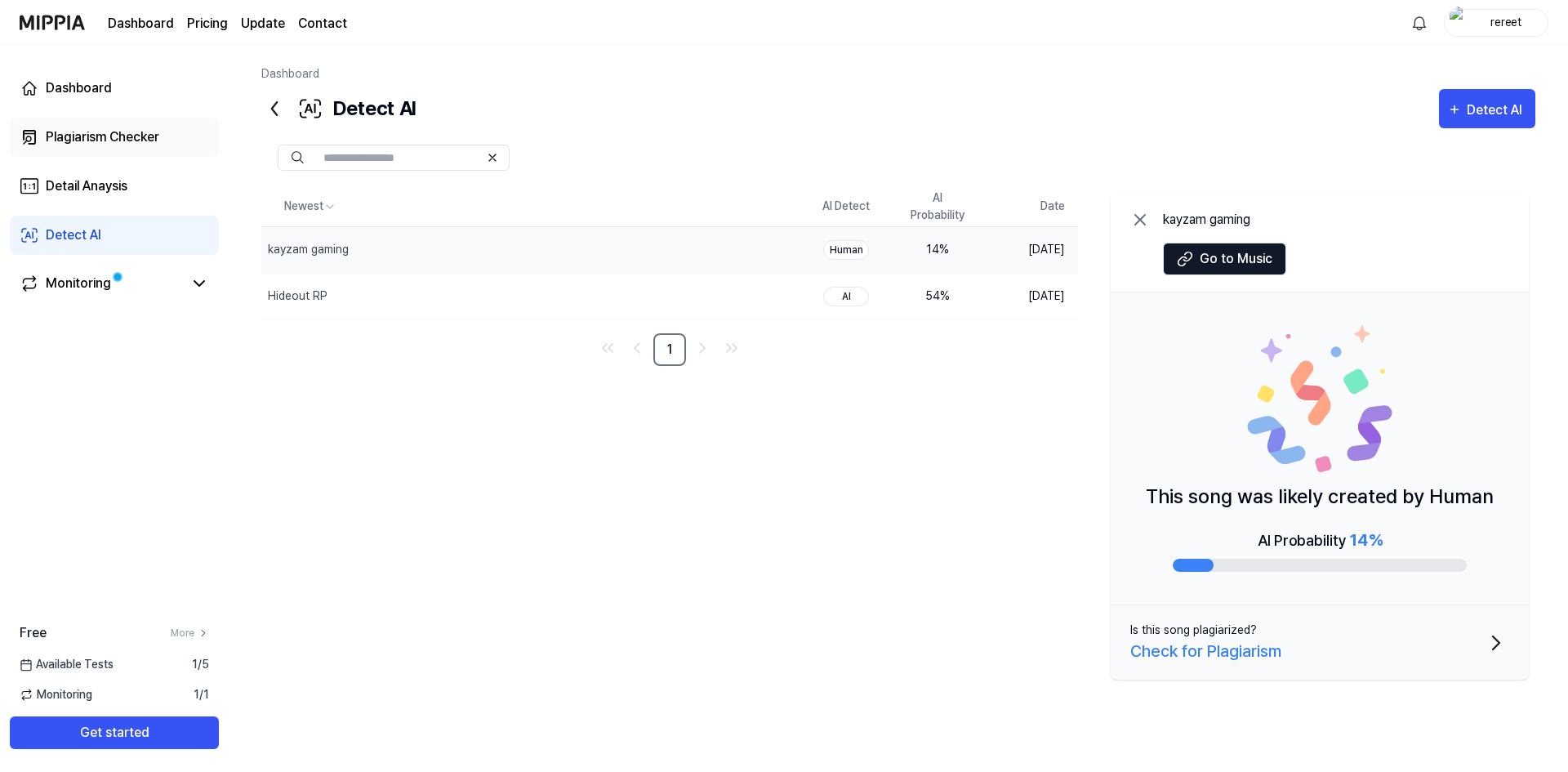
click at [144, 143] on div "Plagiarism Checker" at bounding box center [102, 137] width 113 height 20
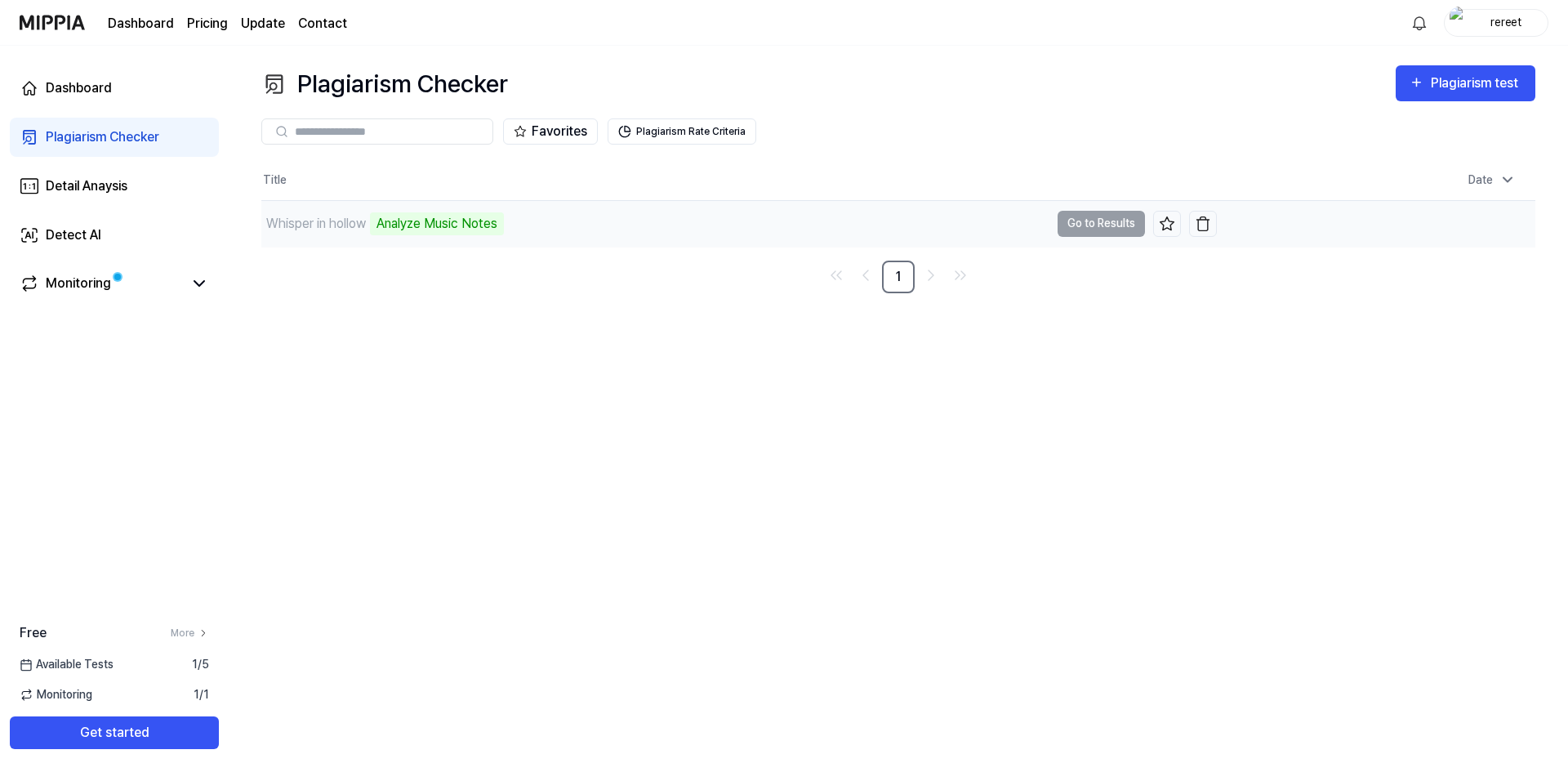
click at [321, 217] on div "Whisper in hollow" at bounding box center [316, 224] width 99 height 20
click at [122, 293] on link "Monitoring" at bounding box center [101, 284] width 163 height 20
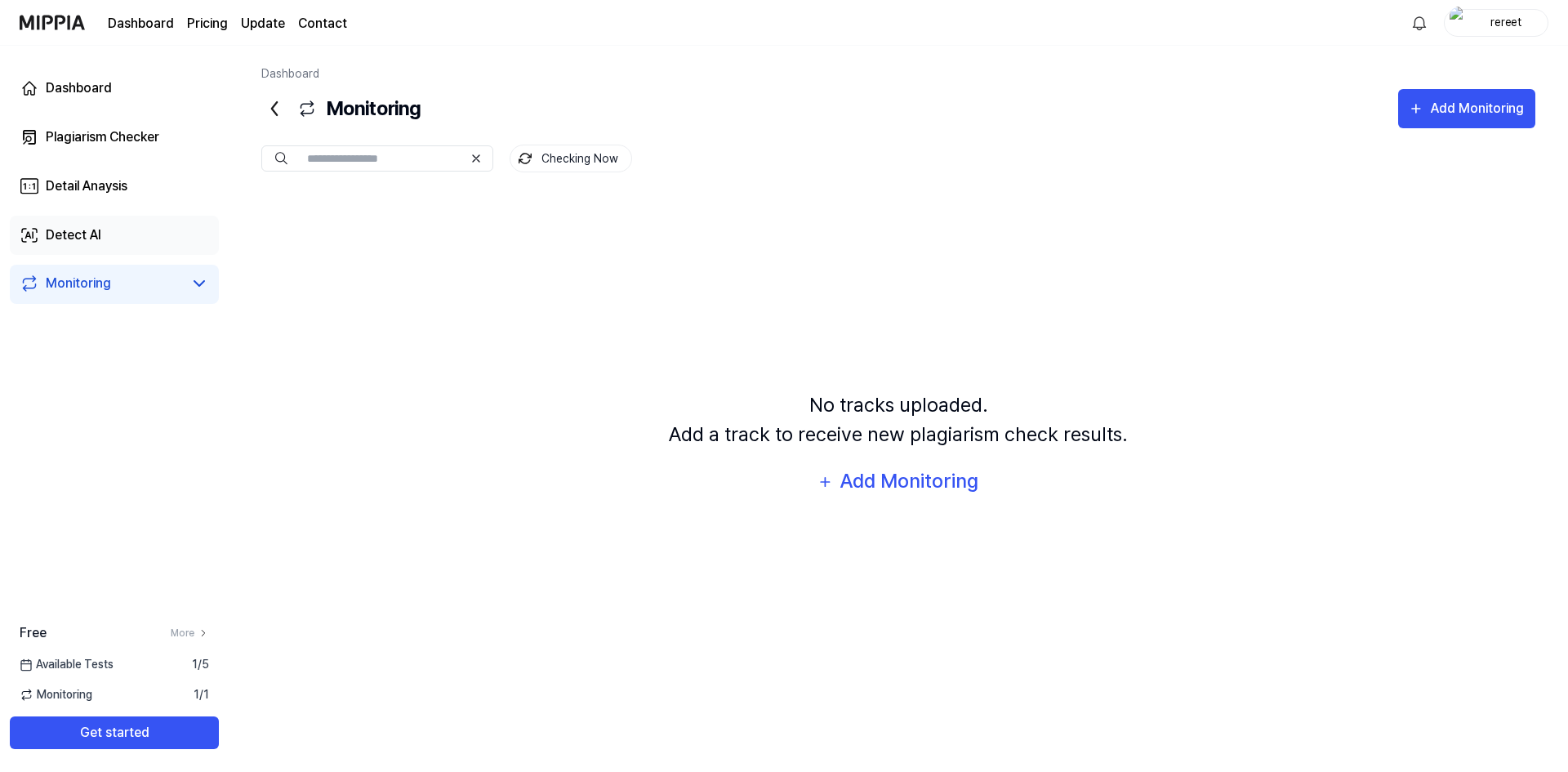
click at [154, 243] on link "Detect AI" at bounding box center [114, 235] width 209 height 39
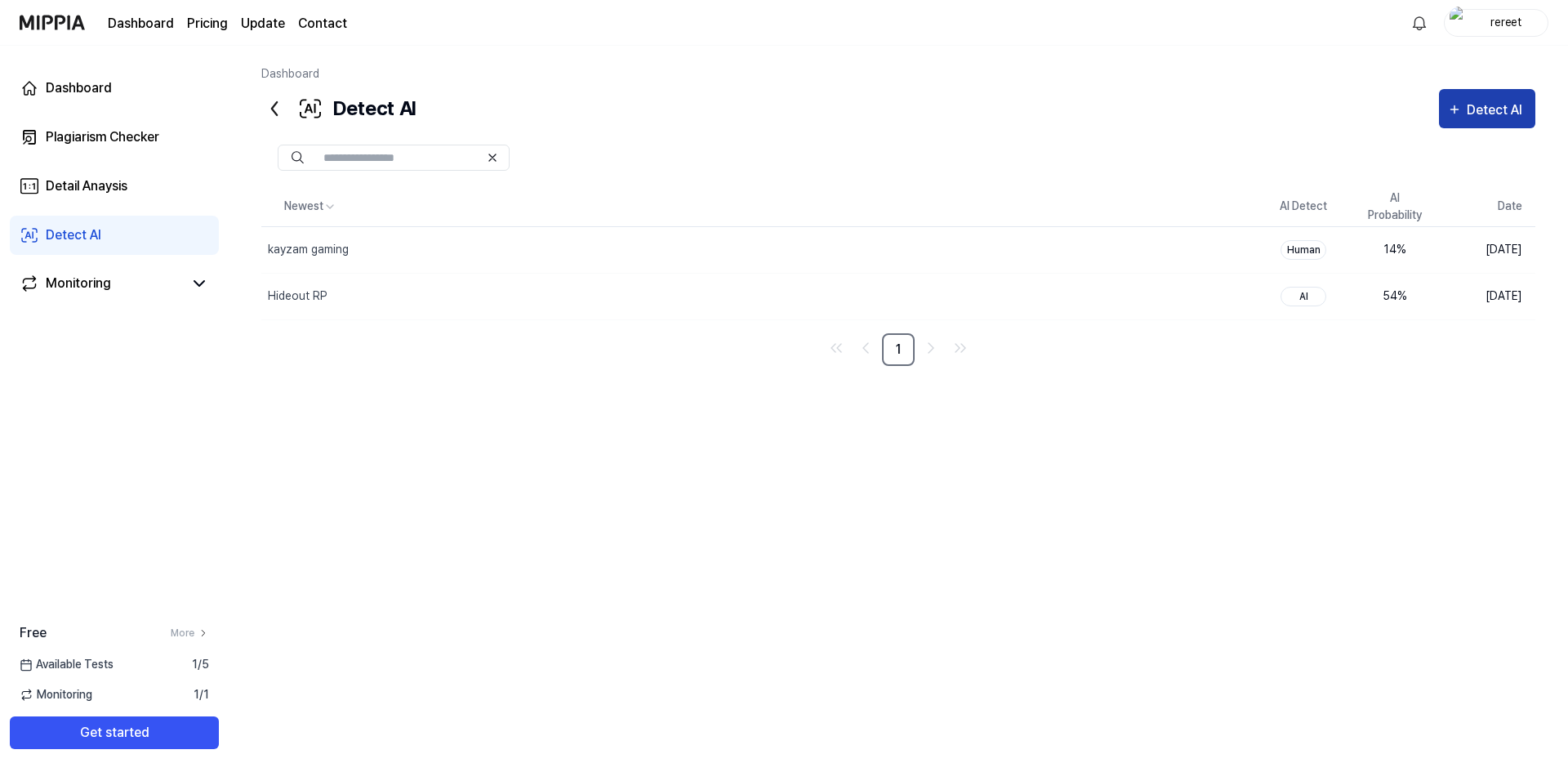
click at [1483, 117] on div "Detect AI" at bounding box center [1496, 109] width 61 height 21
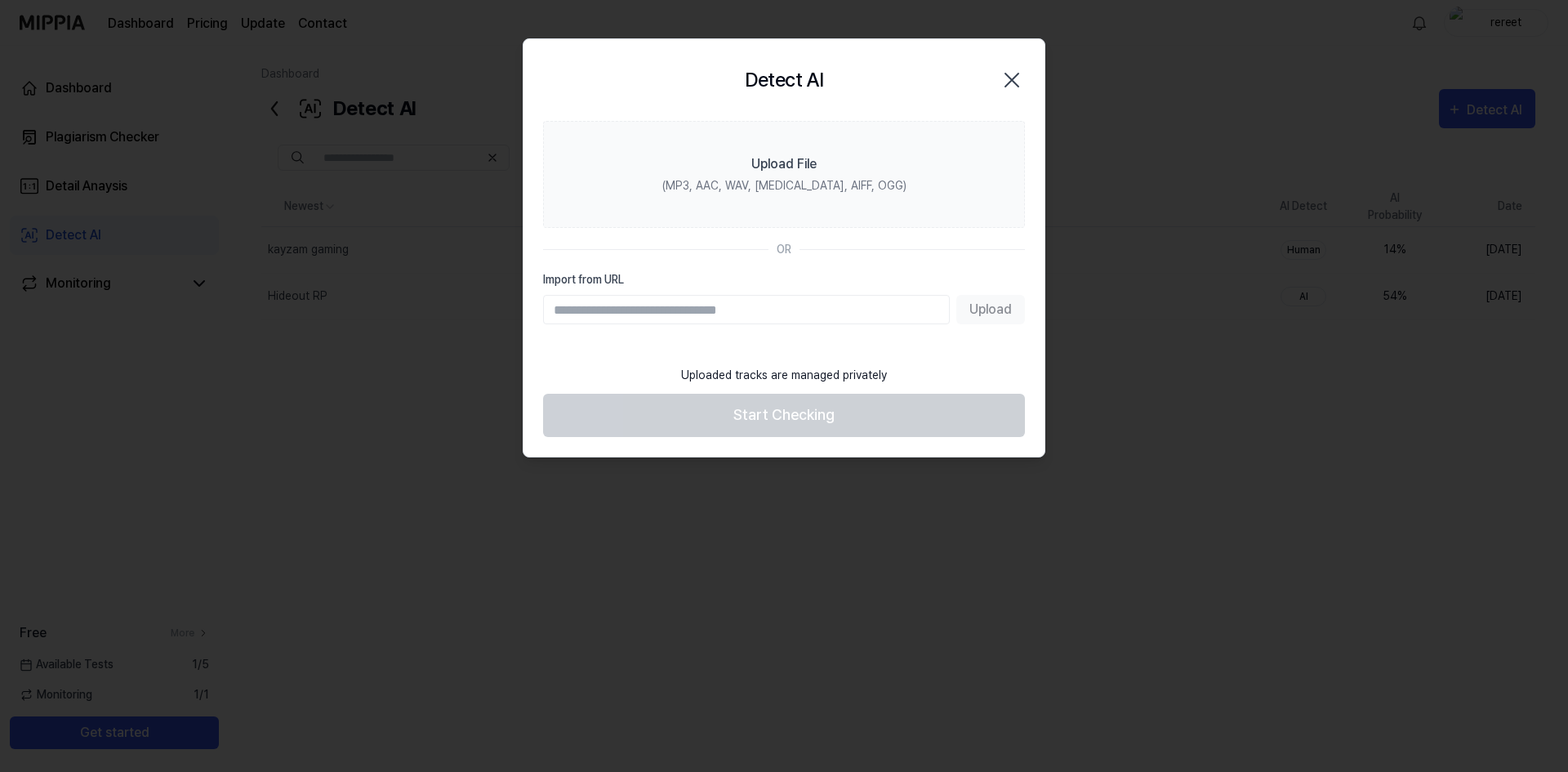
click at [795, 312] on input "Import from URL" at bounding box center [746, 309] width 407 height 30
paste input "**********"
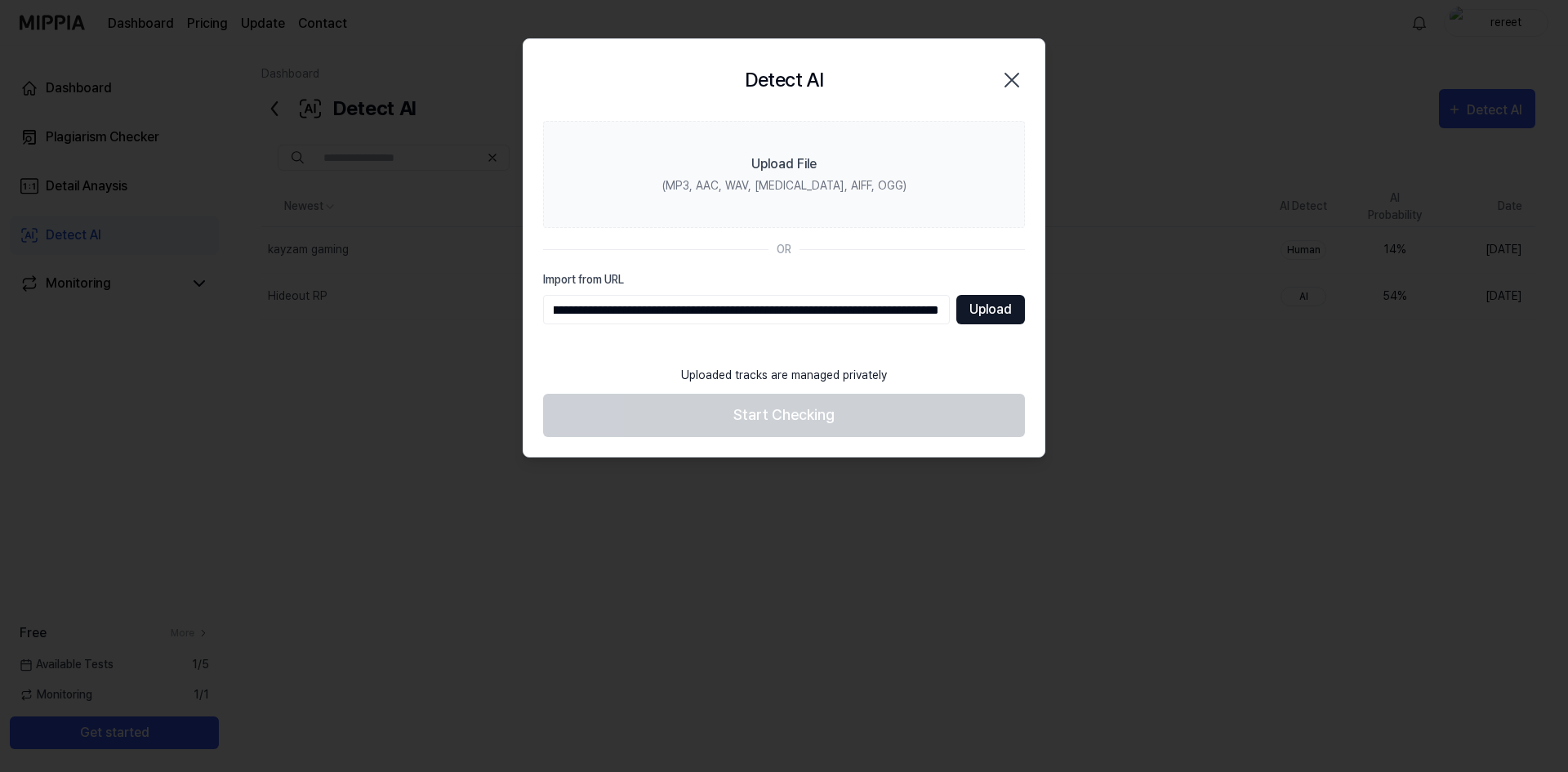
type input "**********"
click at [973, 303] on button "Upload" at bounding box center [990, 309] width 69 height 30
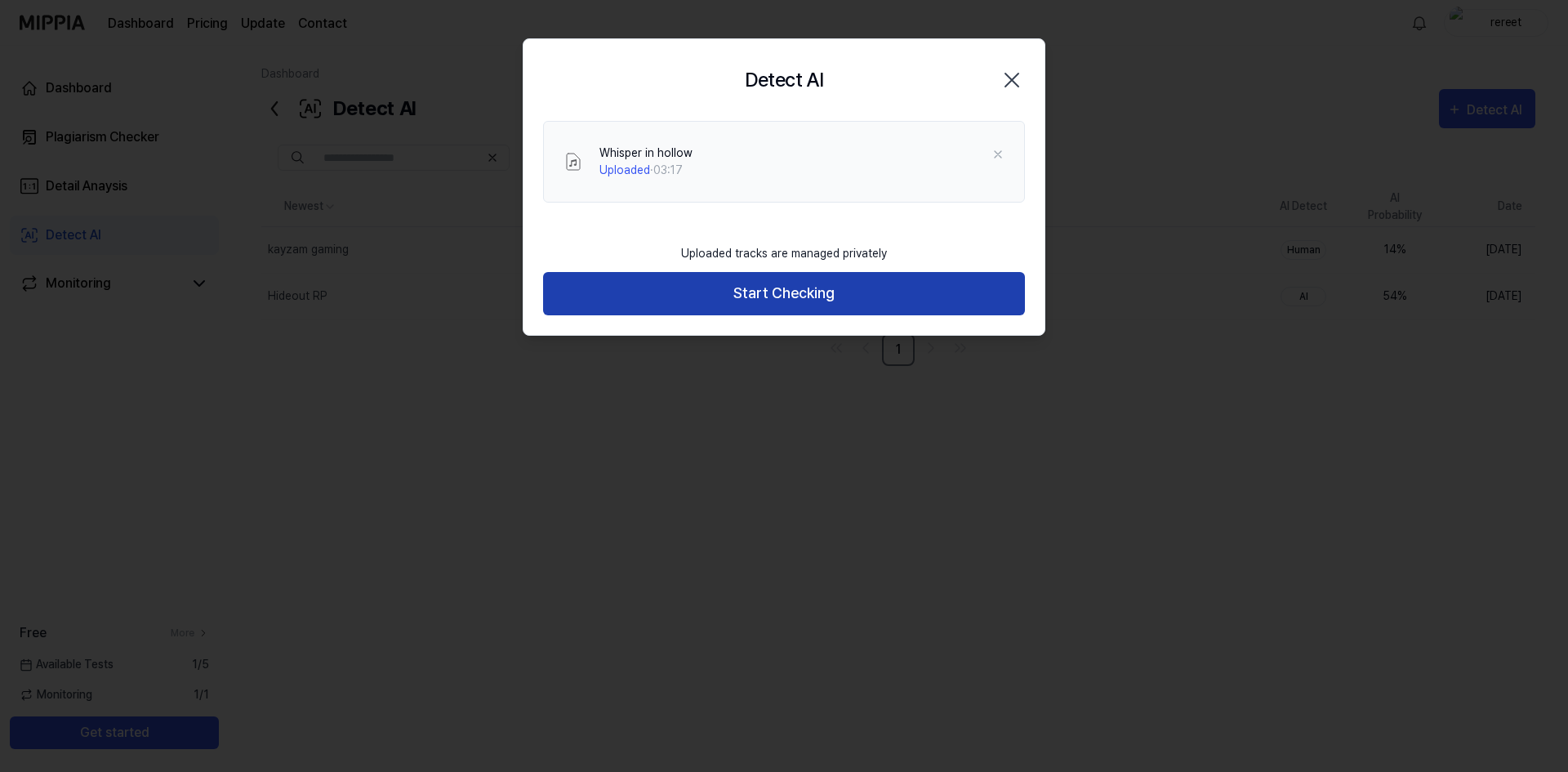
click at [943, 289] on button "Start Checking" at bounding box center [784, 293] width 482 height 44
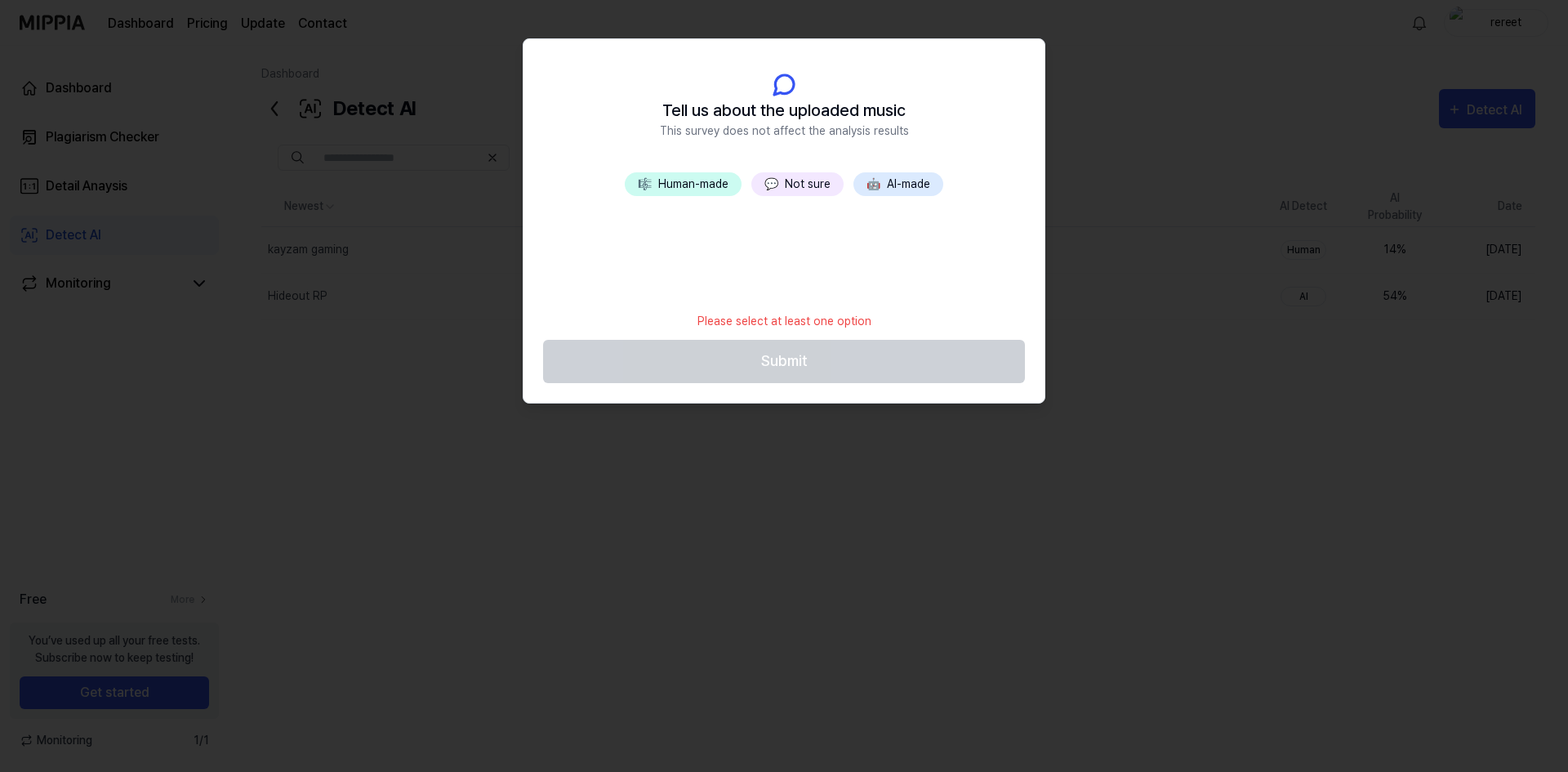
click at [884, 185] on button "🤖 AI-made" at bounding box center [898, 184] width 90 height 24
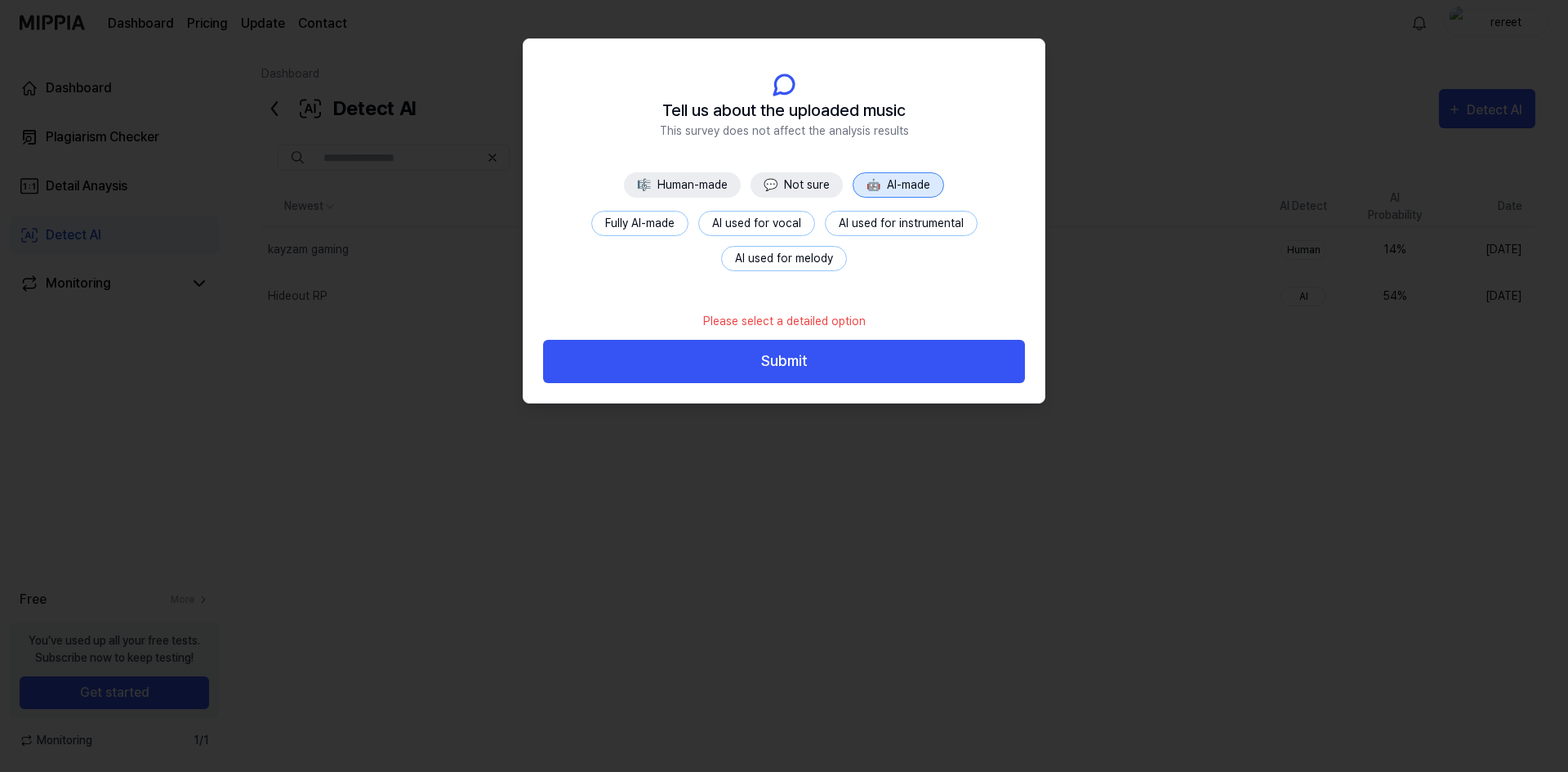
click at [768, 230] on button "AI used for vocal" at bounding box center [756, 223] width 116 height 25
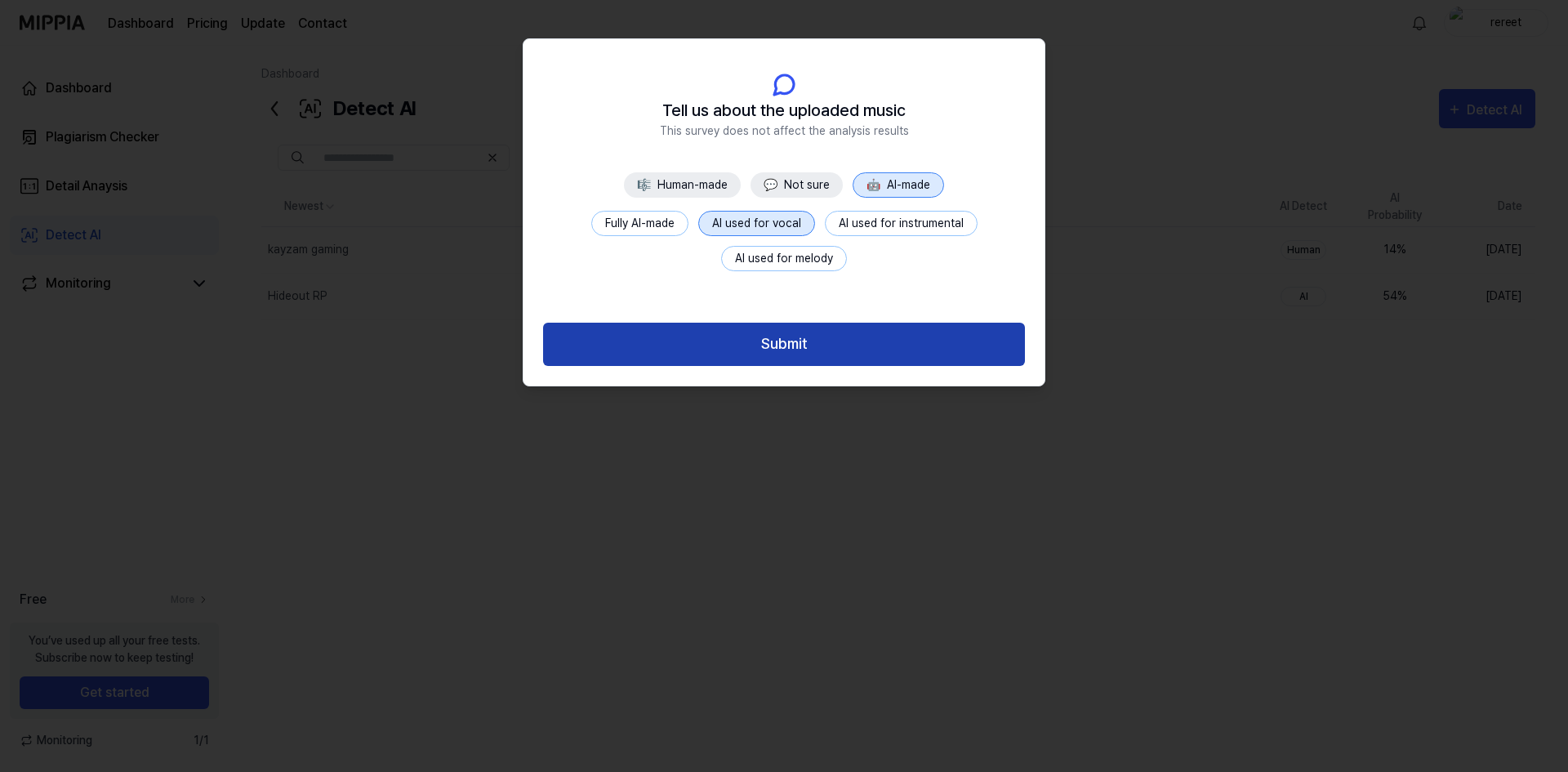
click at [825, 357] on button "Submit" at bounding box center [784, 344] width 482 height 44
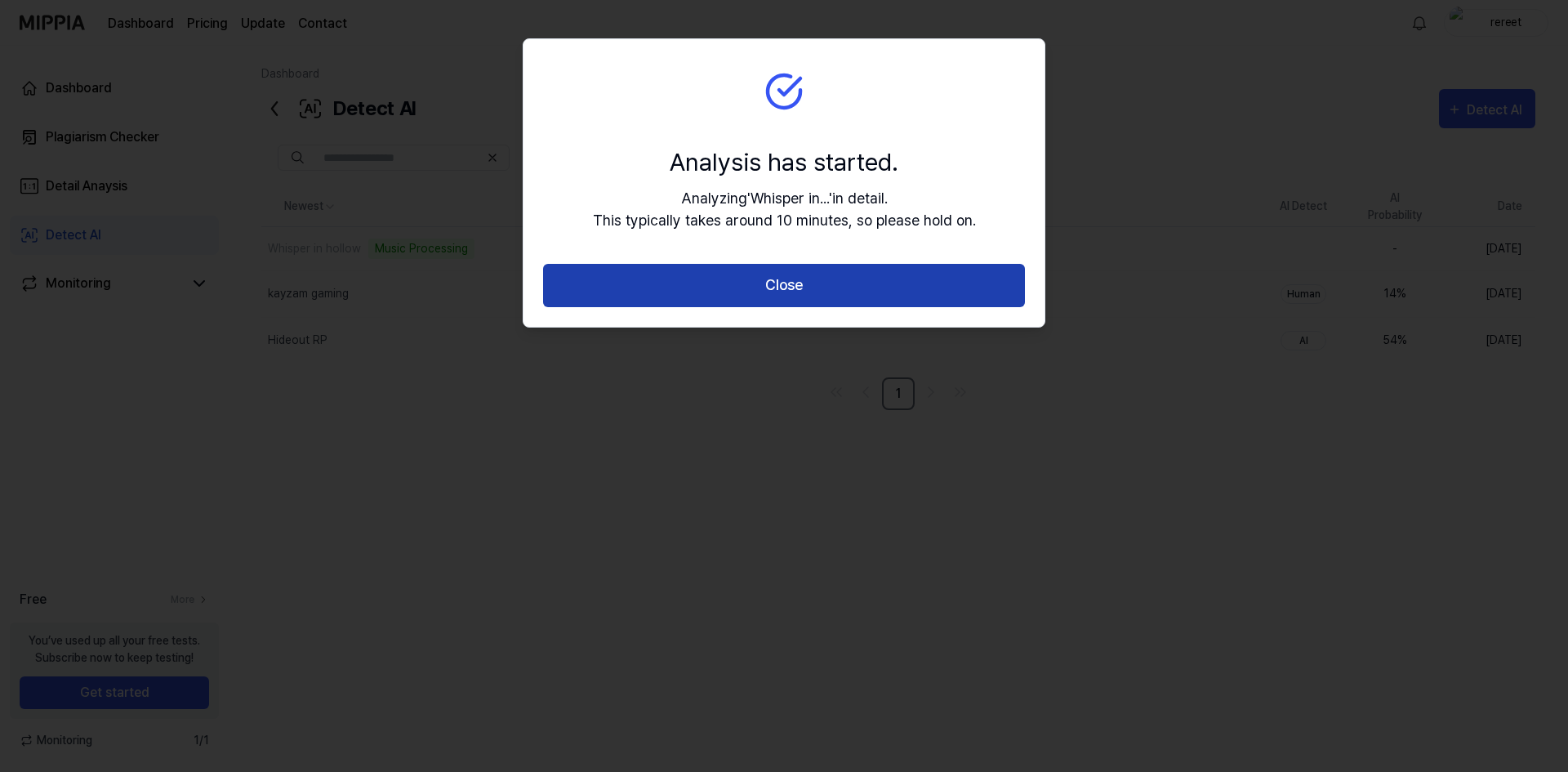
click at [848, 294] on button "Close" at bounding box center [784, 286] width 482 height 44
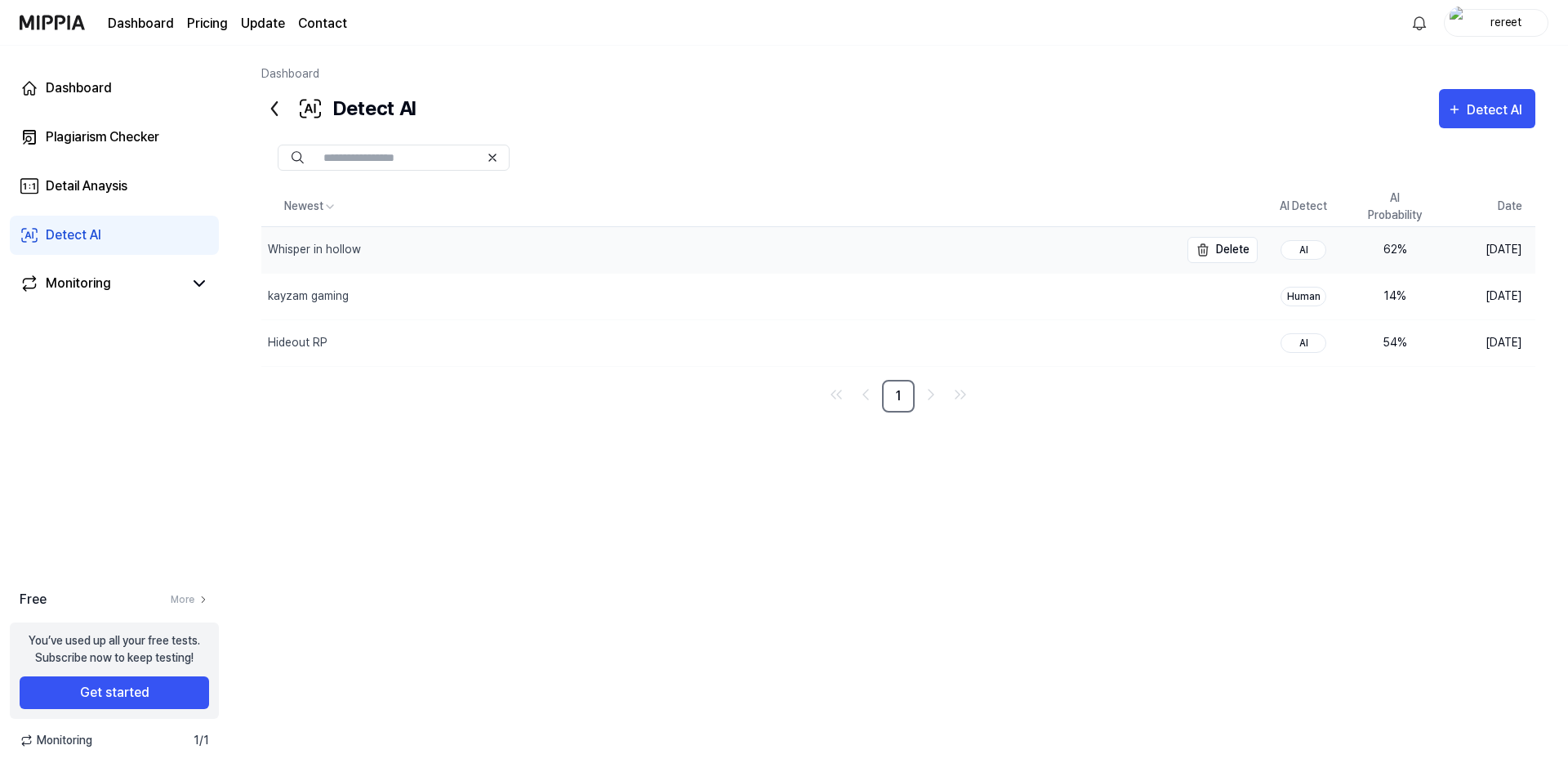
click at [866, 262] on div "Whisper in hollow" at bounding box center [720, 250] width 918 height 46
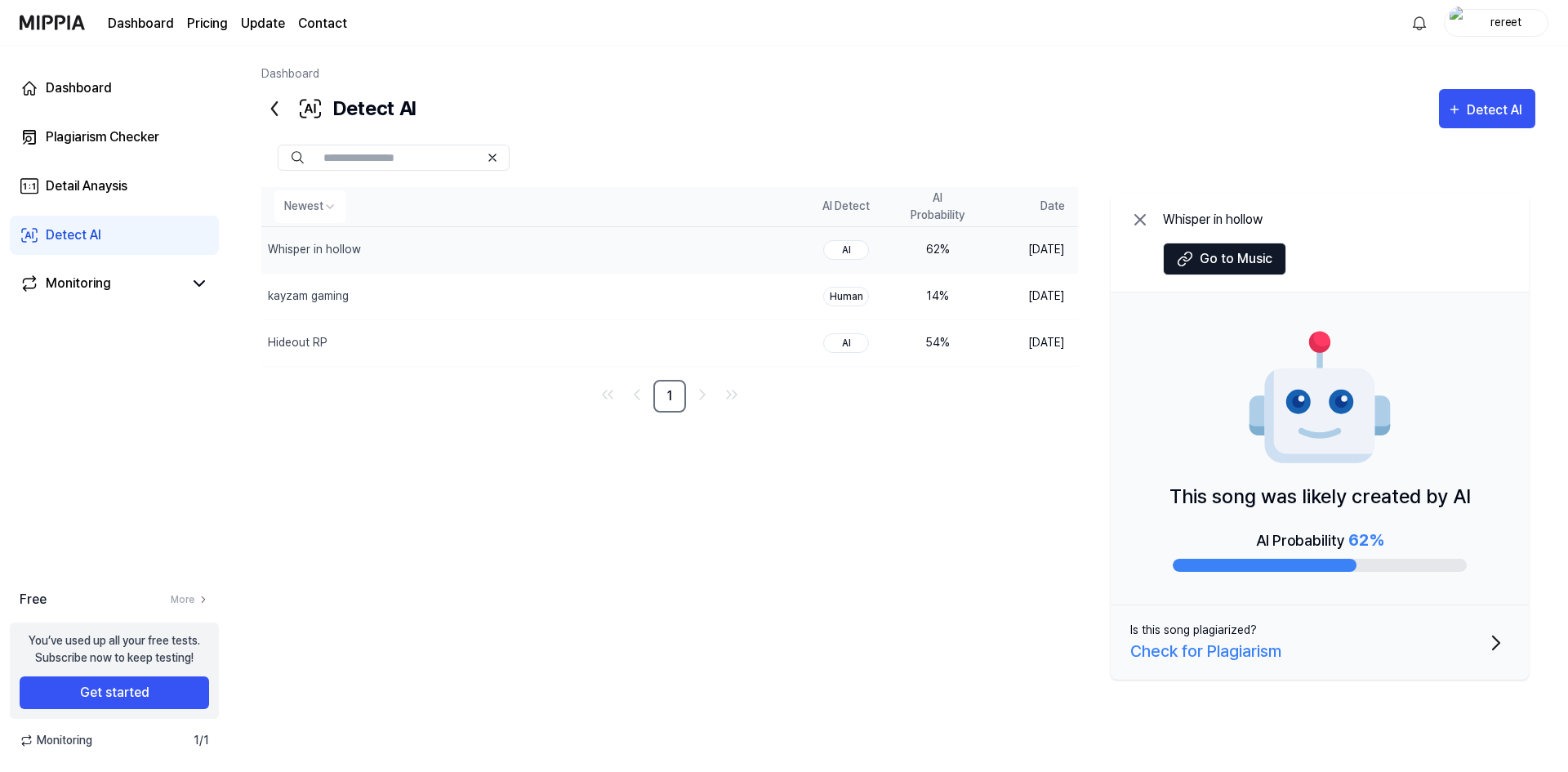
click at [728, 225] on th "Newest" at bounding box center [531, 206] width 539 height 39
click at [1141, 213] on icon at bounding box center [1140, 220] width 20 height 20
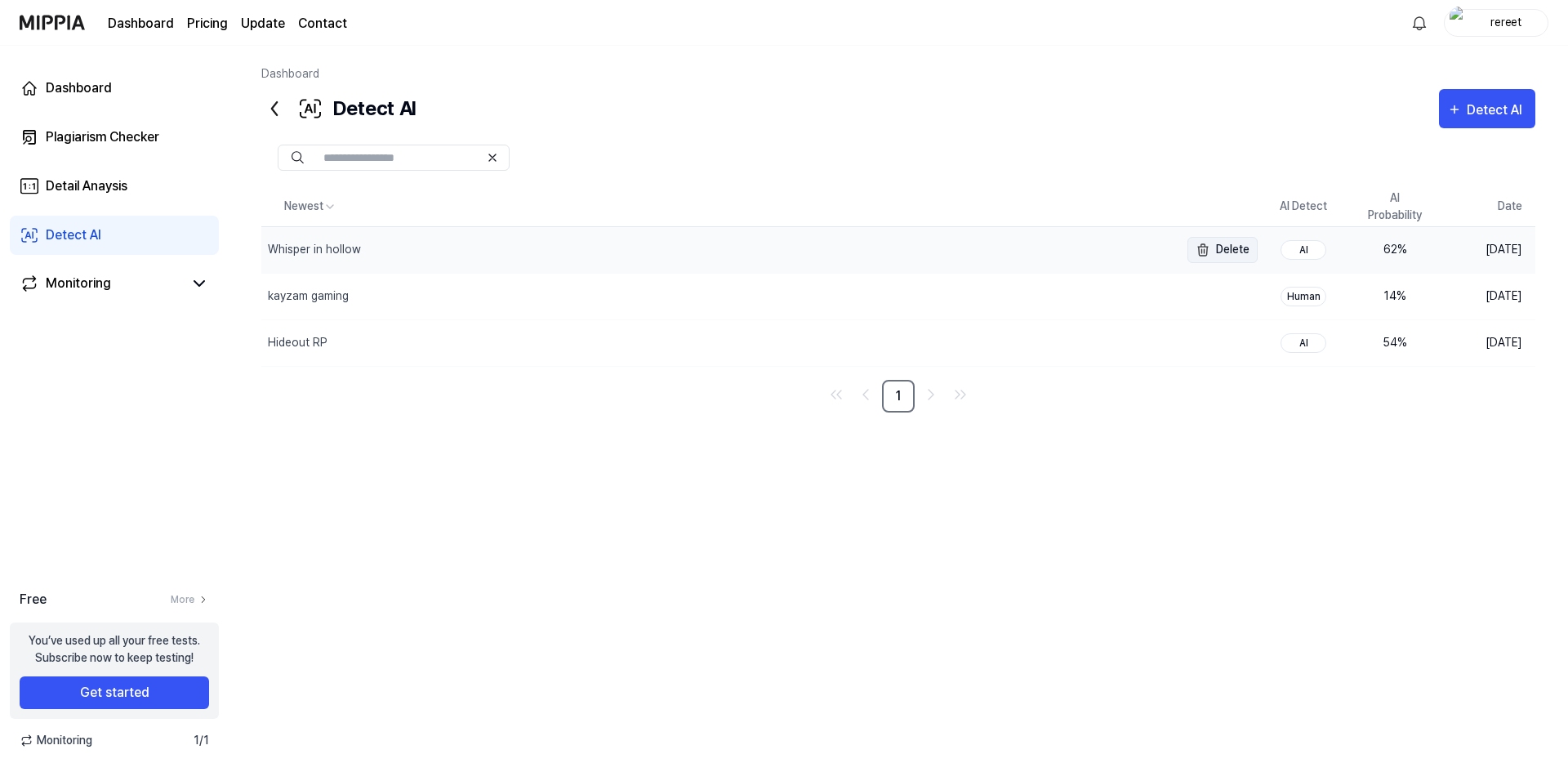
click at [1231, 247] on button "Delete" at bounding box center [1222, 250] width 71 height 26
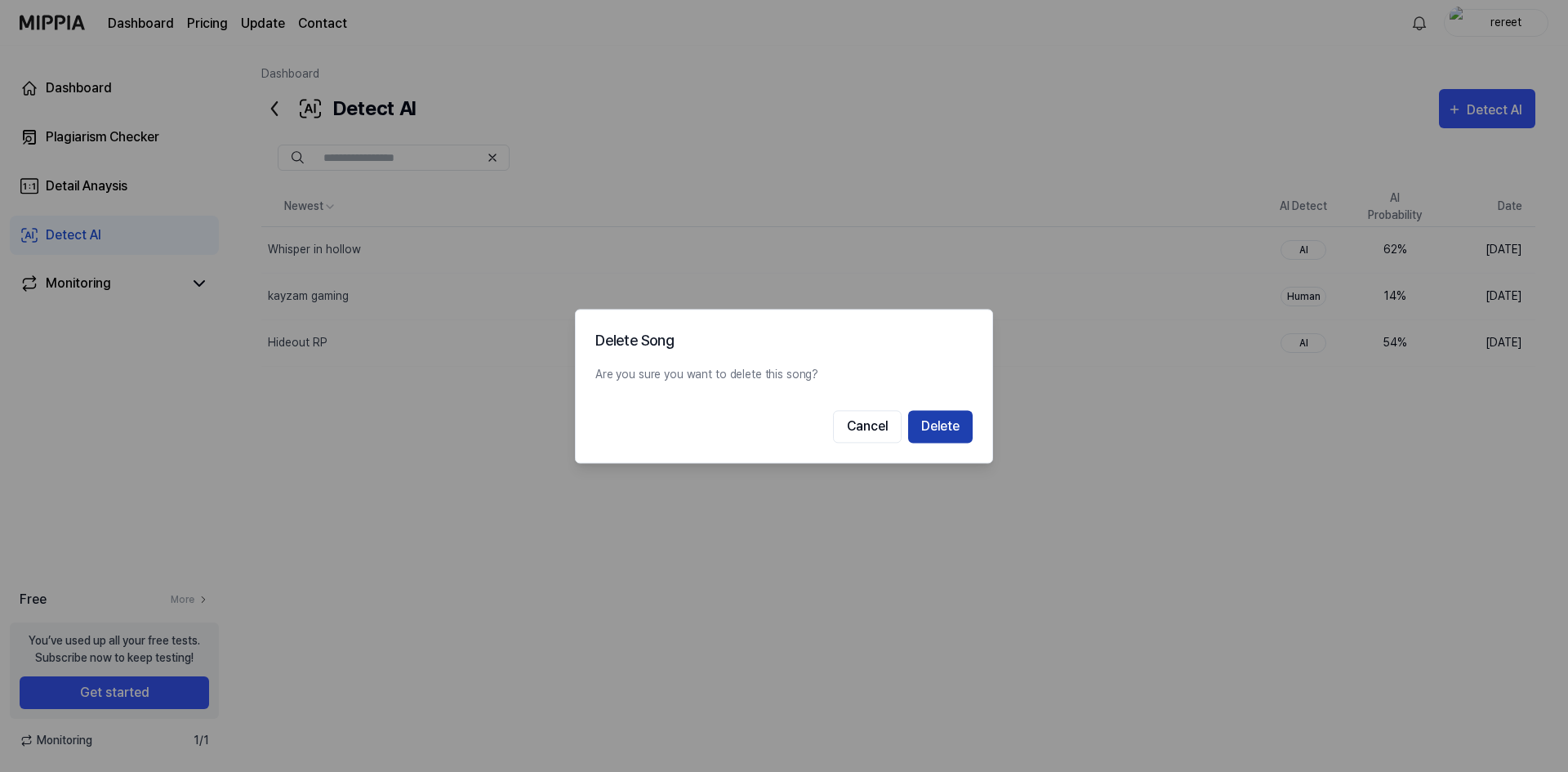
click at [932, 420] on button "Delete" at bounding box center [940, 426] width 65 height 33
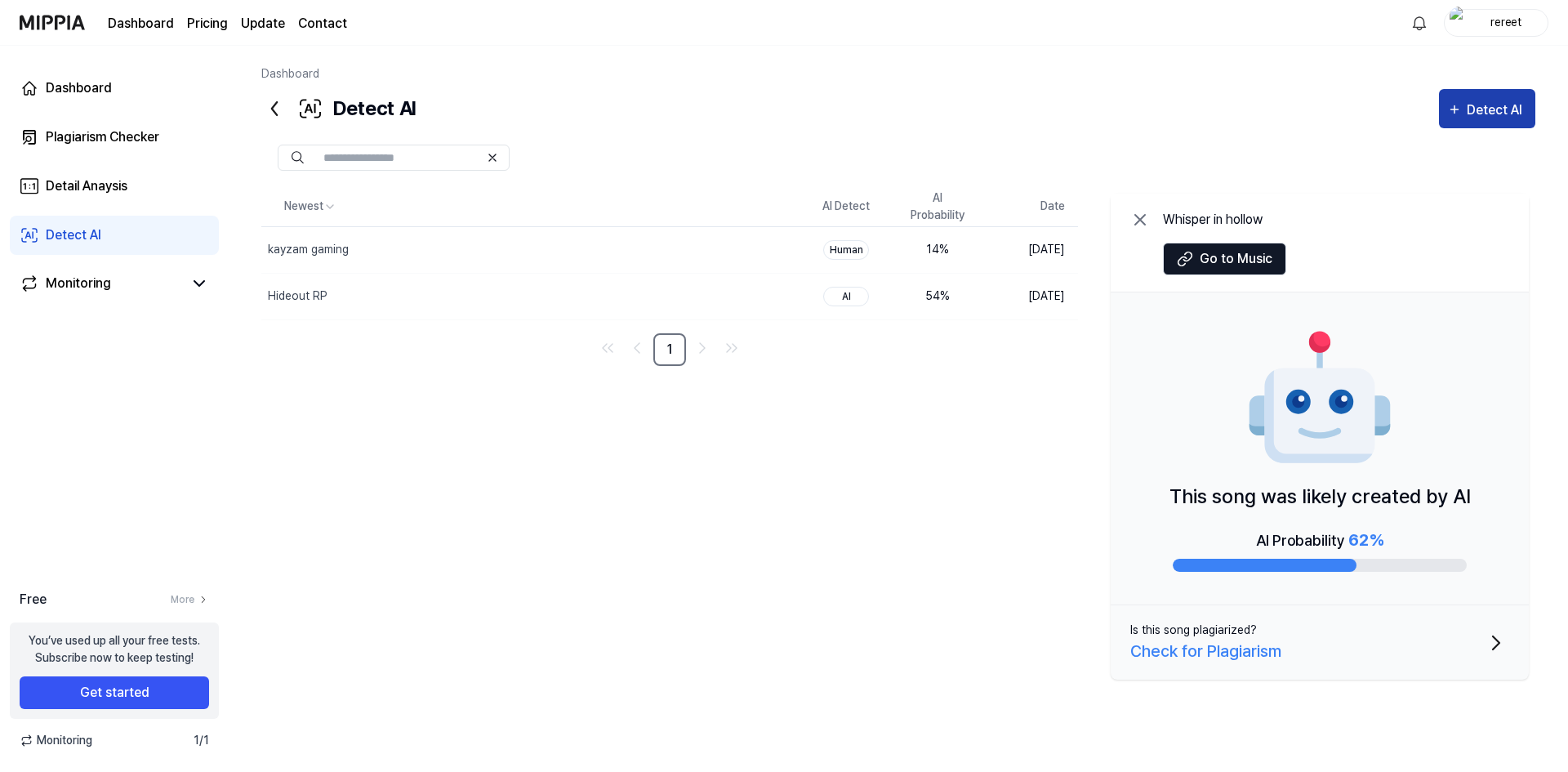
click at [1497, 115] on div "Detect AI" at bounding box center [1496, 109] width 61 height 21
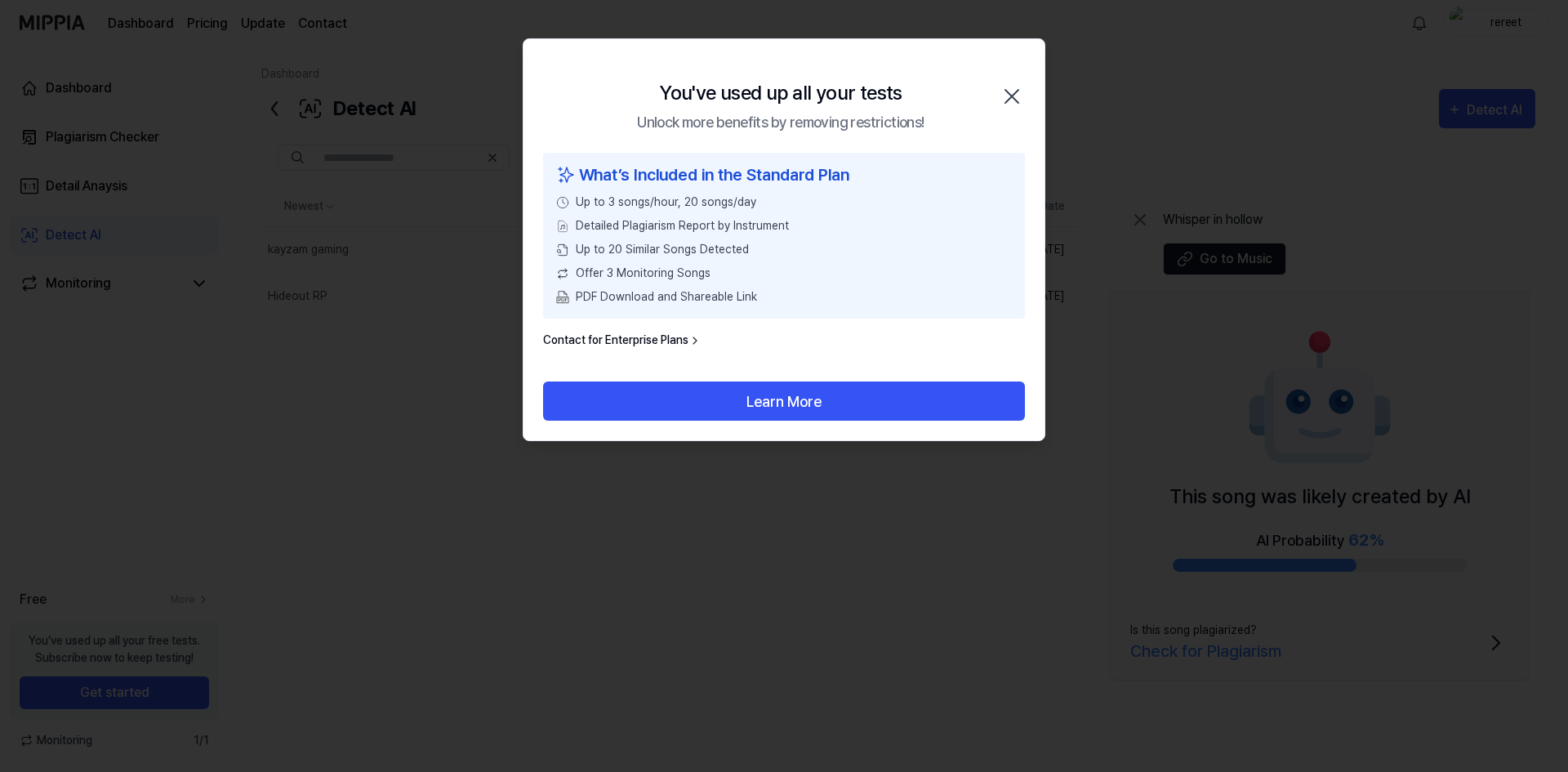
click at [1015, 85] on icon "button" at bounding box center [1012, 96] width 26 height 26
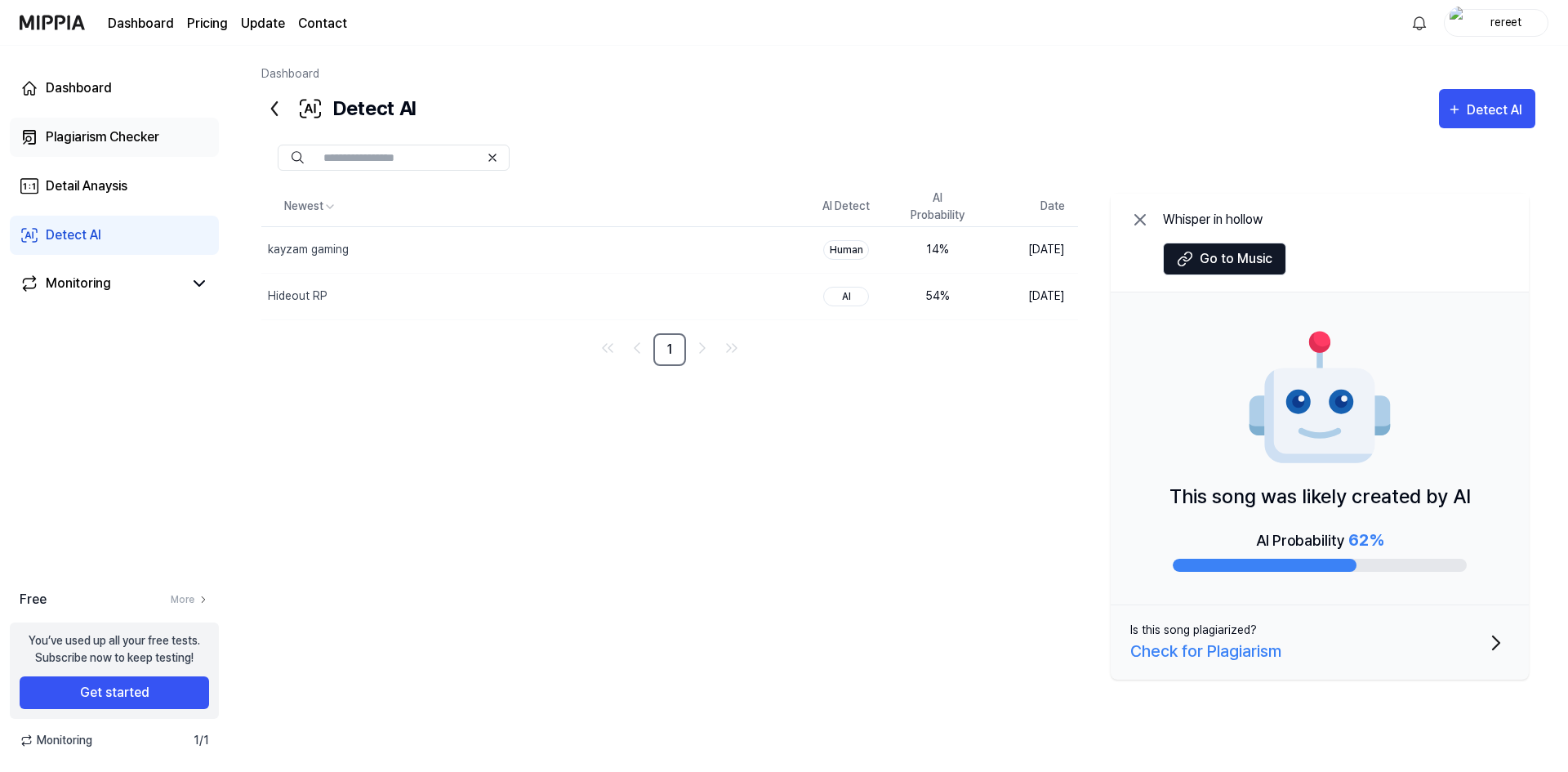
click at [134, 139] on div "Plagiarism Checker" at bounding box center [102, 137] width 113 height 20
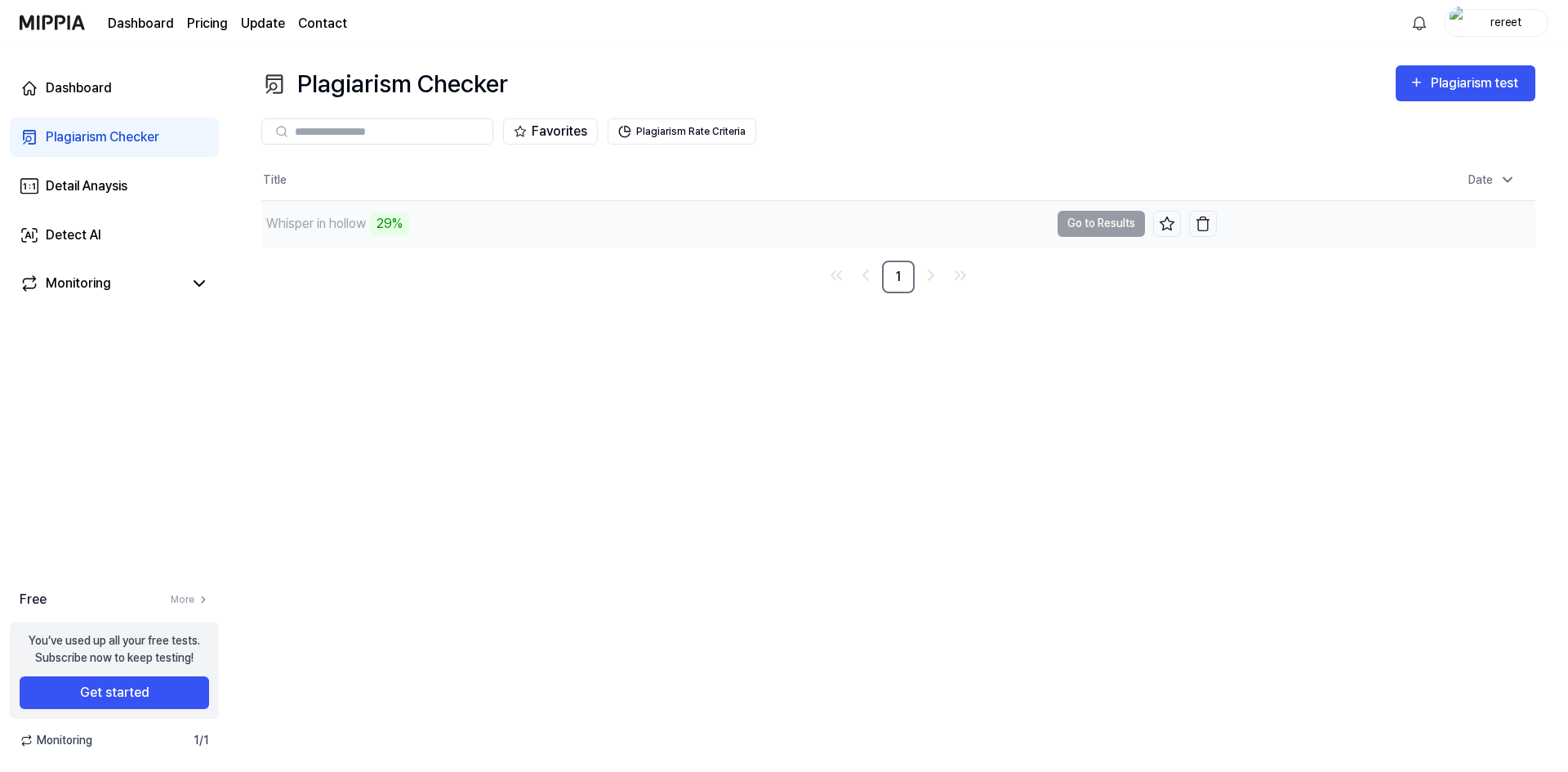
click at [312, 217] on div "Whisper in hollow" at bounding box center [316, 224] width 99 height 20
click at [1070, 222] on td "Whisper in hollow 29% Go to Results" at bounding box center [739, 224] width 955 height 46
click at [397, 221] on div "45%" at bounding box center [389, 223] width 39 height 23
click at [122, 217] on link "Detect AI" at bounding box center [114, 235] width 209 height 39
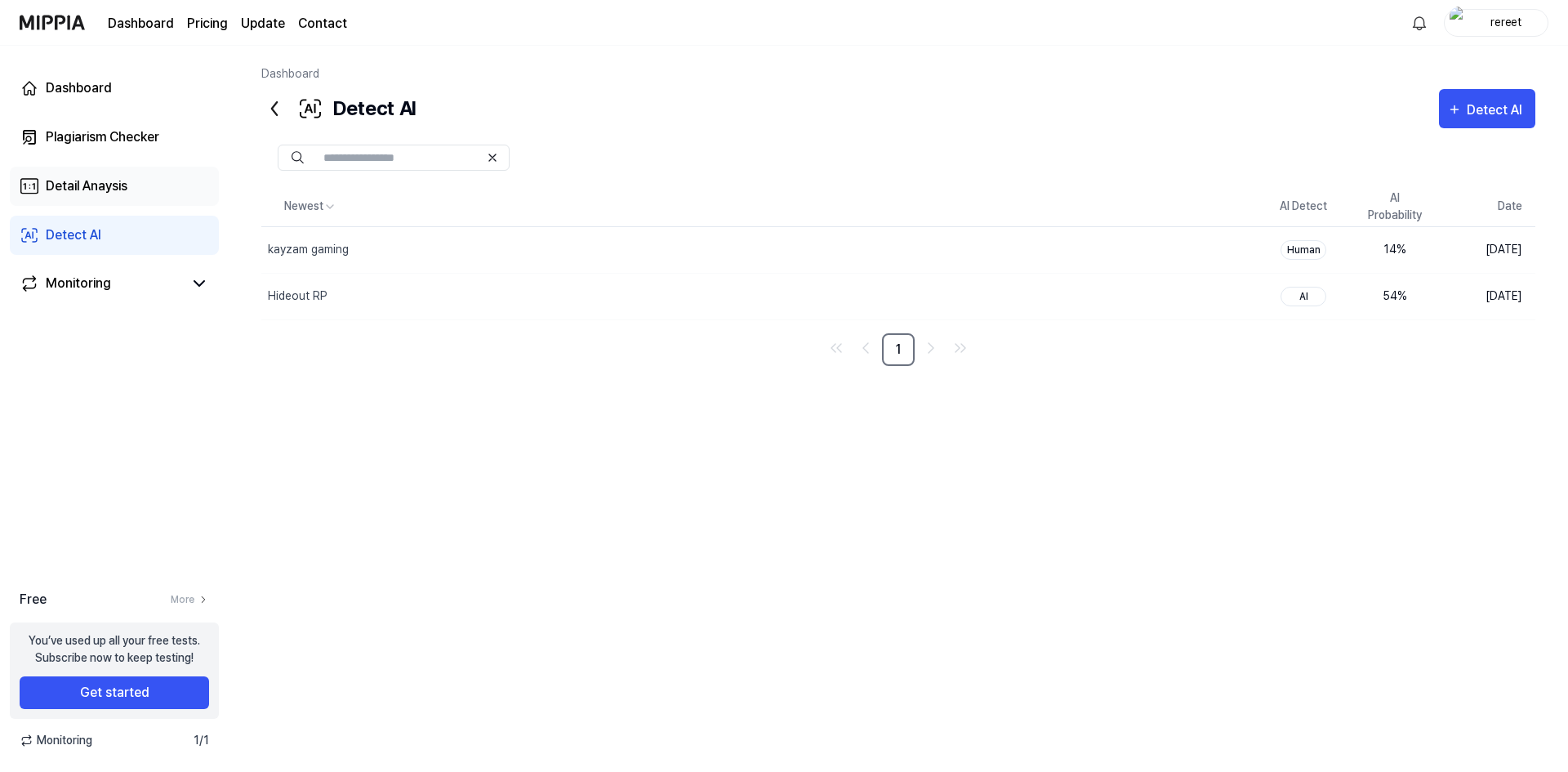
click at [120, 193] on div "Detail Anaysis" at bounding box center [87, 186] width 82 height 20
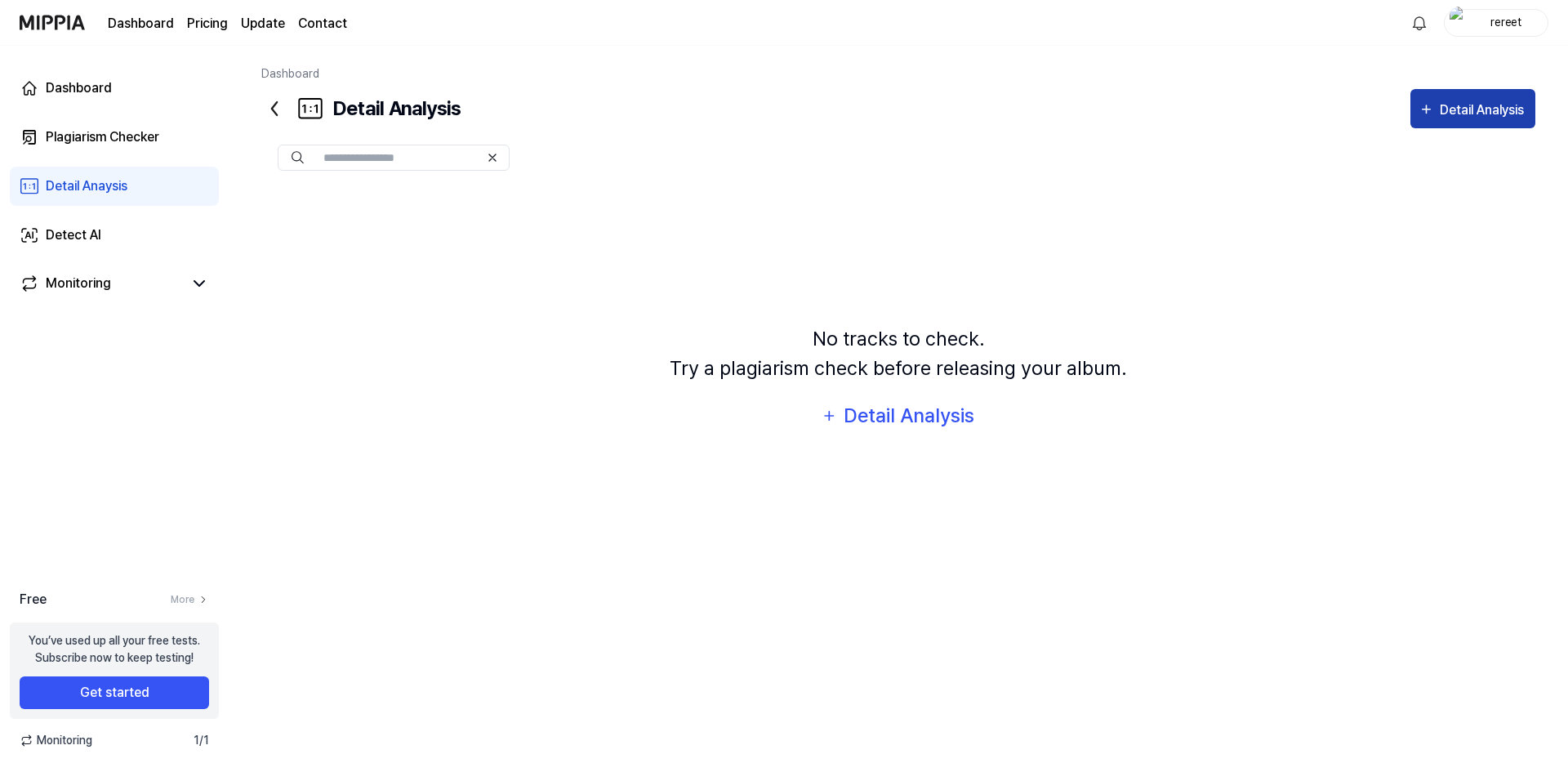
click at [1442, 116] on div "Detail Analysis" at bounding box center [1483, 109] width 89 height 21
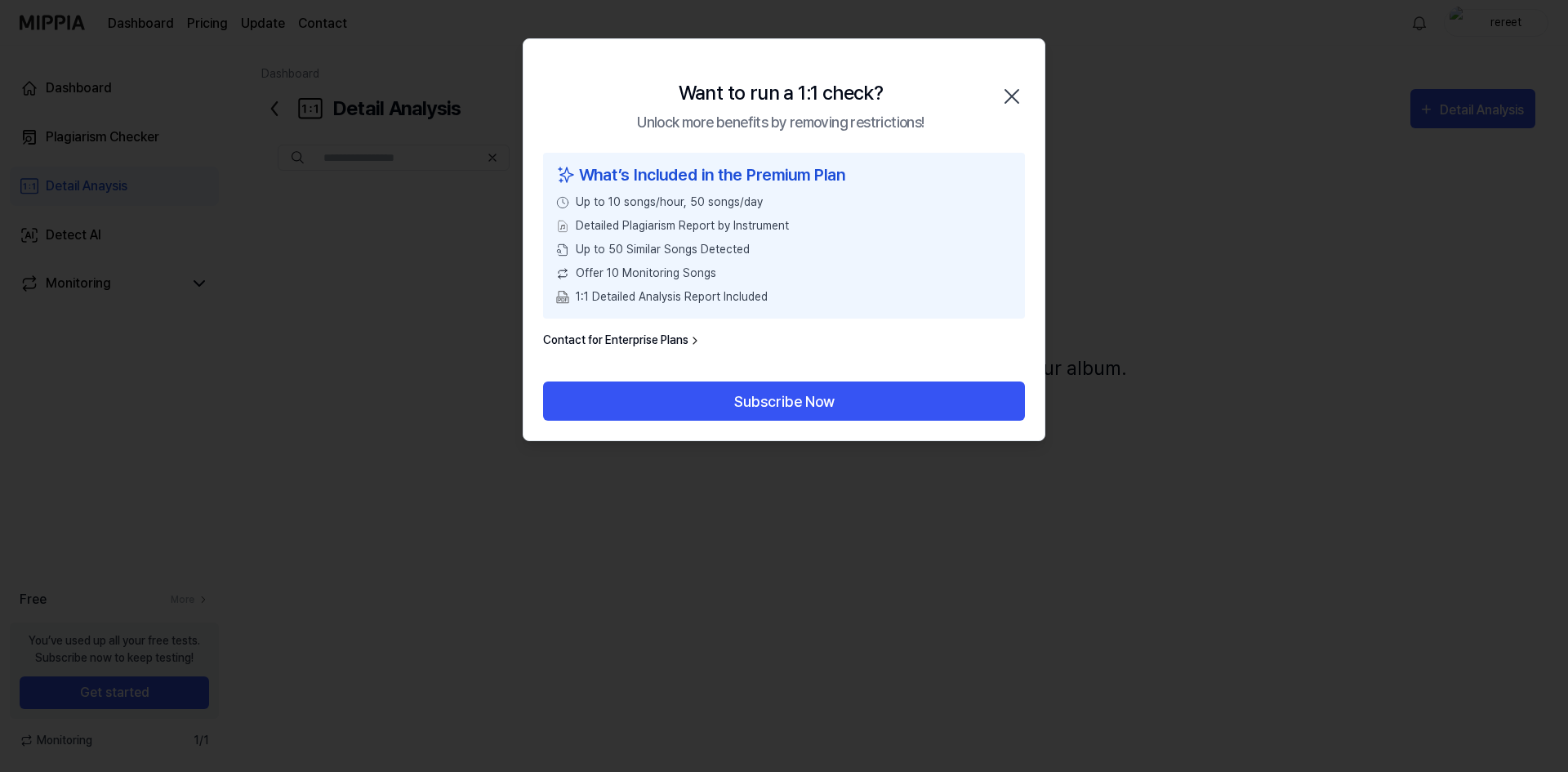
click at [1028, 94] on div "Want to run a 1:1 check? Unlock more benefits by removing restrictions! Close" at bounding box center [784, 96] width 521 height 113
click at [1018, 96] on icon "button" at bounding box center [1012, 96] width 26 height 26
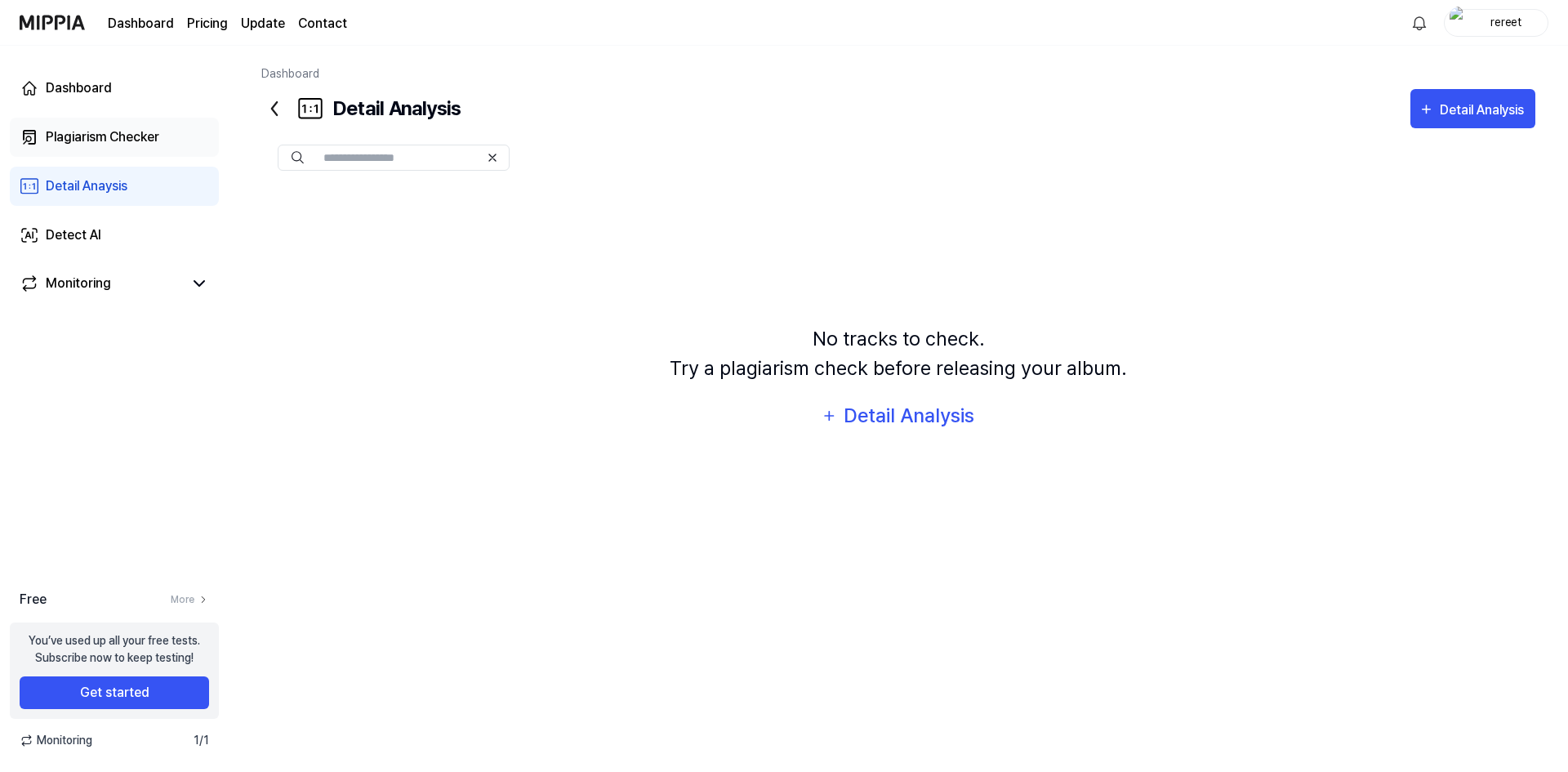
click at [99, 134] on div "Plagiarism Checker" at bounding box center [102, 137] width 113 height 20
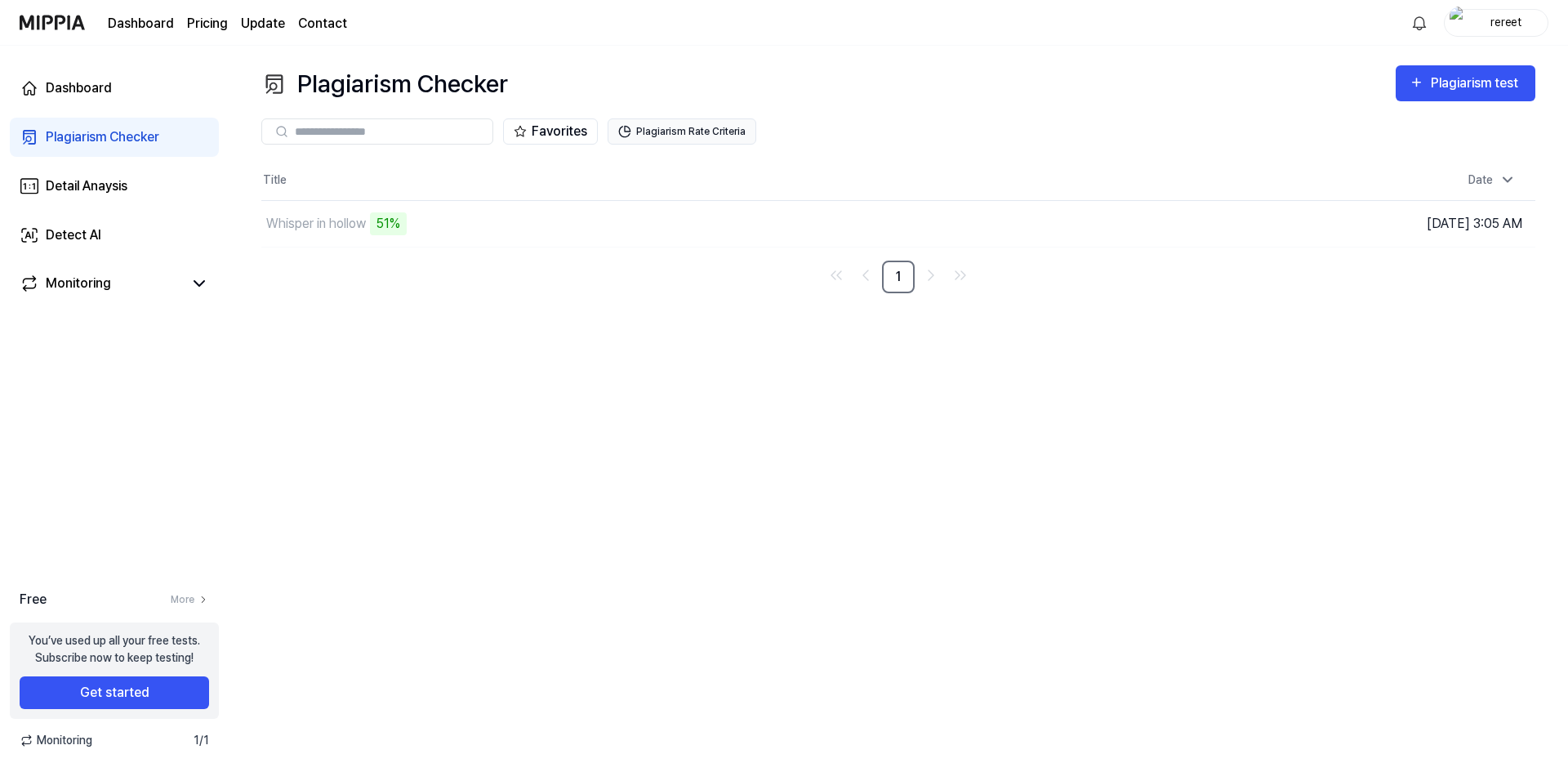
click at [665, 126] on button "Plagiarism Rate Criteria" at bounding box center [682, 131] width 148 height 26
click at [677, 125] on button "Plagiarism Rate Criteria" at bounding box center [682, 131] width 148 height 26
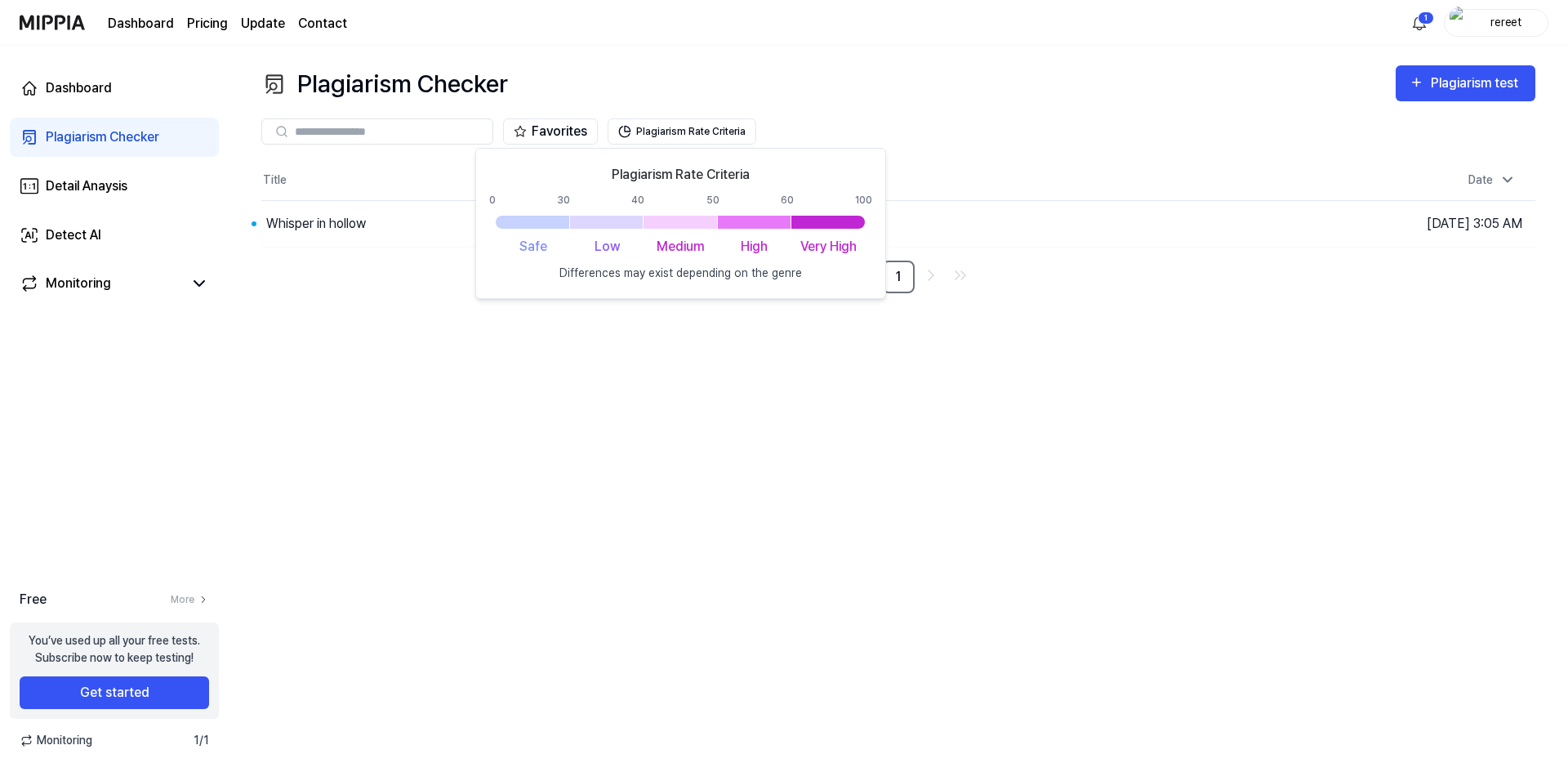
click at [956, 535] on div "Plagiarism Checker Plagiarism test Plagiarism Checker Detail Analysis Detect AI…" at bounding box center [898, 409] width 1339 height 726
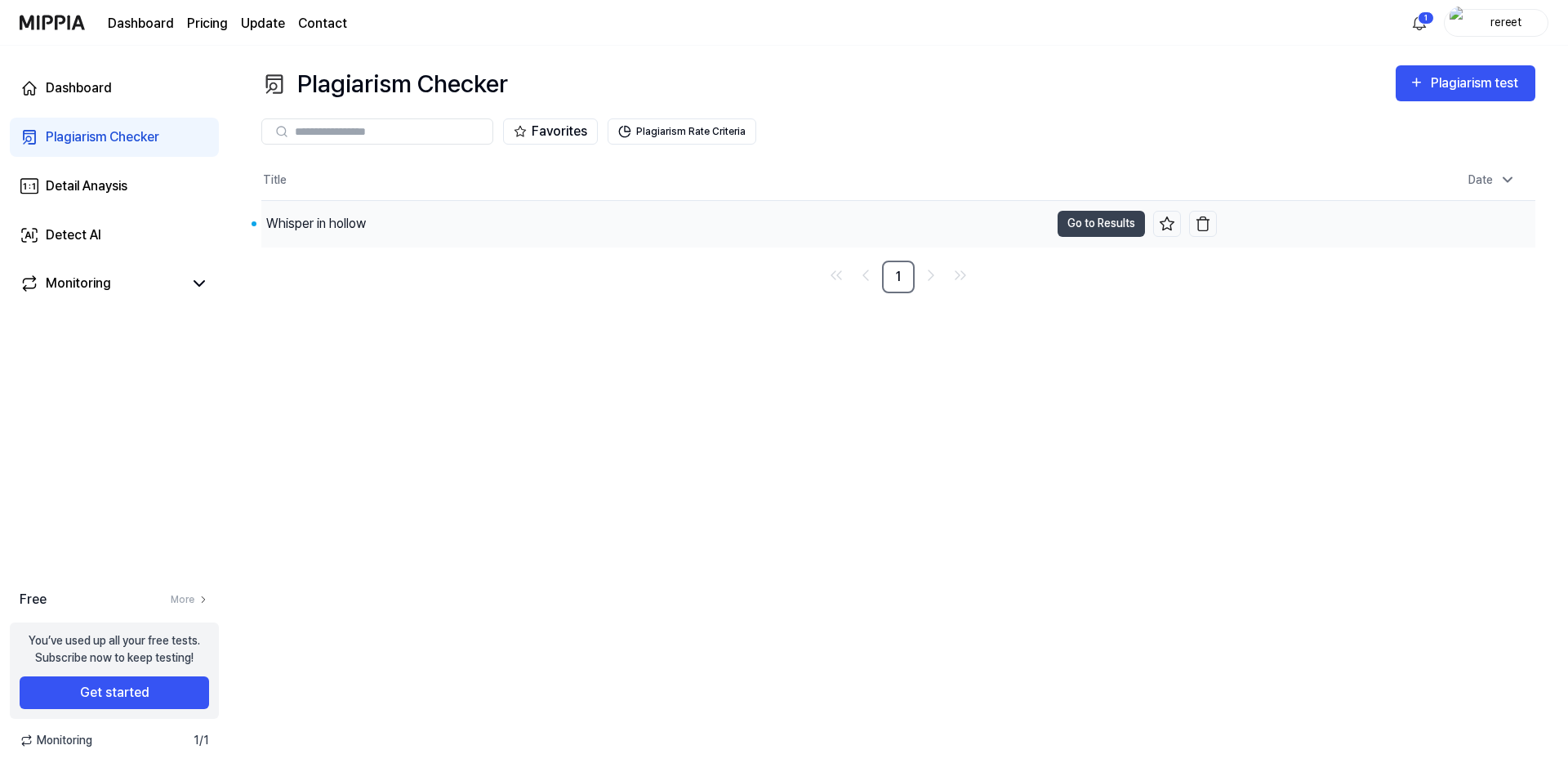
click at [360, 229] on div "Whisper in hollow" at bounding box center [316, 224] width 99 height 20
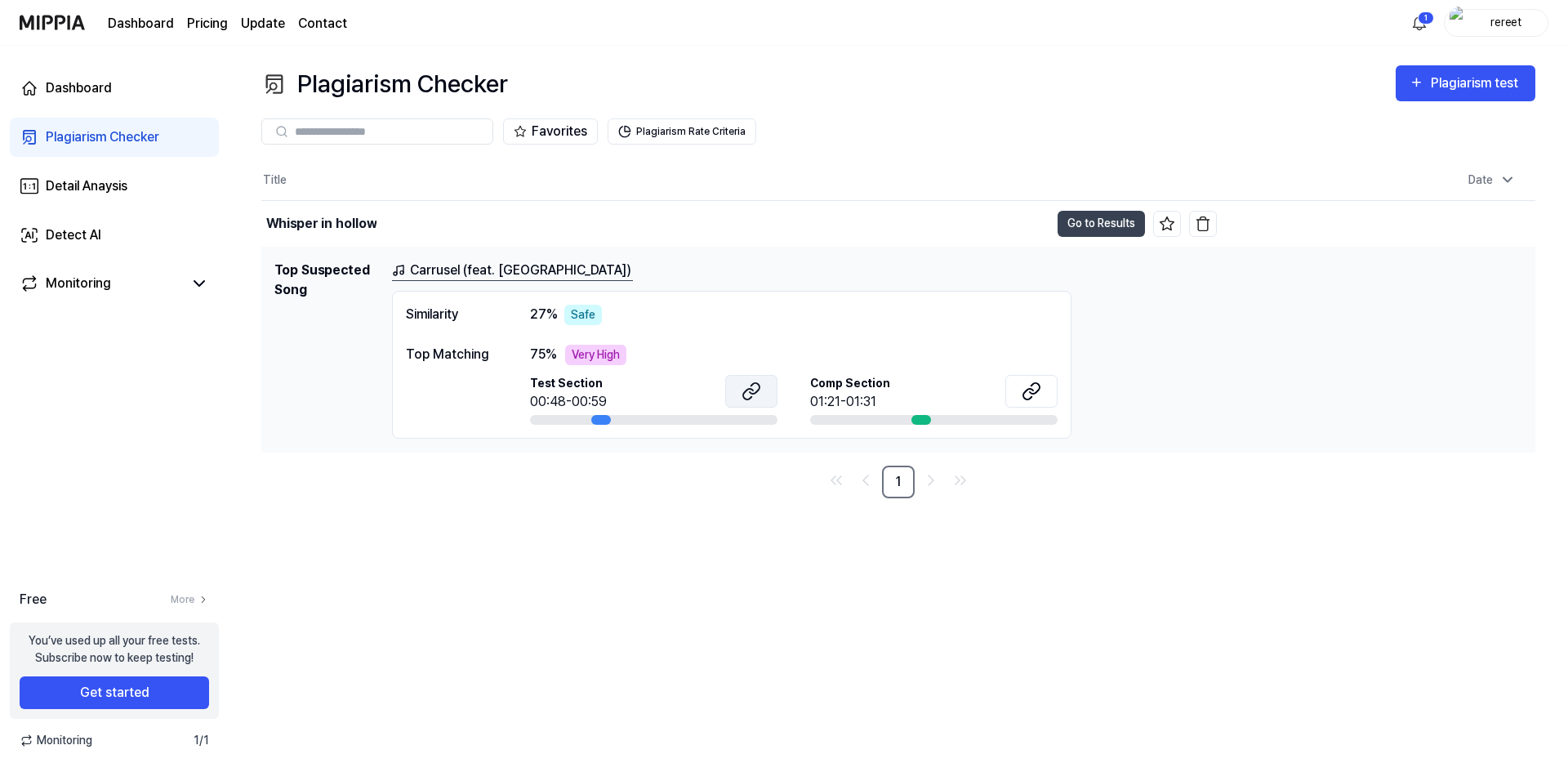
click at [734, 386] on button at bounding box center [751, 391] width 53 height 33
click at [1038, 385] on icon at bounding box center [1032, 391] width 20 height 20
click at [483, 261] on link "Carrusel (feat. Thuglack)" at bounding box center [512, 271] width 241 height 21
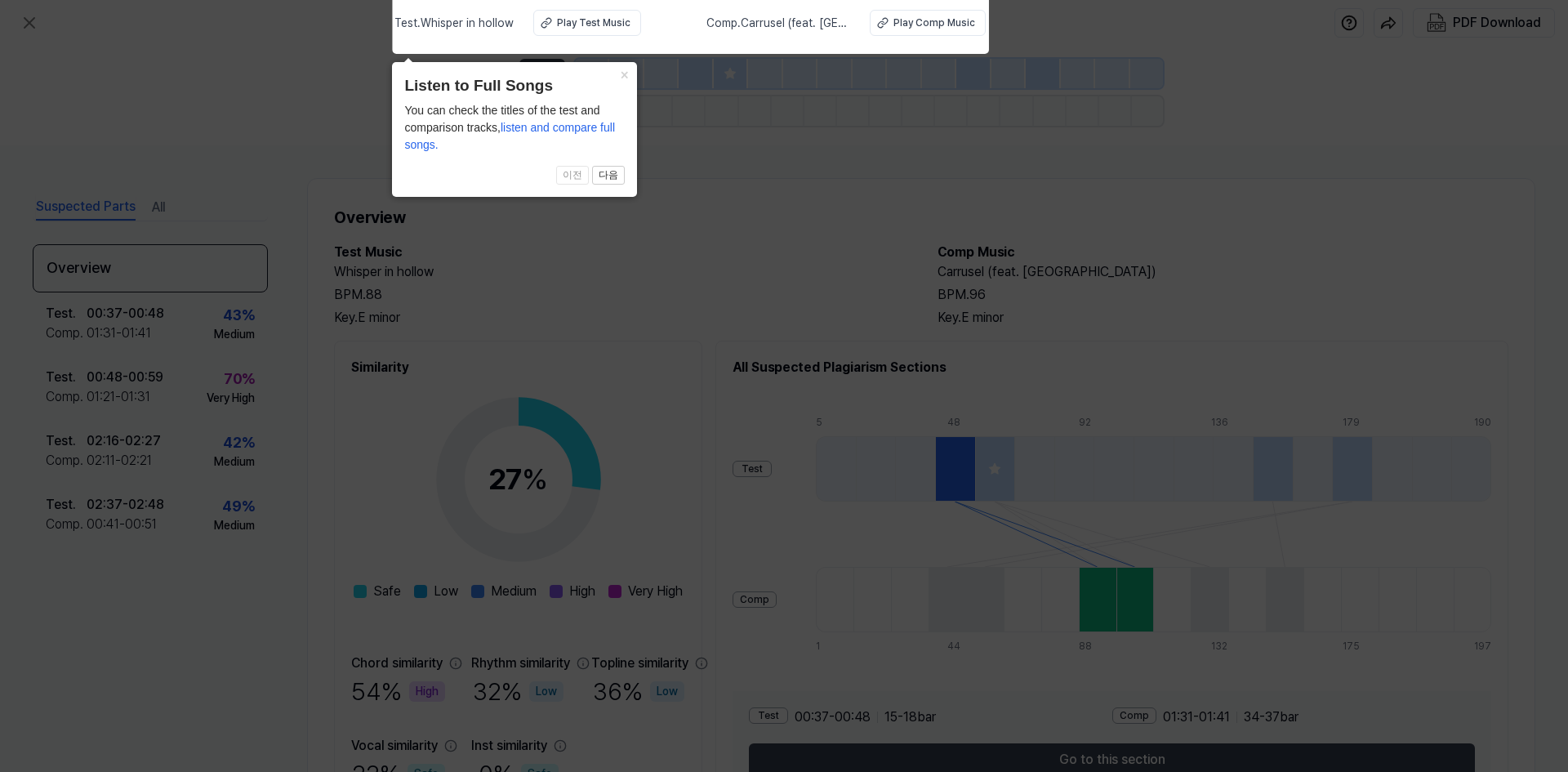
click at [746, 117] on icon at bounding box center [784, 382] width 1568 height 780
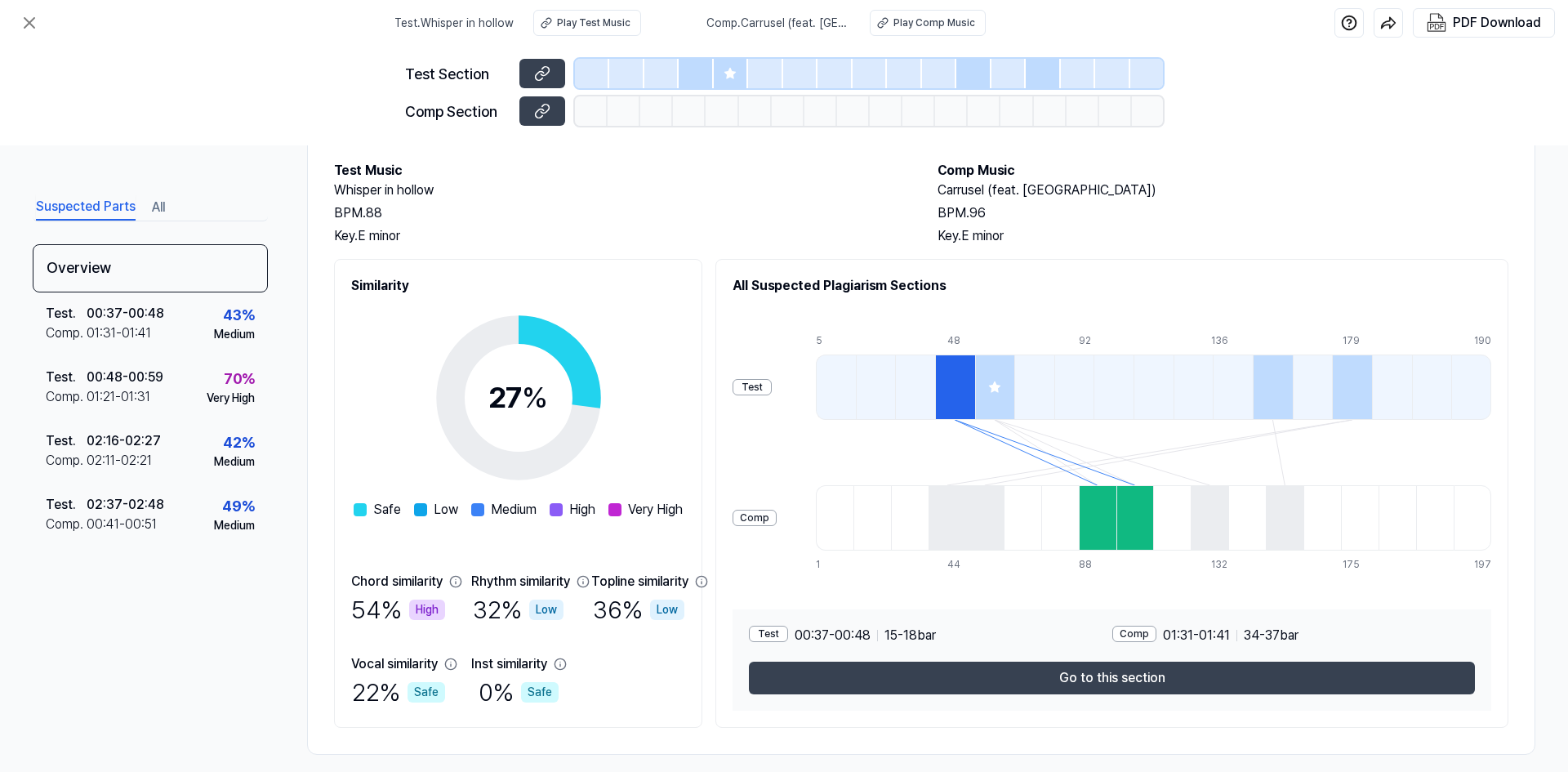
scroll to position [97, 0]
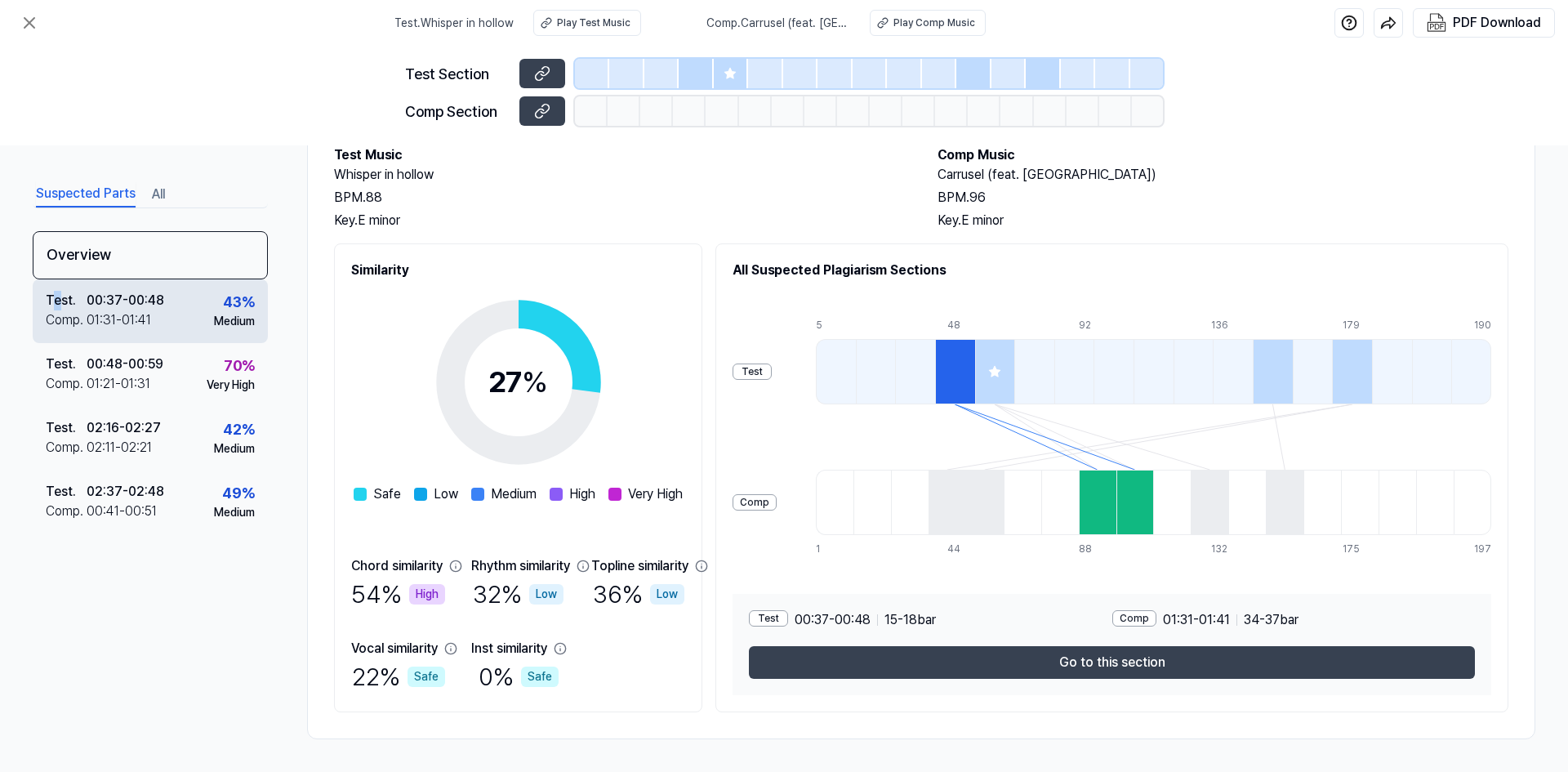
click at [57, 304] on div "Test ." at bounding box center [66, 300] width 41 height 20
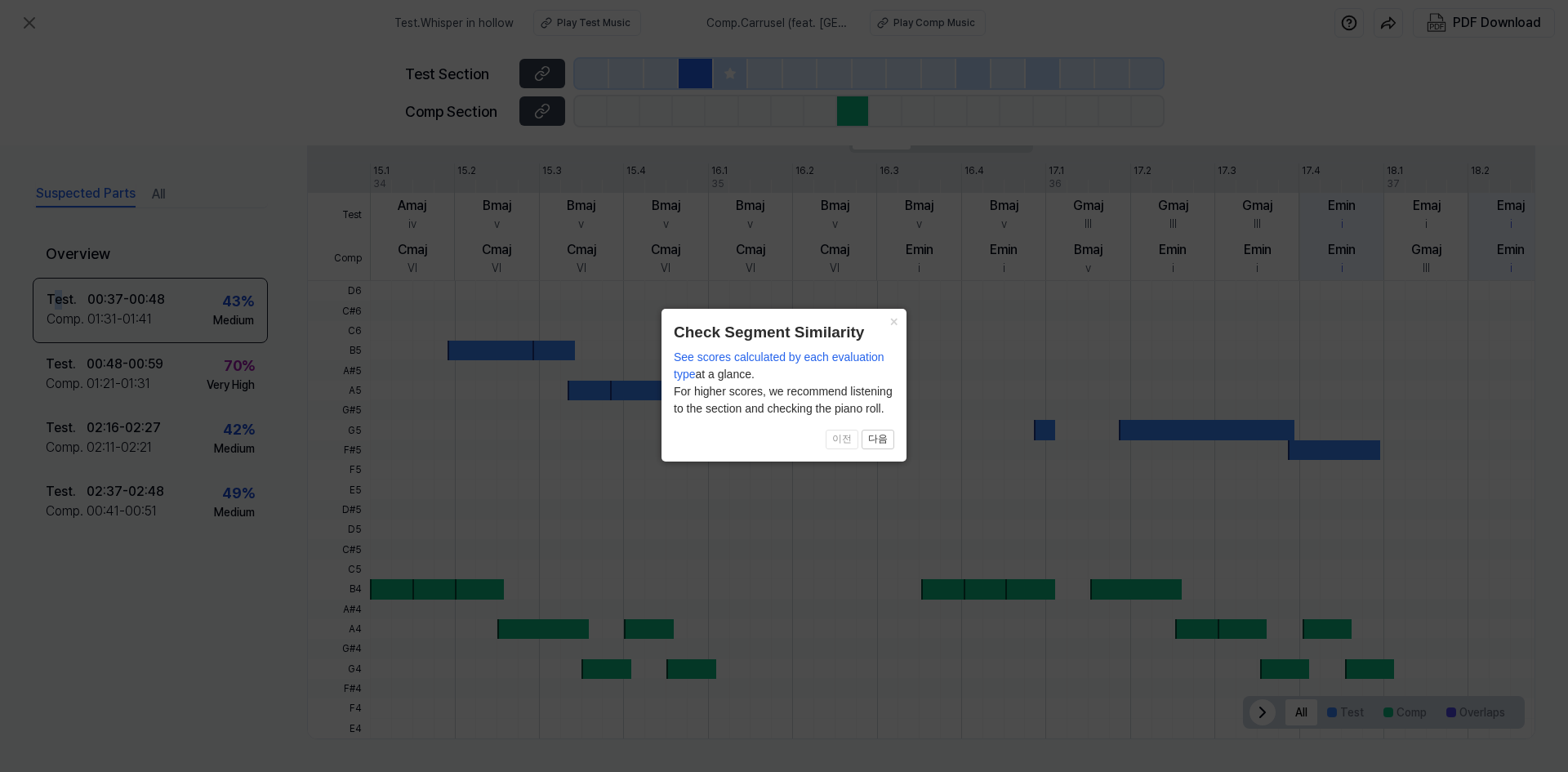
click at [134, 388] on icon at bounding box center [784, 386] width 1568 height 772
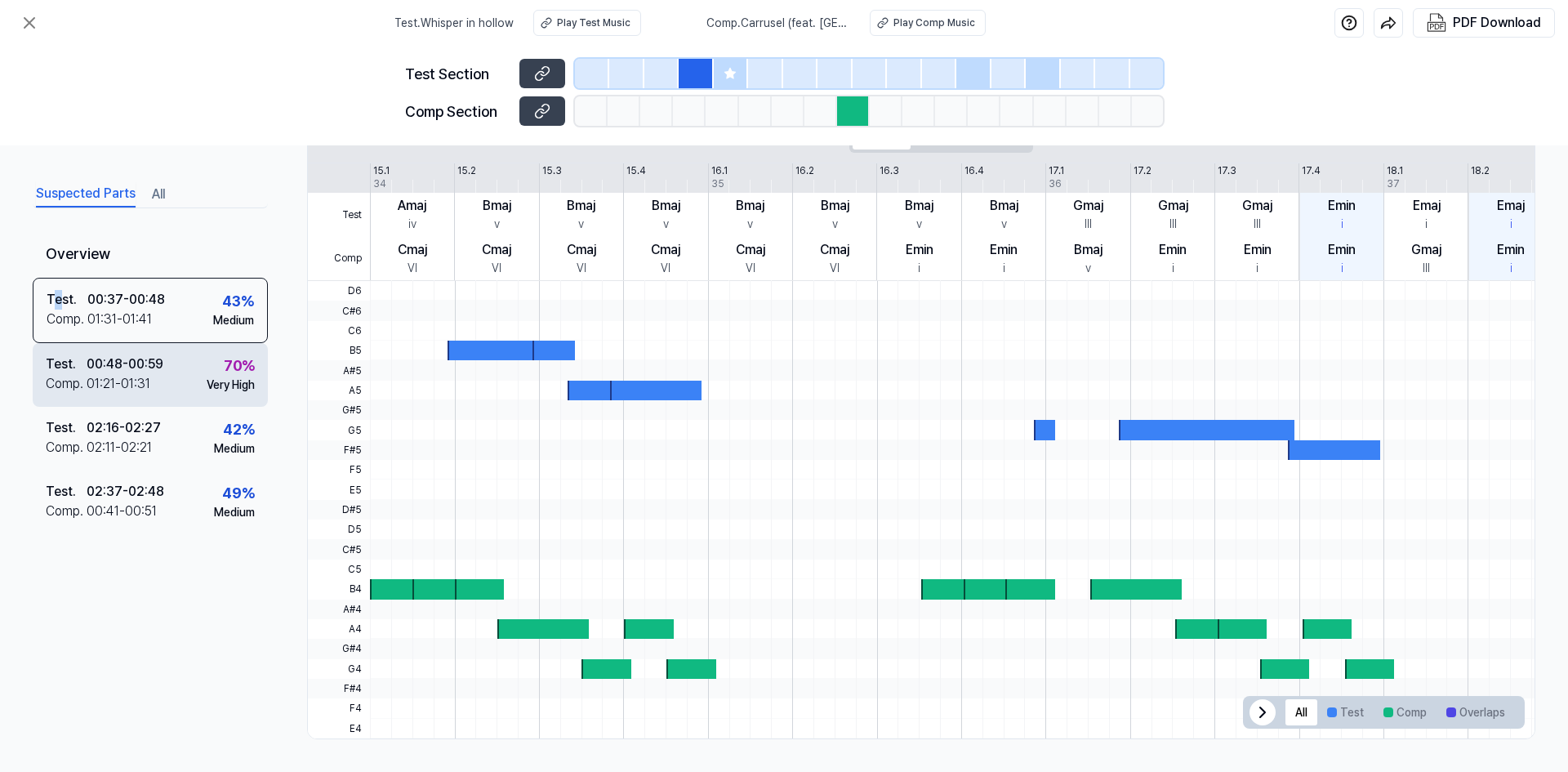
click at [134, 388] on div "01:21 - 01:31" at bounding box center [118, 384] width 64 height 20
